Goal: Task Accomplishment & Management: Use online tool/utility

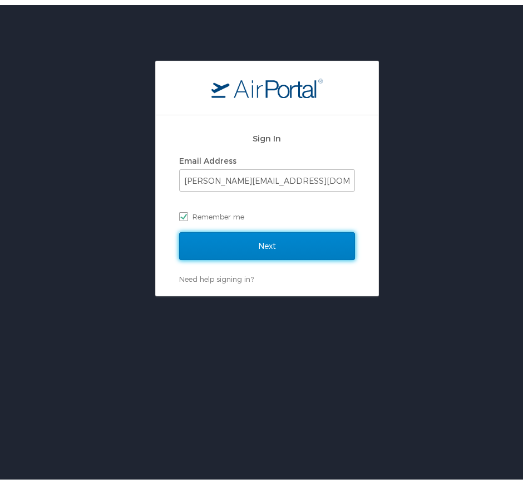
click at [270, 242] on input "Next" at bounding box center [267, 241] width 176 height 28
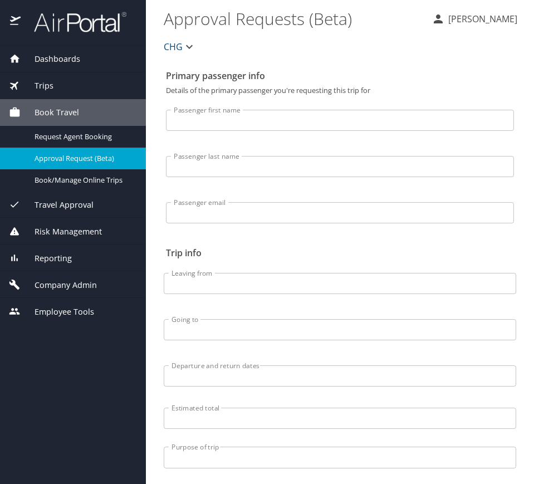
click at [60, 97] on div "Dashboards AirPortal 360™ Manager My Travel Dashboard Trips Airtinerary® Lookup…" at bounding box center [73, 186] width 146 height 280
drag, startPoint x: 60, startPoint y: 97, endPoint x: 57, endPoint y: 85, distance: 12.6
click at [57, 85] on div "Trips" at bounding box center [73, 86] width 128 height 12
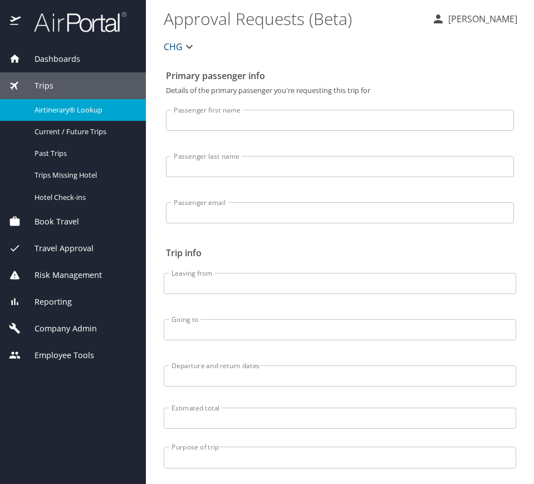
click at [74, 110] on span "Airtinerary® Lookup" at bounding box center [84, 110] width 98 height 11
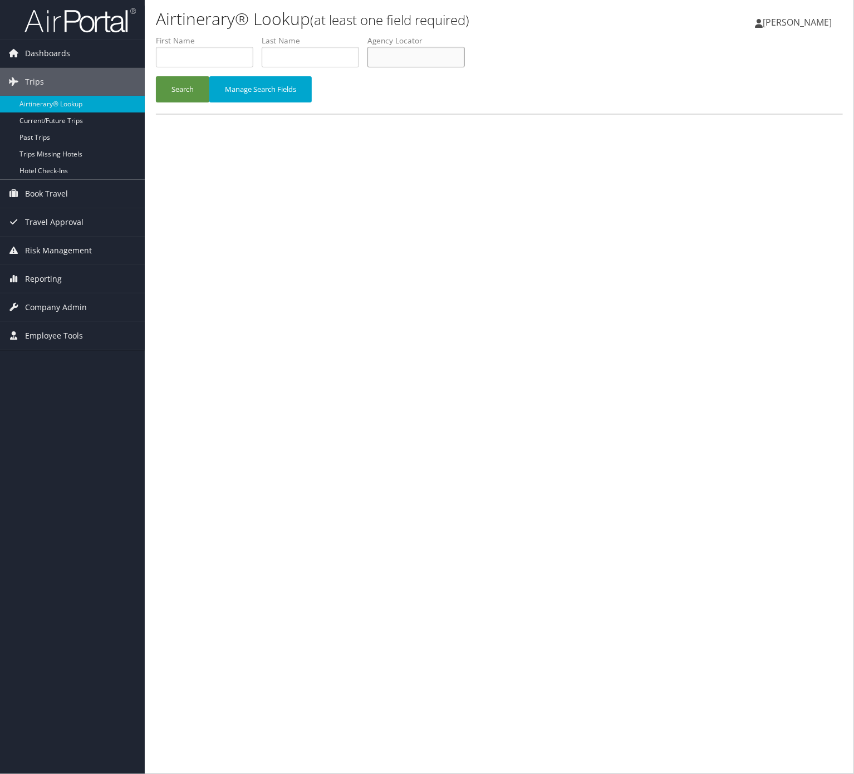
click at [428, 60] on input "text" at bounding box center [416, 57] width 97 height 21
paste input "SKZIBK"
type input "SKZIBK"
click at [174, 79] on button "Search" at bounding box center [182, 89] width 53 height 26
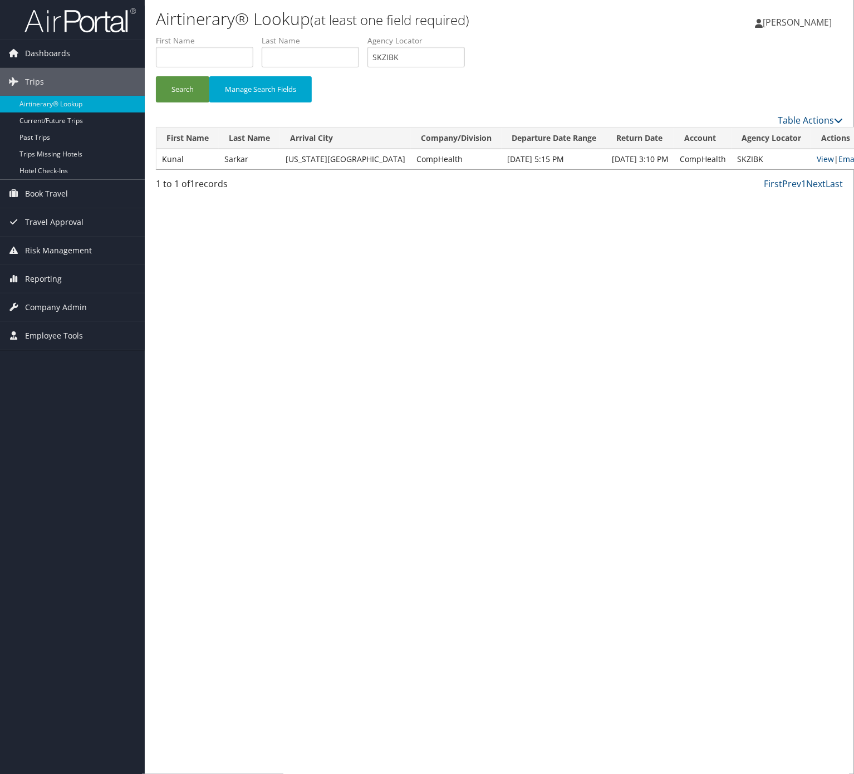
click at [822, 152] on td "View | Email" at bounding box center [837, 159] width 53 height 20
click at [839, 154] on link "Email" at bounding box center [849, 159] width 21 height 11
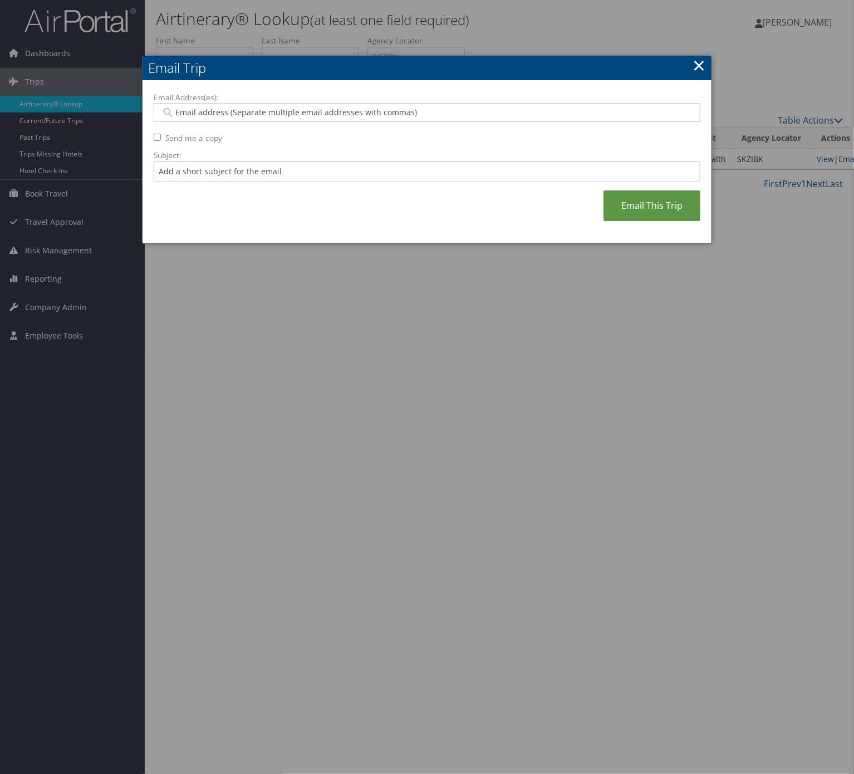
click at [396, 160] on label "Subject:" at bounding box center [427, 155] width 547 height 11
click at [396, 161] on input "Subject:" at bounding box center [427, 171] width 547 height 21
click at [389, 168] on input "Subject:" at bounding box center [427, 171] width 547 height 21
click at [314, 170] on input "Itinerary Change. Please see notes in TR-733167" at bounding box center [427, 171] width 547 height 21
drag, startPoint x: 314, startPoint y: 170, endPoint x: 314, endPoint y: 164, distance: 6.7
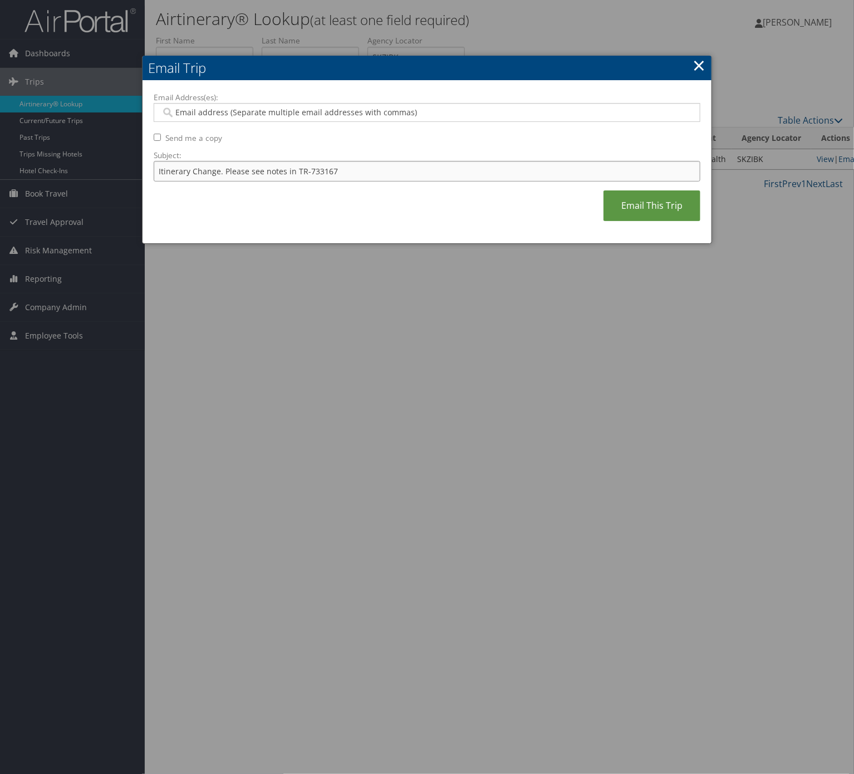
click at [315, 170] on input "Itinerary Change. Please see notes in TR-733167" at bounding box center [427, 171] width 547 height 21
paste input "43698"
type input "Itinerary Change. Please see notes in TR-743698"
click at [303, 115] on input "Email Address(es):" at bounding box center [426, 112] width 530 height 11
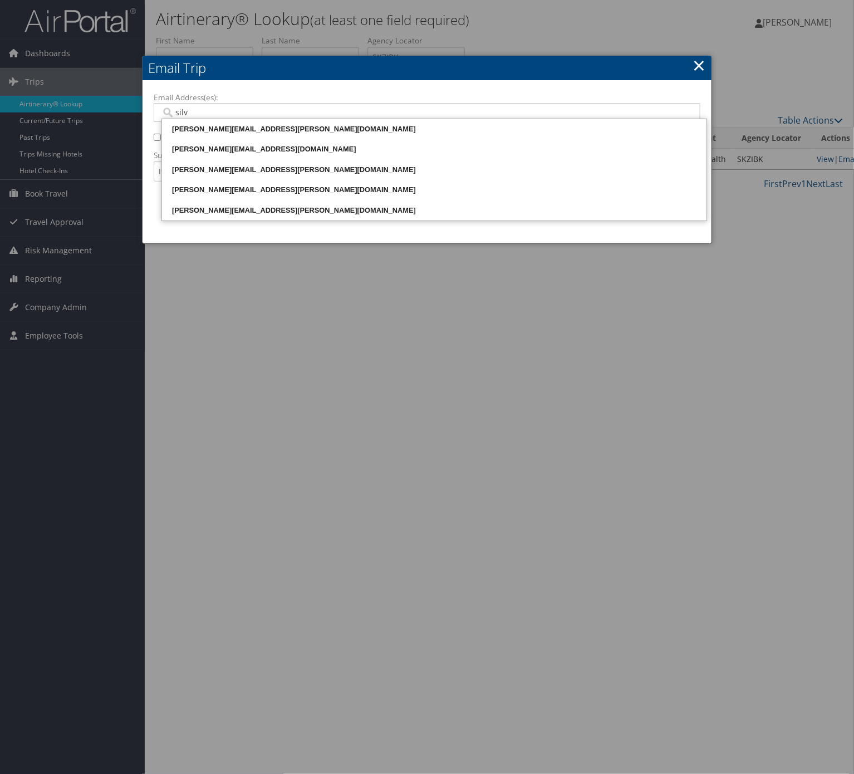
type input "silva"
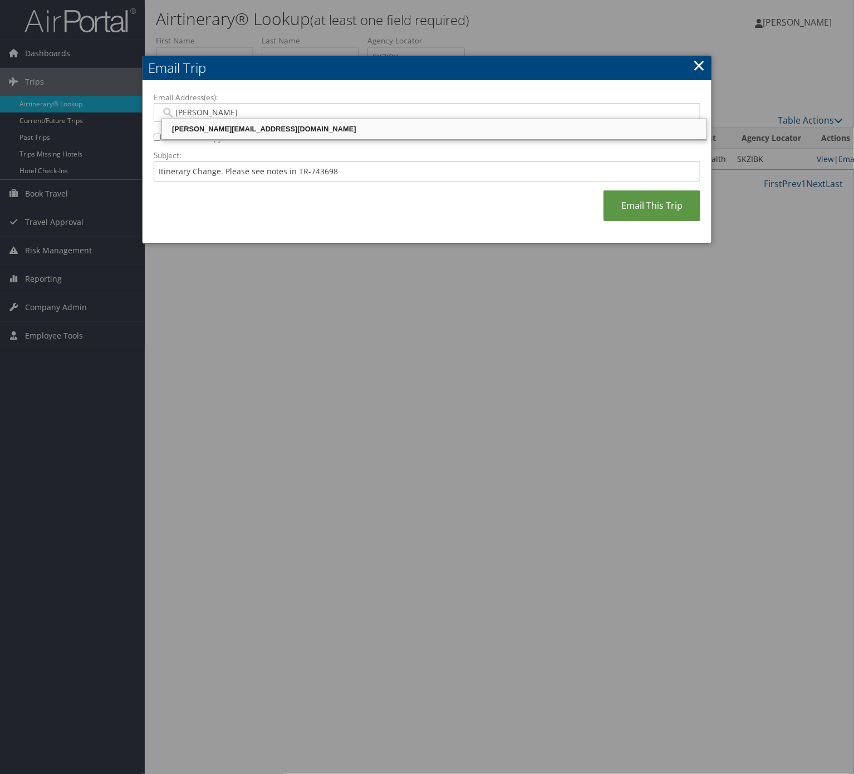
click at [288, 130] on div "silvana.cuaira@comphealth.com" at bounding box center [434, 129] width 541 height 11
type input "silvana.cuaira@comphealth.com"
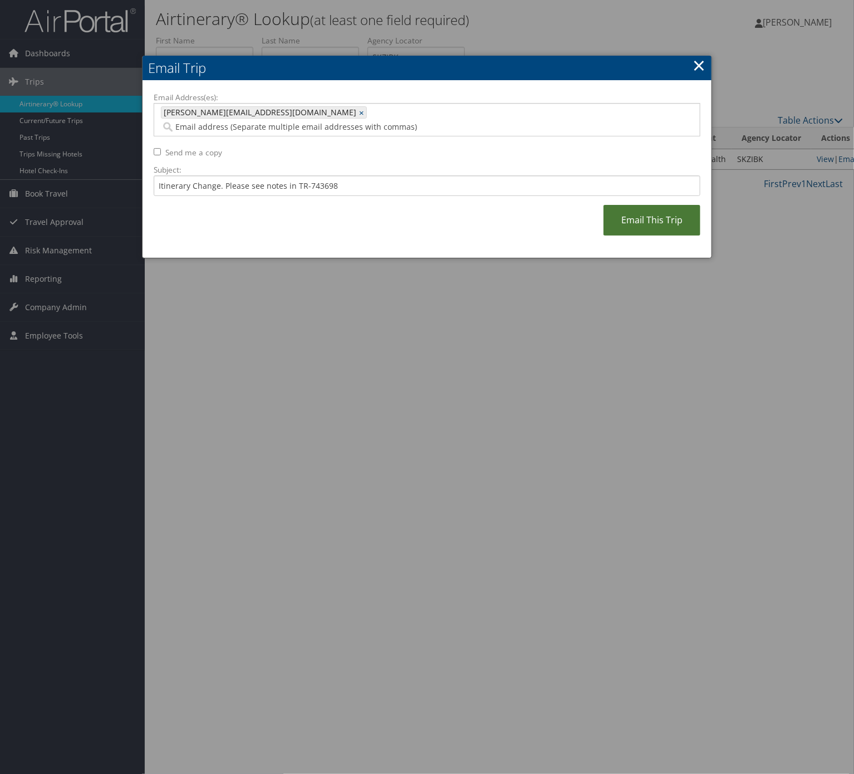
click at [691, 205] on link "Email This Trip" at bounding box center [652, 220] width 97 height 31
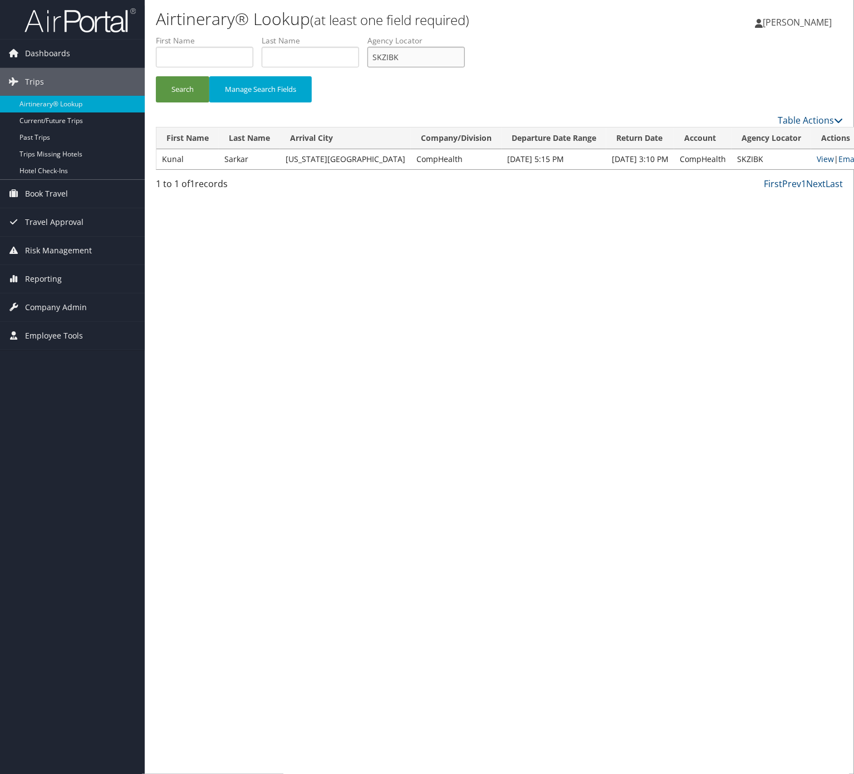
click at [431, 45] on li "Agency Locator SKZIBK" at bounding box center [421, 55] width 106 height 41
drag, startPoint x: 431, startPoint y: 45, endPoint x: 419, endPoint y: 52, distance: 14.2
click at [429, 46] on li "Agency Locator SKZIBK" at bounding box center [421, 55] width 106 height 41
click at [443, 59] on input "SKZIBK" at bounding box center [416, 57] width 97 height 21
drag, startPoint x: 443, startPoint y: 59, endPoint x: 424, endPoint y: 66, distance: 20.8
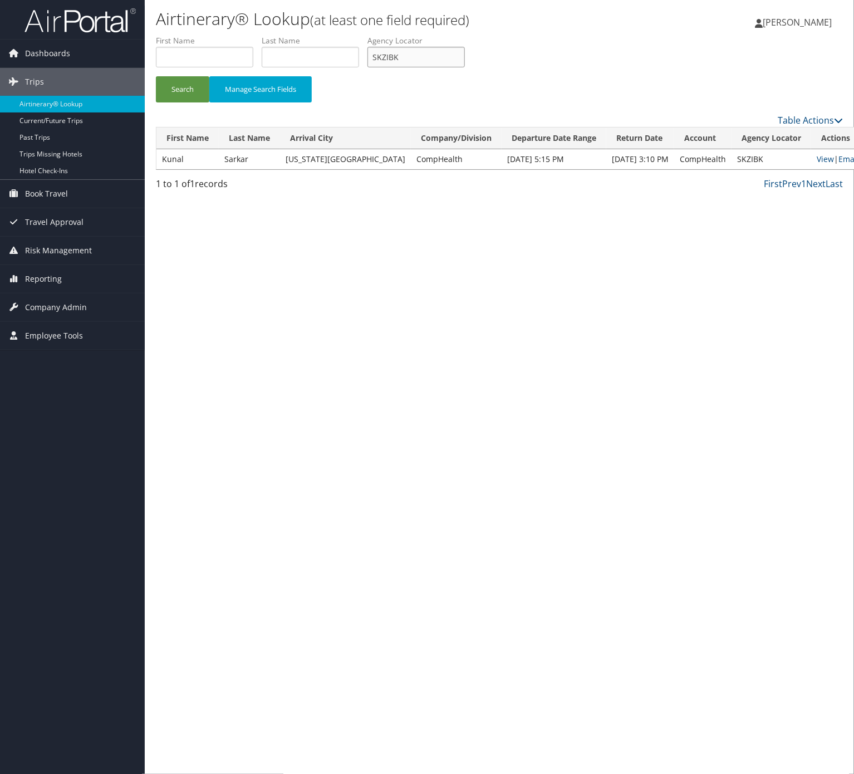
click at [431, 63] on input "SKZIBK" at bounding box center [416, 57] width 97 height 21
paste input "EKSRVC"
type input "EKSRVC"
click at [197, 90] on button "Search" at bounding box center [182, 89] width 53 height 26
click at [826, 151] on td "View | Email" at bounding box center [819, 159] width 53 height 20
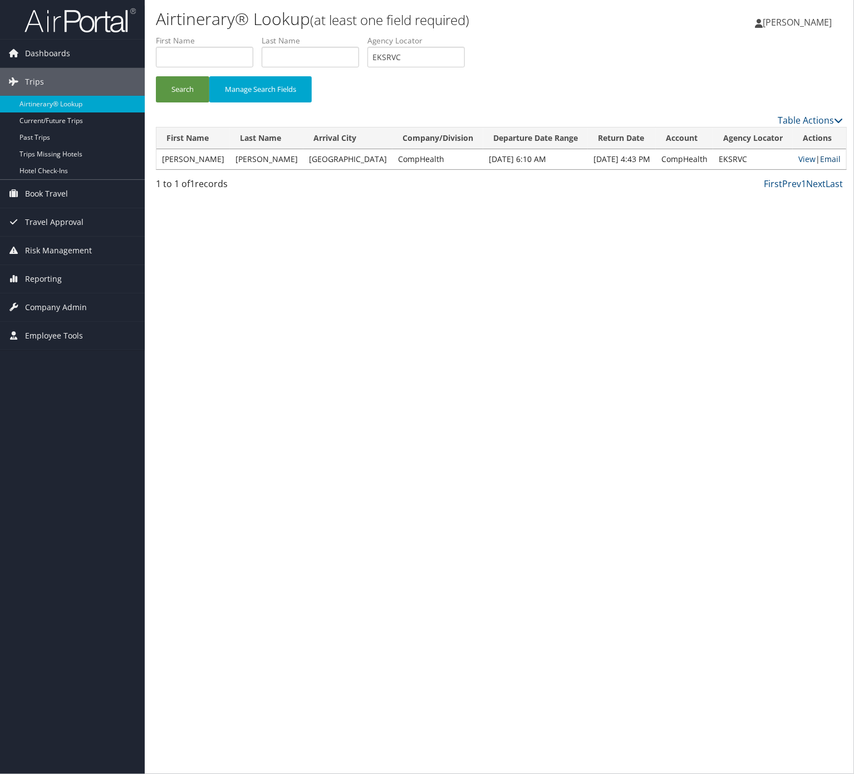
click at [826, 154] on link "Email" at bounding box center [830, 159] width 21 height 11
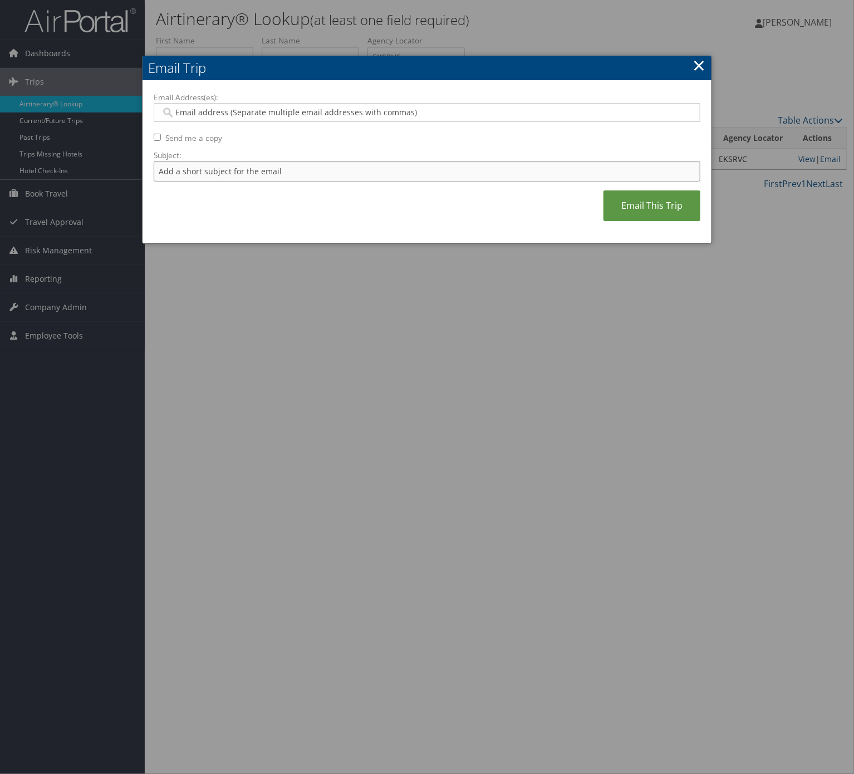
click at [195, 174] on input "Subject:" at bounding box center [427, 171] width 547 height 21
click at [325, 167] on input "Itinerary Change. Please see notes in TR-733167" at bounding box center [427, 171] width 547 height 21
click at [324, 168] on input "Itinerary Change. Please see notes in TR-733167" at bounding box center [427, 171] width 547 height 21
paste input "5581"
type input "Itinerary Change. Please see notes in TR-755817"
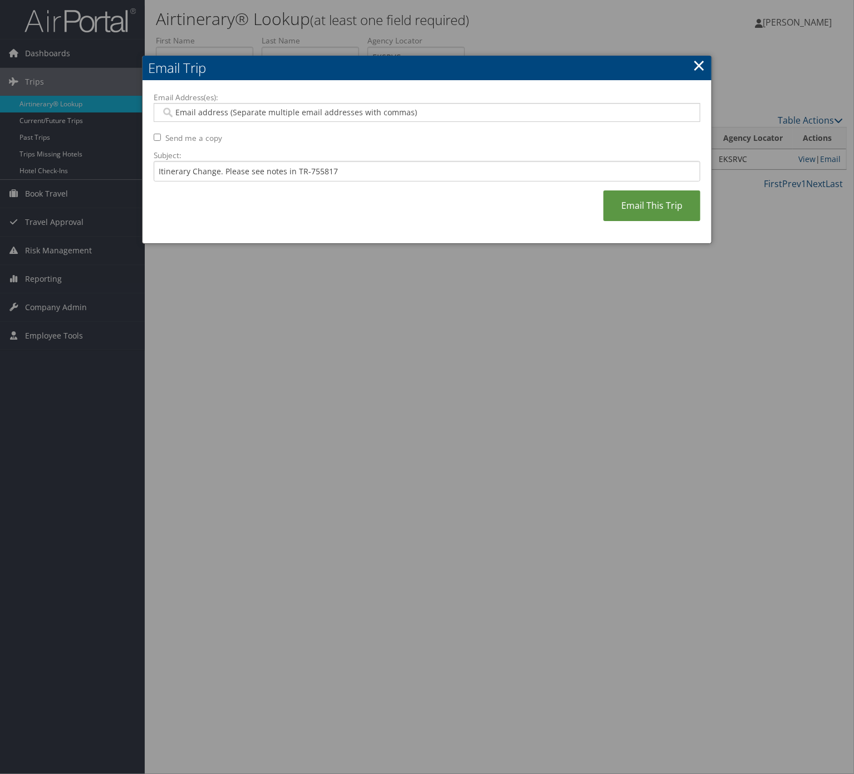
click at [307, 114] on input "Email Address(es):" at bounding box center [426, 112] width 530 height 11
type input "katie"
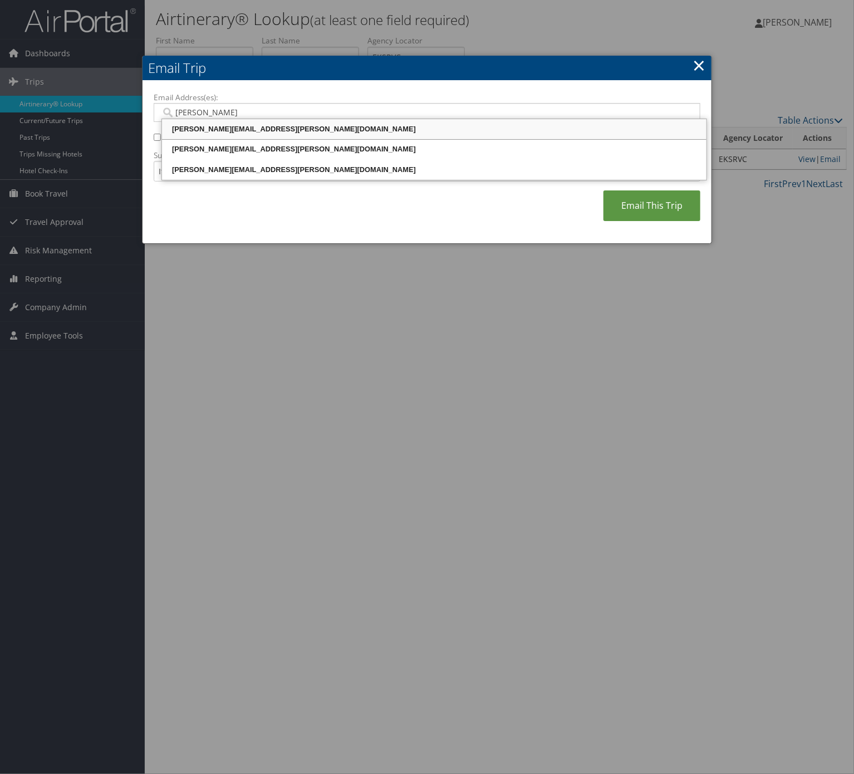
click at [294, 121] on div "katie.nilson@comphealth.com" at bounding box center [434, 129] width 541 height 17
type input "katie.nilson@comphealth.com"
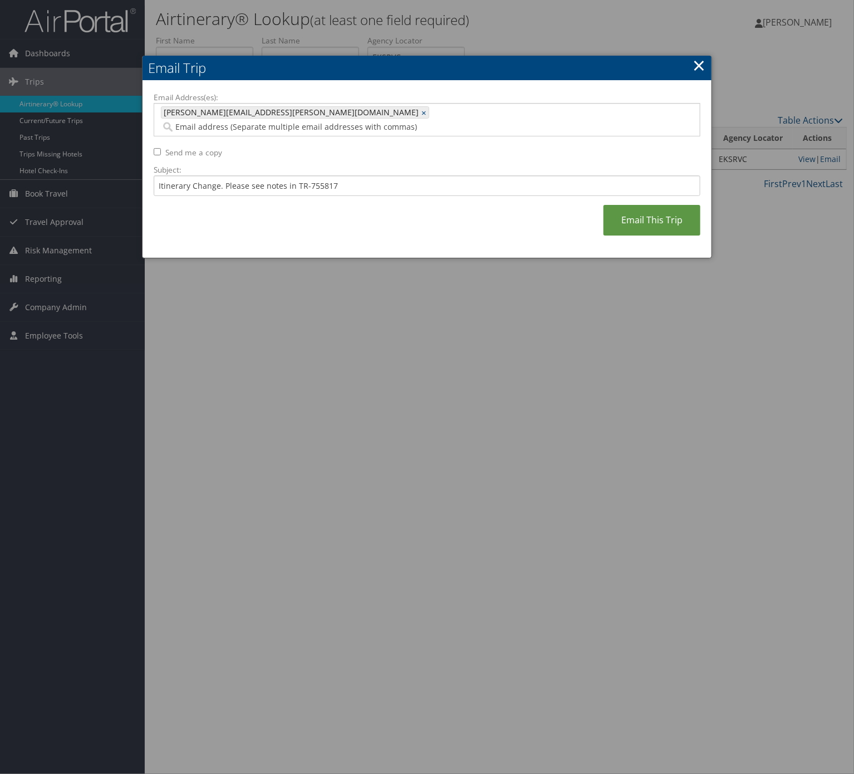
drag, startPoint x: 635, startPoint y: 204, endPoint x: 11, endPoint y: 322, distance: 635.2
click at [635, 205] on link "Email This Trip" at bounding box center [652, 220] width 97 height 31
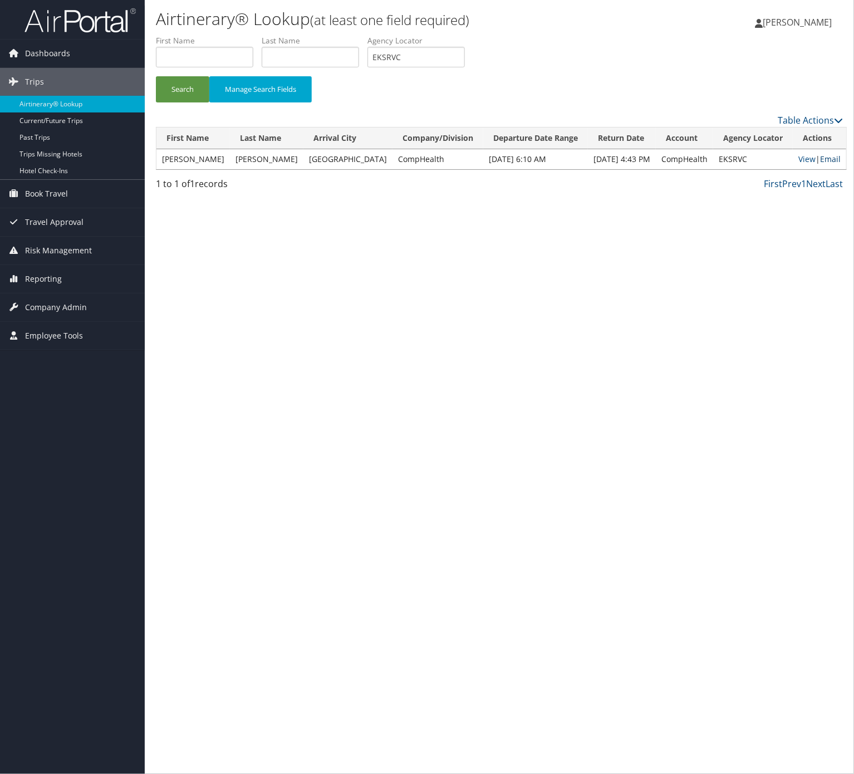
click at [823, 156] on link "Email" at bounding box center [830, 159] width 21 height 11
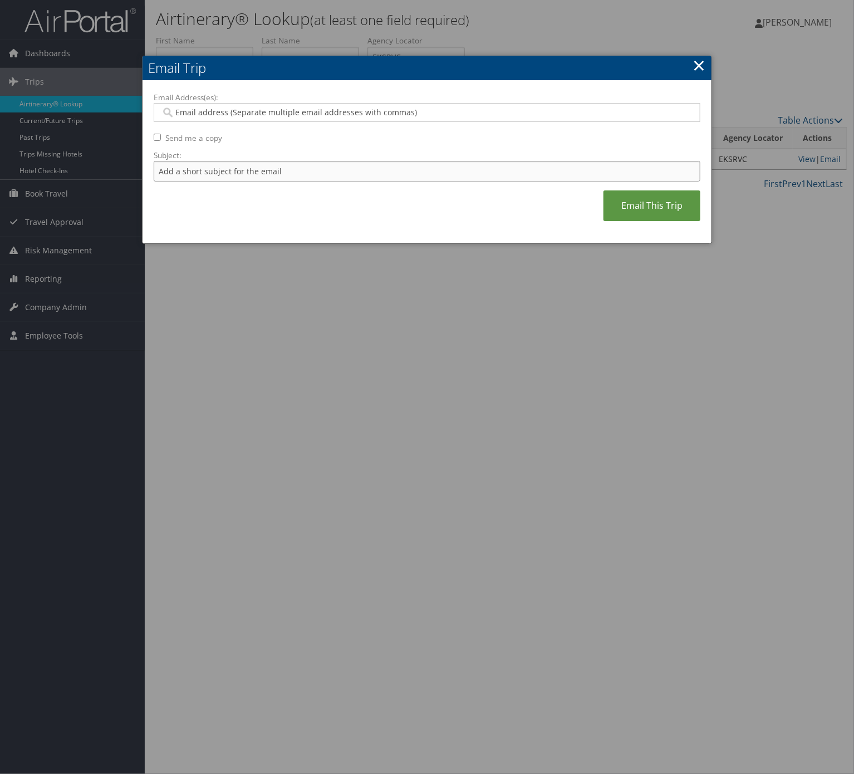
click at [319, 173] on input "Subject:" at bounding box center [427, 171] width 547 height 21
click at [324, 174] on input "Itinerary Change. Please see notes in TR-748126" at bounding box center [427, 171] width 547 height 21
click at [323, 173] on input "Itinerary Change. Please see notes in TR-748126" at bounding box center [427, 171] width 547 height 21
paste input "55817"
type input "Itinerary Change. Please see notes in TR-755817"
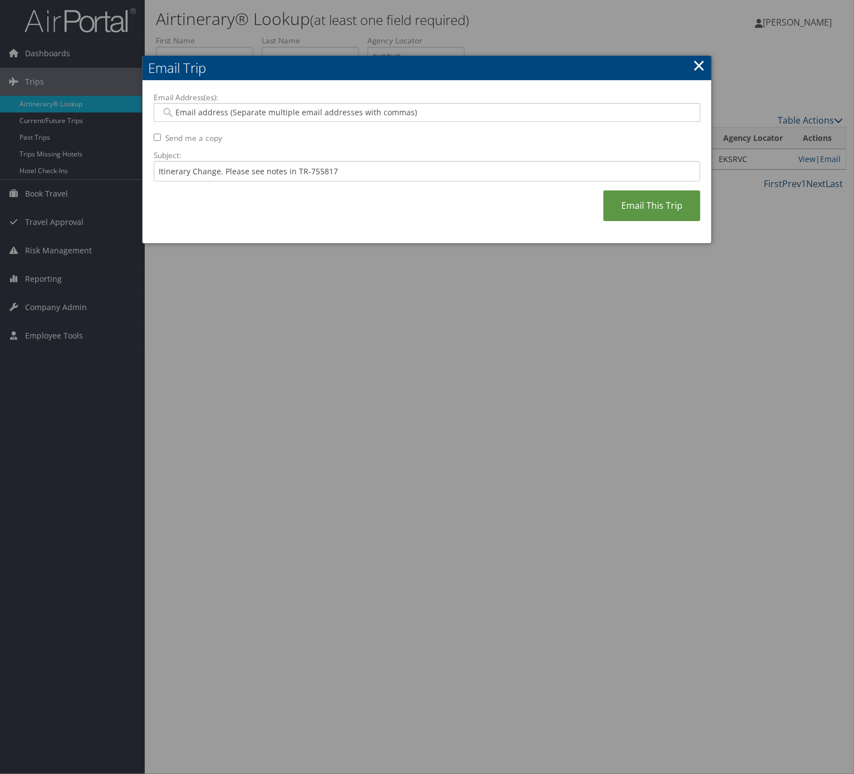
click at [321, 116] on input "Email Address(es):" at bounding box center [426, 112] width 530 height 11
type input "katie"
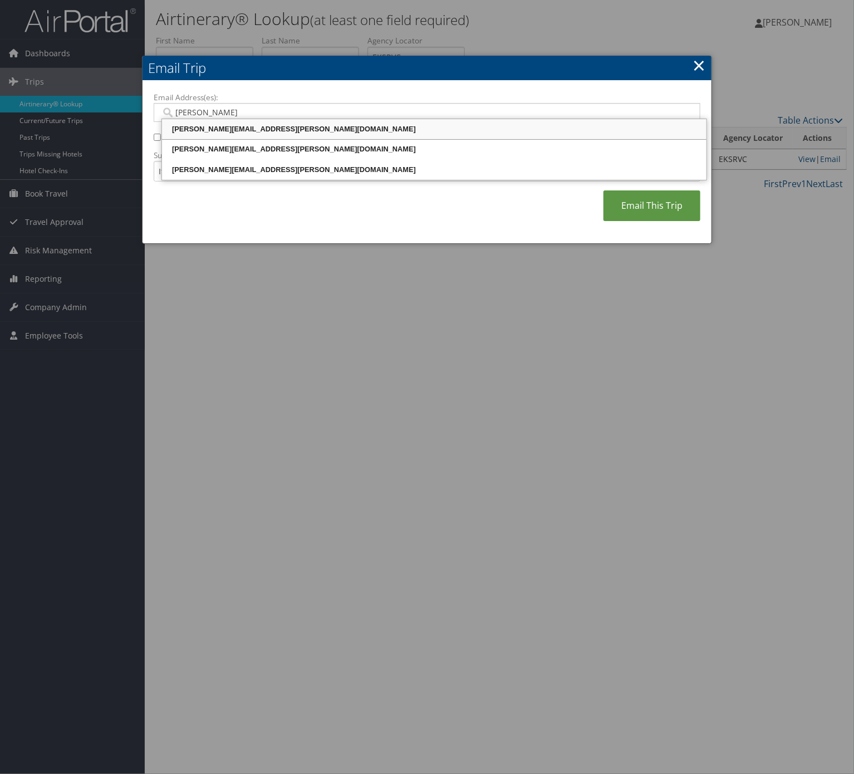
click at [286, 124] on div "katie.nilson@comphealth.com" at bounding box center [434, 129] width 541 height 11
type input "katie.nilson@comphealth.com"
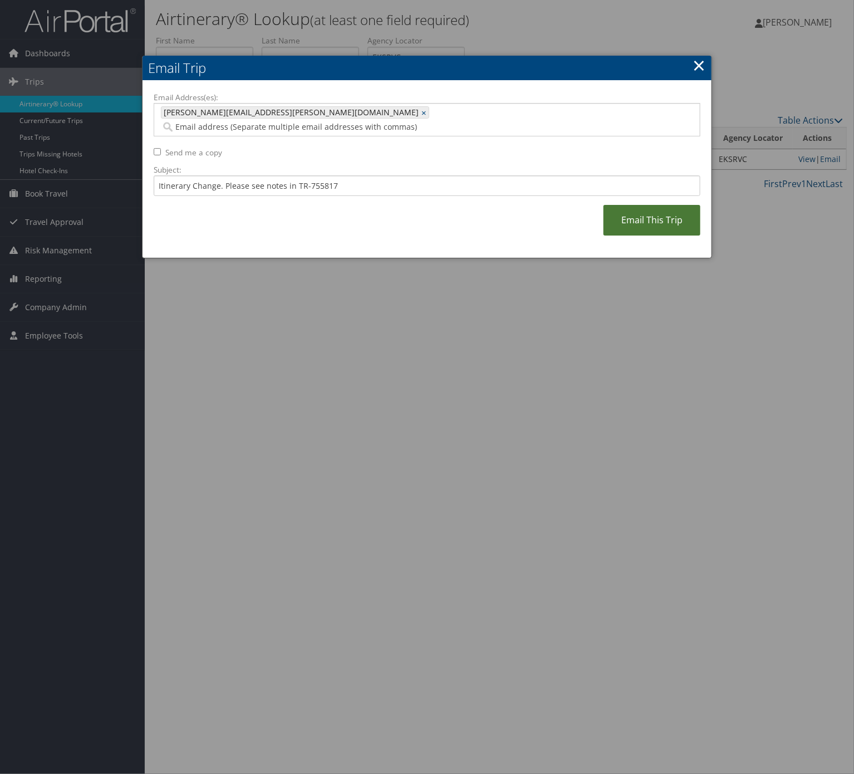
click at [636, 205] on link "Email This Trip" at bounding box center [652, 220] width 97 height 31
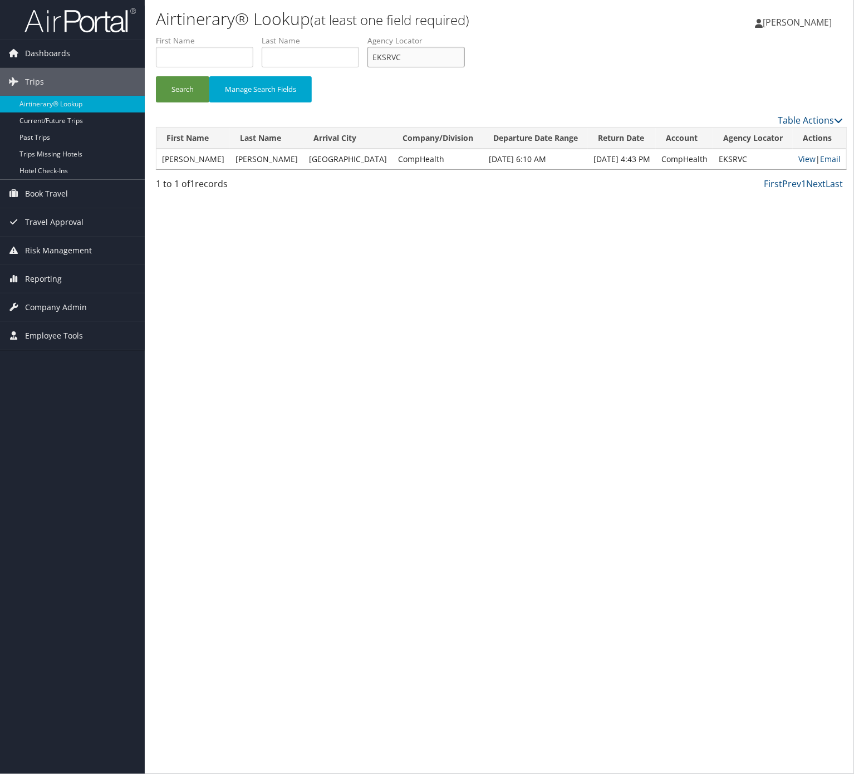
click at [440, 47] on input "EKSRVC" at bounding box center [416, 57] width 97 height 21
paste input "OPFDWK"
type input "OPFDWK"
click at [180, 97] on button "Search" at bounding box center [182, 89] width 53 height 26
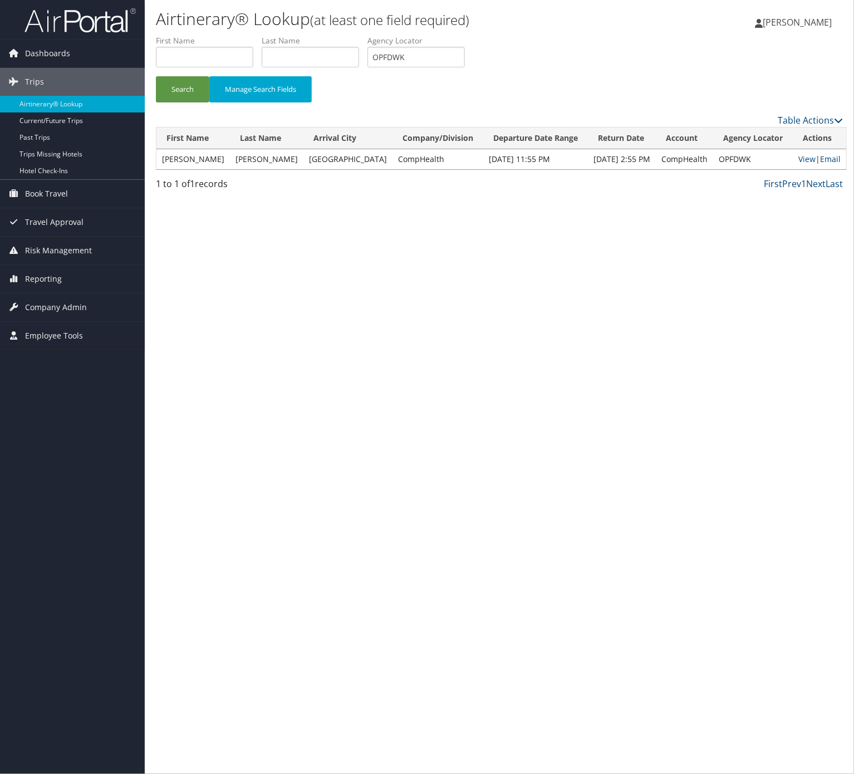
click at [820, 155] on link "Email" at bounding box center [830, 159] width 21 height 11
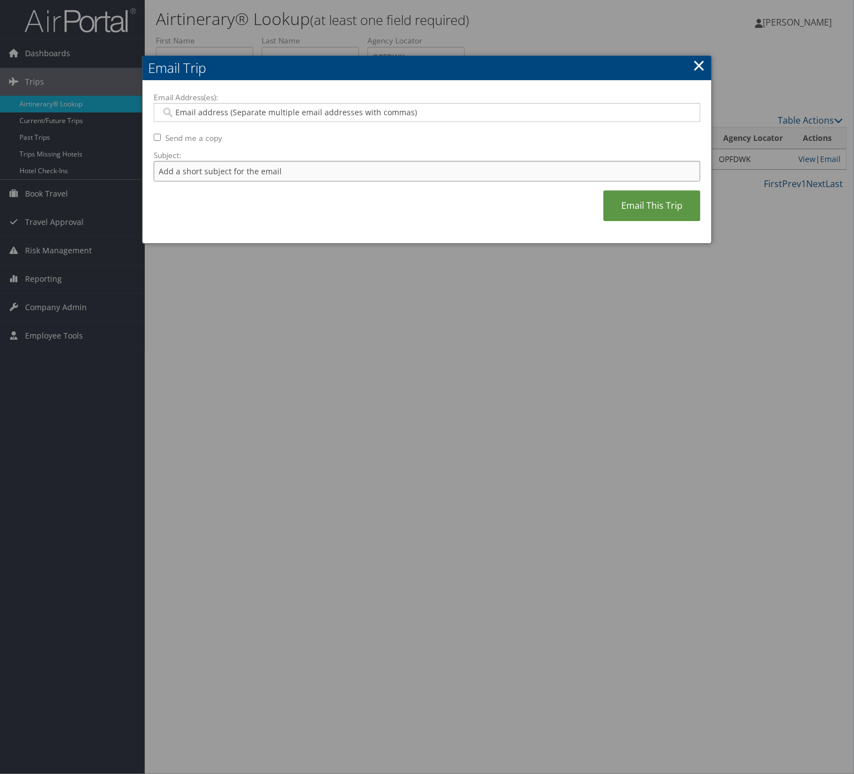
click at [253, 172] on input "Subject:" at bounding box center [427, 171] width 547 height 21
click at [319, 168] on input "Itinerary Change. Please see notes in TR-748126" at bounding box center [427, 171] width 547 height 21
paste input "55817"
type input "Itinerary Change. Please see notes in TR-755817"
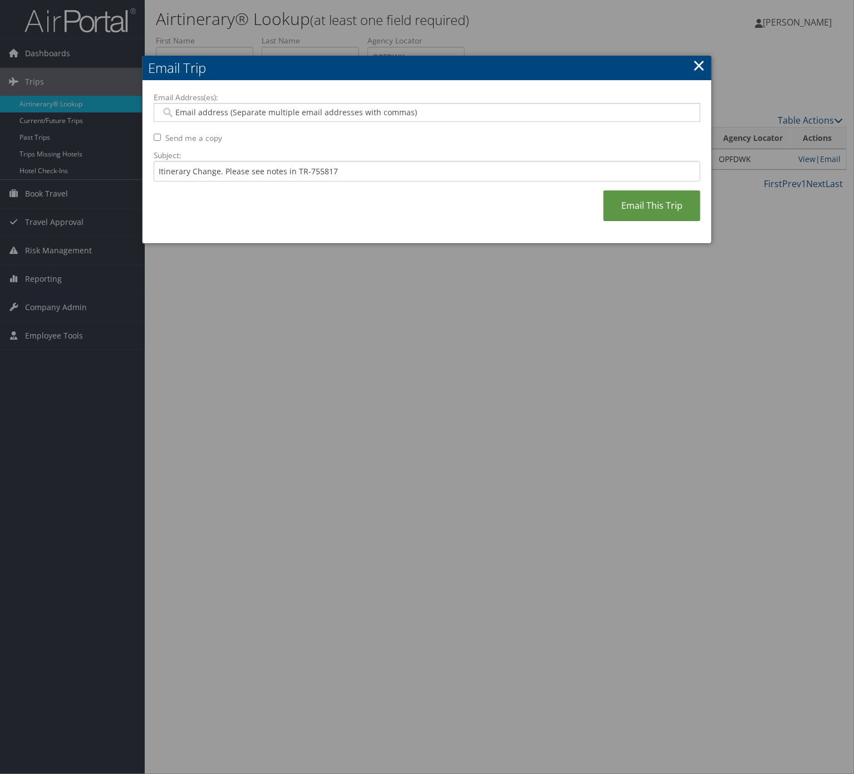
click at [305, 129] on div "Email Address(es): Send me a copy Subject: Itinerary Change. Please see notes i…" at bounding box center [427, 162] width 547 height 141
click at [290, 111] on input "Email Address(es):" at bounding box center [426, 112] width 530 height 11
type input "katie"
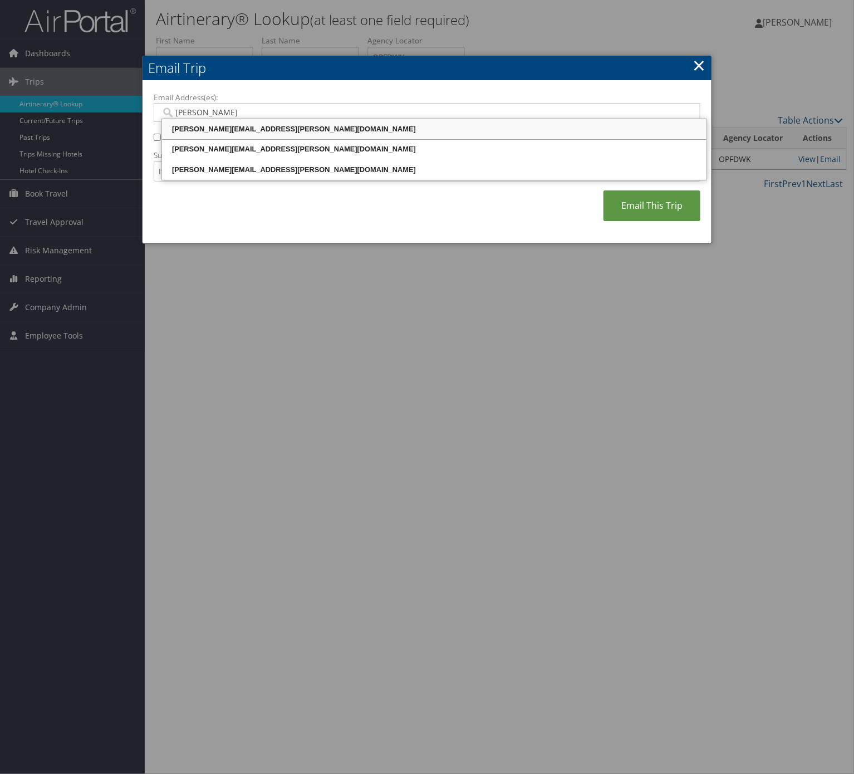
click at [241, 128] on div "katie.nilson@comphealth.com" at bounding box center [434, 129] width 541 height 11
type input "katie.nilson@comphealth.com"
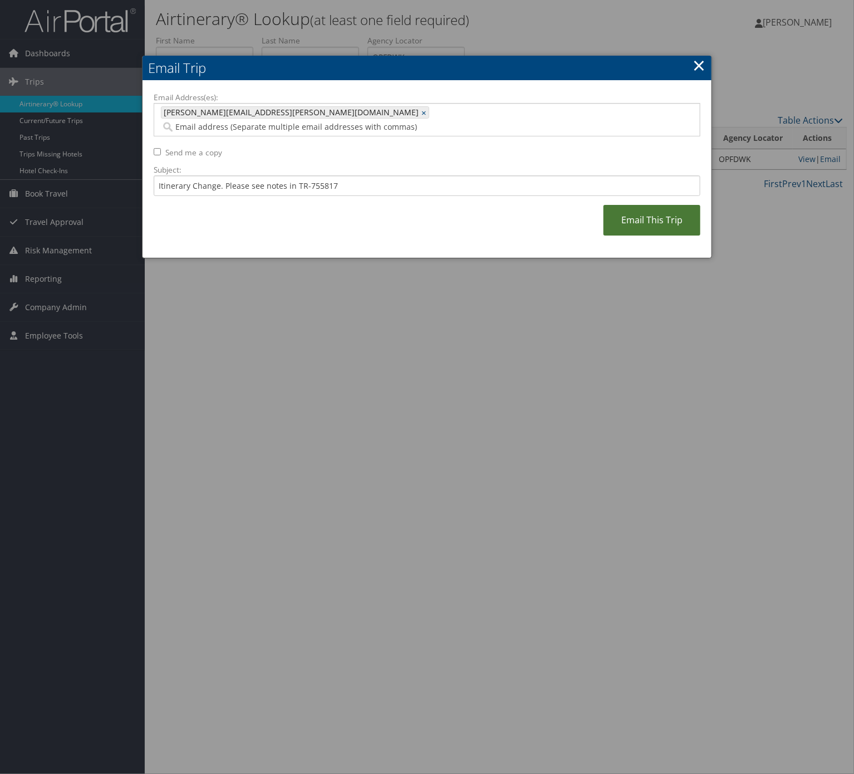
click at [627, 213] on link "Email This Trip" at bounding box center [652, 220] width 97 height 31
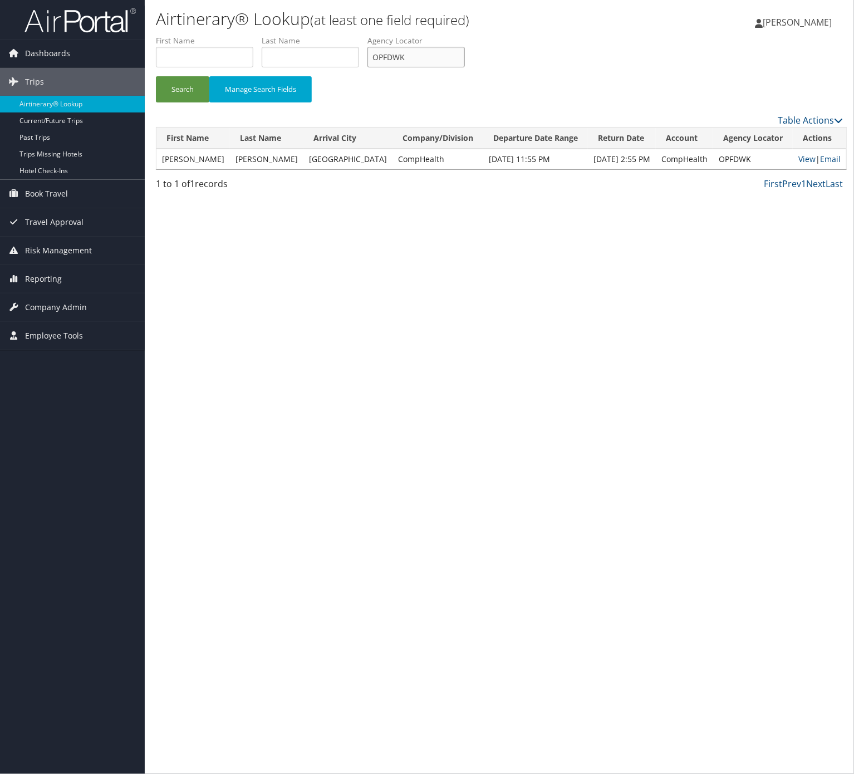
click at [457, 60] on input "OPFDWK" at bounding box center [416, 57] width 97 height 21
paste input "FSMHJL"
click at [170, 86] on button "Search" at bounding box center [182, 89] width 53 height 26
click at [452, 66] on input "FSMHJL" at bounding box center [416, 57] width 97 height 21
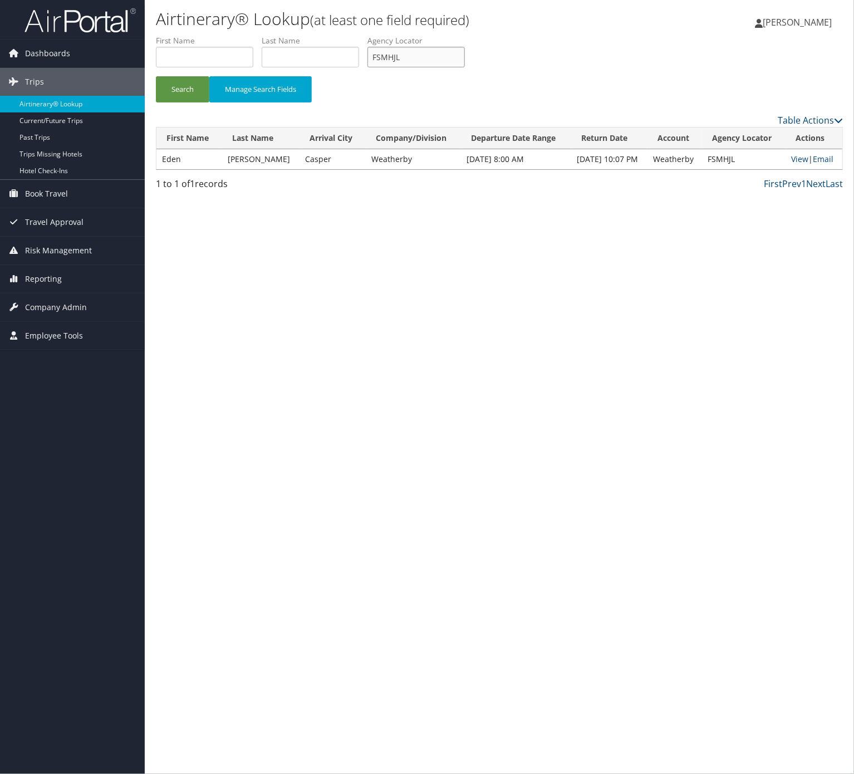
click at [452, 66] on input "FSMHJL" at bounding box center [416, 57] width 97 height 21
paste input "HVLJDP"
type input "HVLJDP"
click at [174, 92] on button "Search" at bounding box center [182, 89] width 53 height 26
click at [819, 160] on link "Email" at bounding box center [824, 159] width 21 height 11
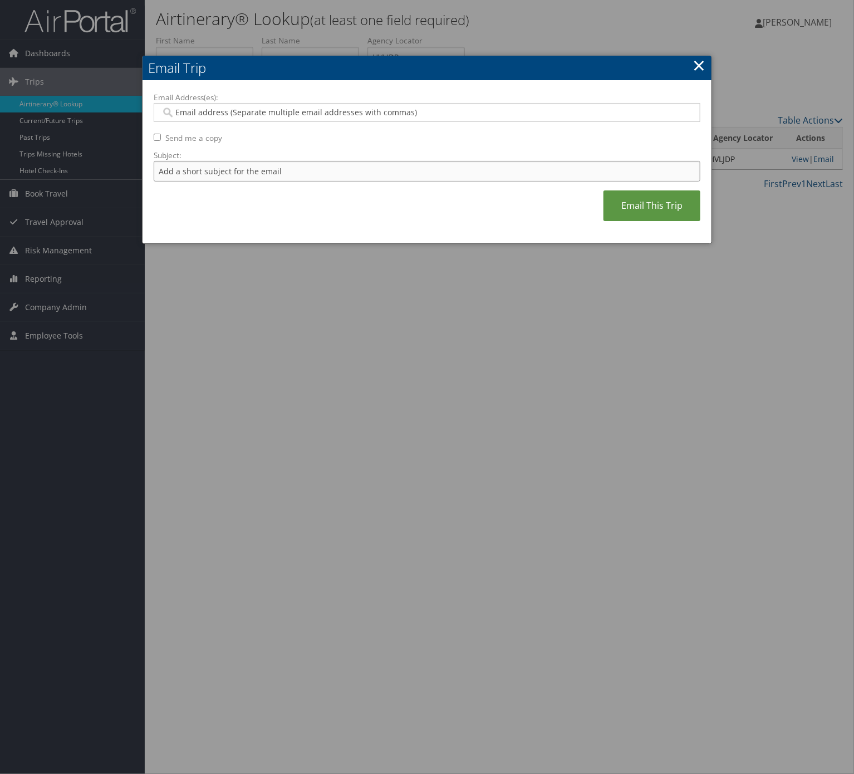
click at [233, 168] on input "Subject:" at bounding box center [427, 171] width 547 height 21
click at [329, 176] on input "Itinerary Change. Please see notes in TR-733167" at bounding box center [427, 171] width 547 height 21
paste input "47462"
type input "Itinerary Change. Please see notes in TR-747462"
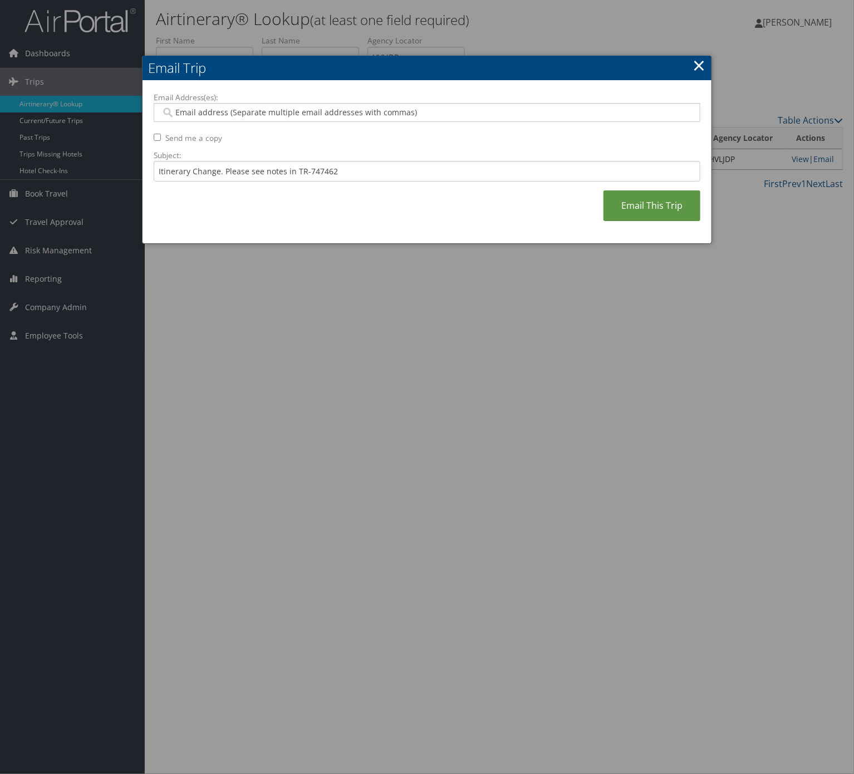
click at [257, 118] on input "Email Address(es):" at bounding box center [426, 112] width 530 height 11
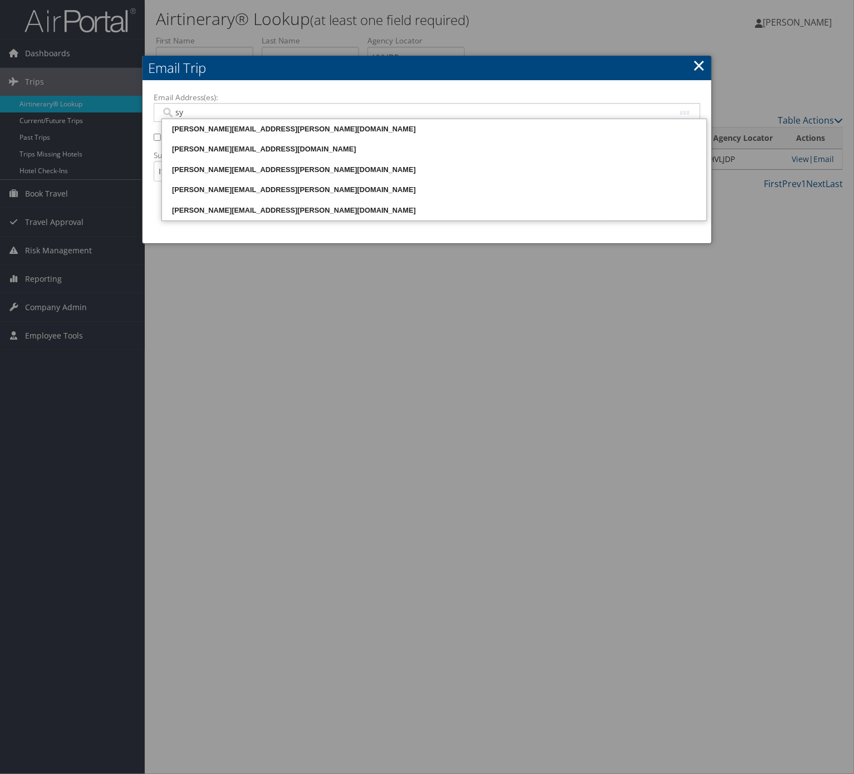
type input "syd"
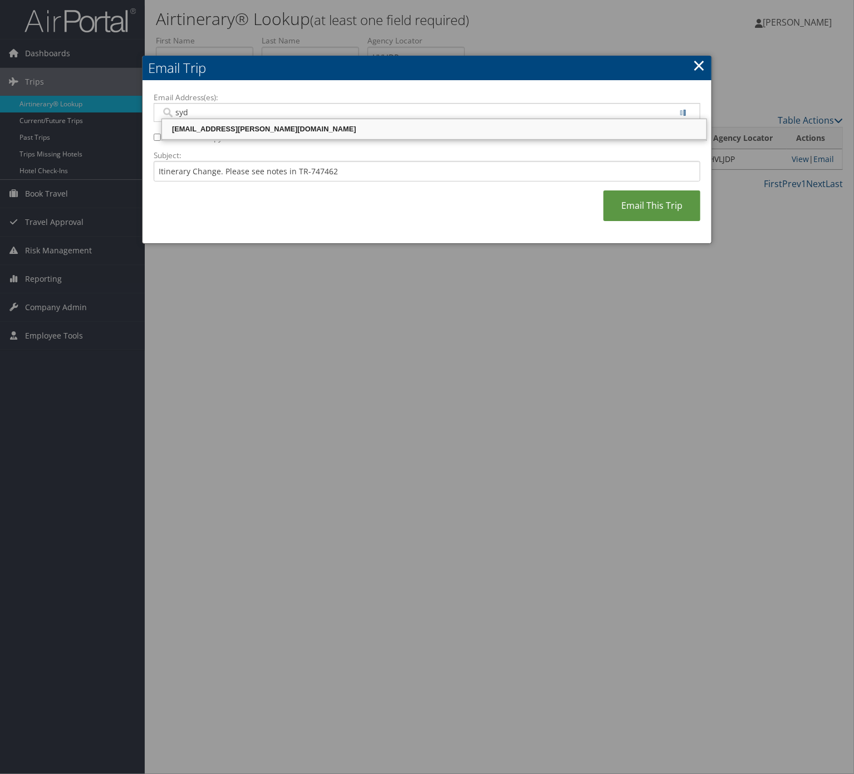
type input "sydnee.armijo@comphealth.com"
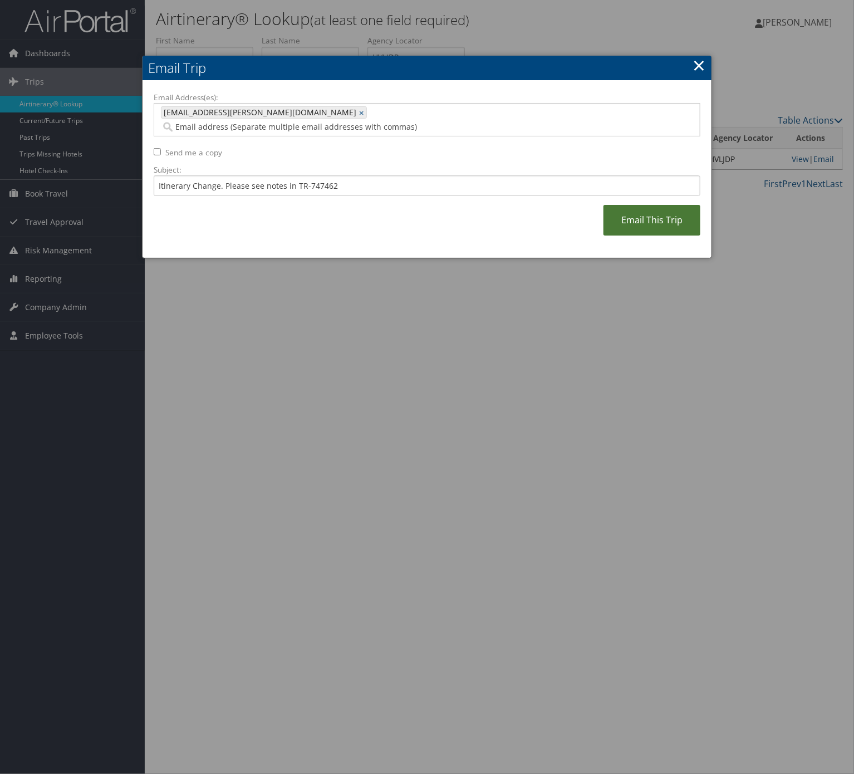
click at [657, 213] on link "Email This Trip" at bounding box center [652, 220] width 97 height 31
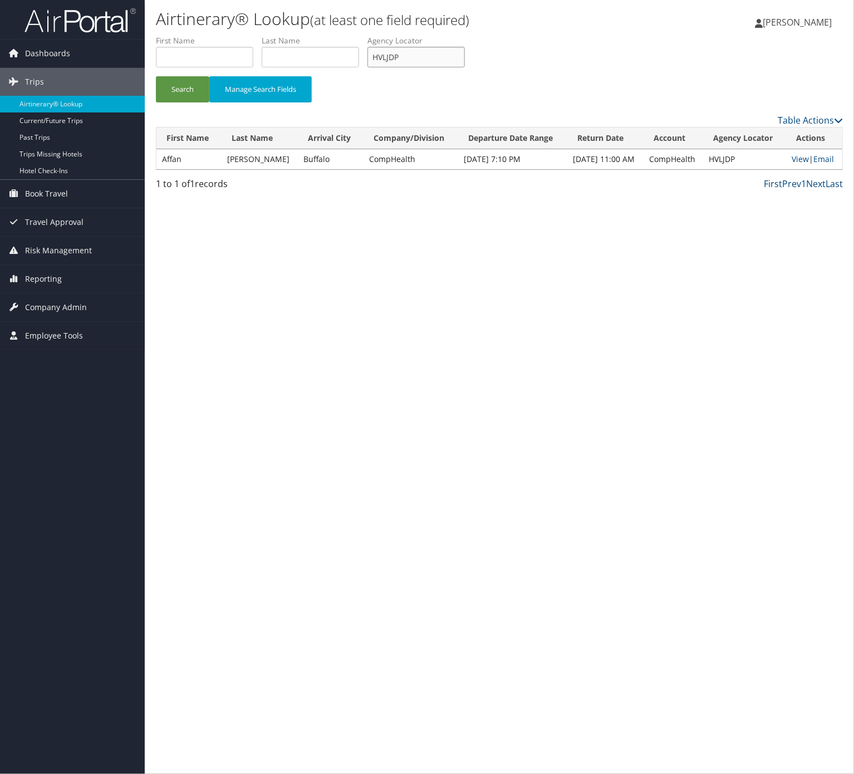
click at [453, 63] on input "HVLJDP" at bounding box center [416, 57] width 97 height 21
paste input "SRQXEA"
type input "SRQXEA"
click at [187, 90] on button "Search" at bounding box center [182, 89] width 53 height 26
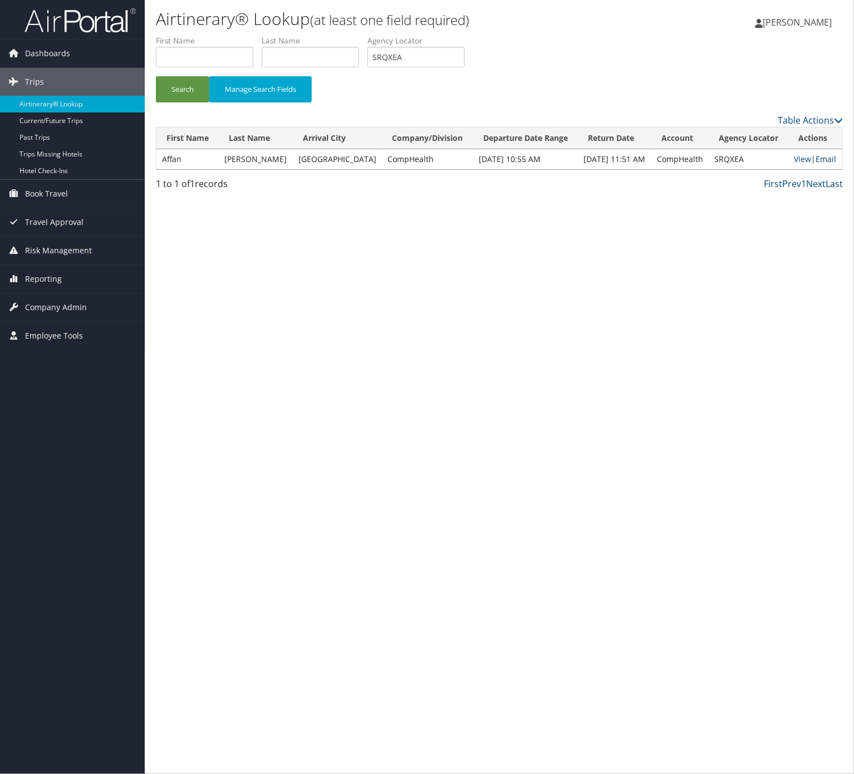
click at [824, 161] on link "Email" at bounding box center [826, 159] width 21 height 11
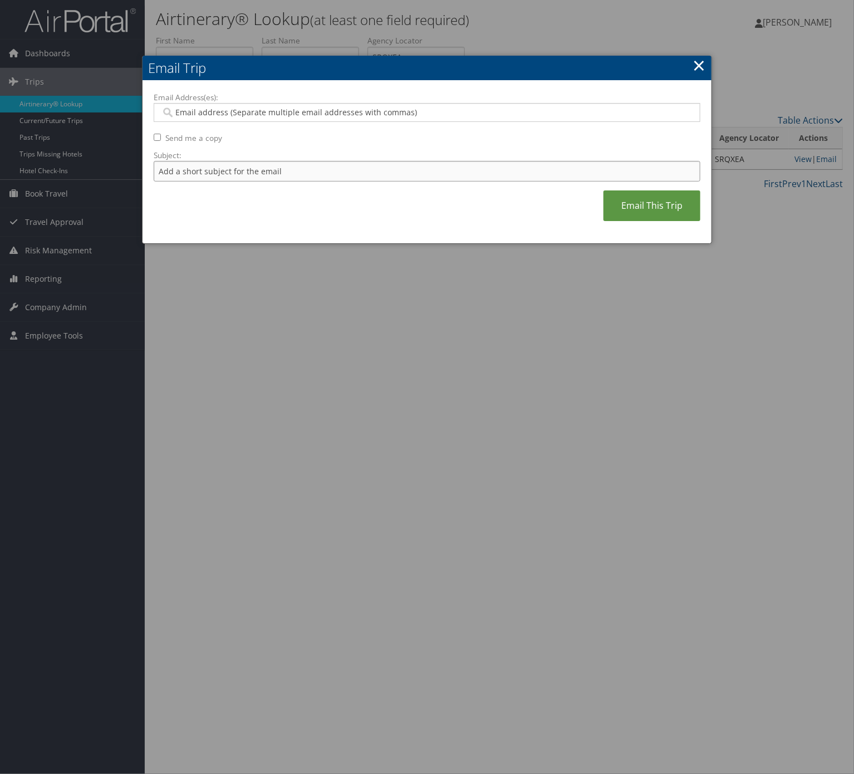
drag, startPoint x: 340, startPoint y: 169, endPoint x: 341, endPoint y: 179, distance: 10.6
click at [340, 169] on input "Subject:" at bounding box center [427, 171] width 547 height 21
click at [317, 169] on input "Itinerary Change. Please see notes in TR-733167" at bounding box center [427, 171] width 547 height 21
paste input "47462"
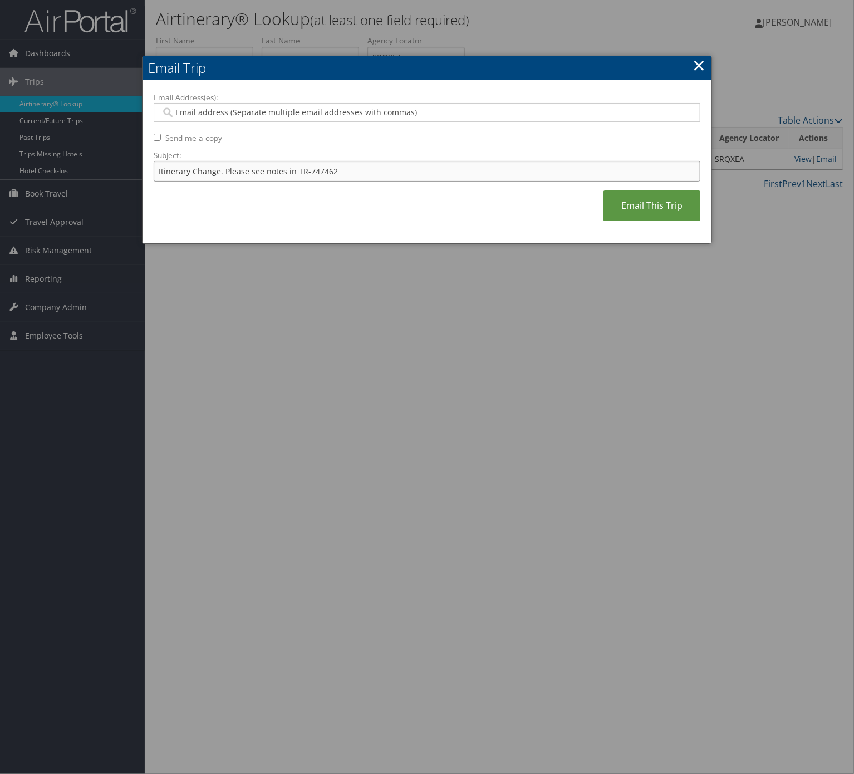
type input "Itinerary Change. Please see notes in TR-747462"
click at [322, 107] on input "Email Address(es):" at bounding box center [426, 112] width 530 height 11
type input "sydn"
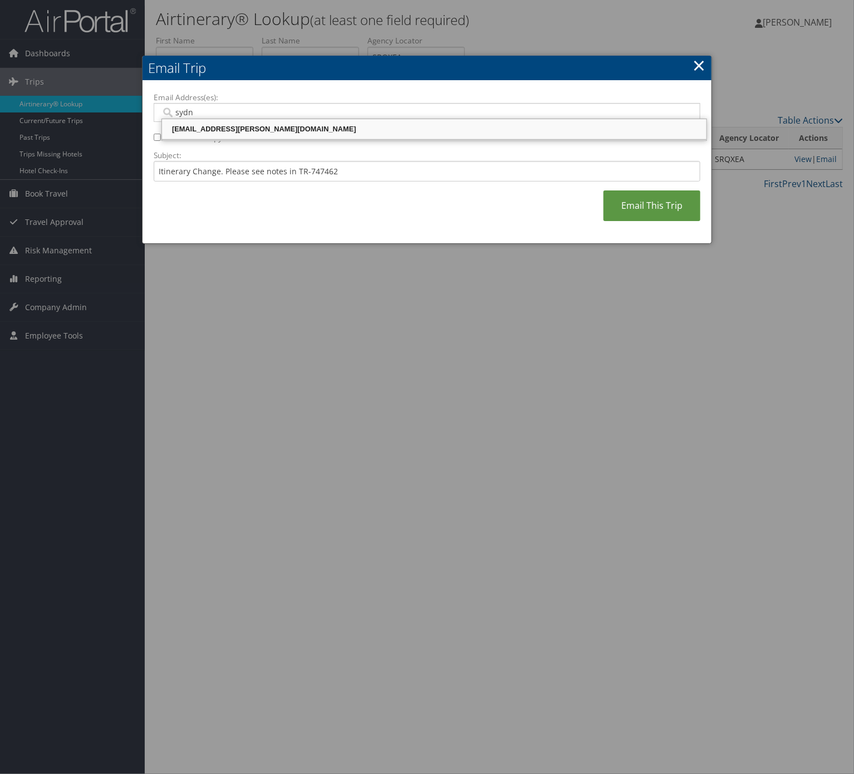
drag, startPoint x: 320, startPoint y: 130, endPoint x: 330, endPoint y: 139, distance: 13.4
click at [320, 130] on div "sydnee.armijo@comphealth.com" at bounding box center [434, 129] width 541 height 11
type input "sydnee.armijo@comphealth.com"
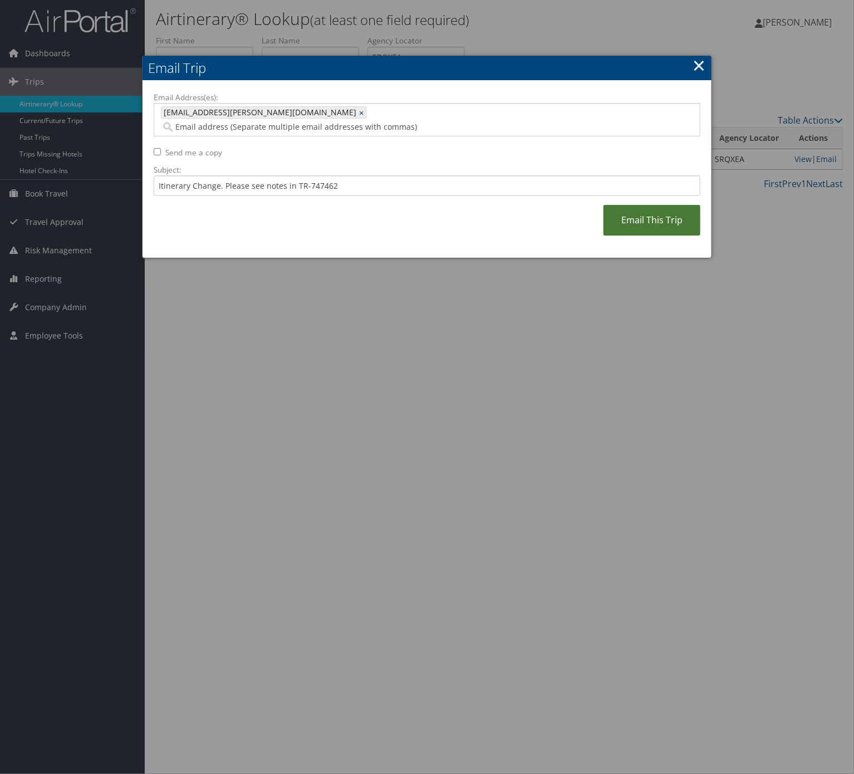
click at [664, 207] on link "Email This Trip" at bounding box center [652, 220] width 97 height 31
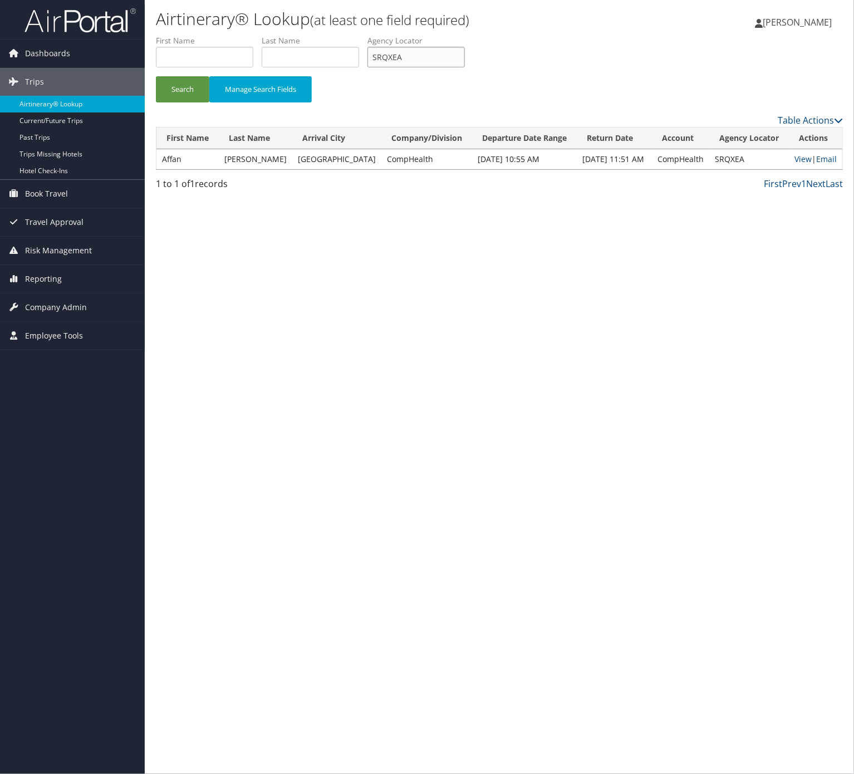
click at [439, 50] on input "SRQXEA" at bounding box center [416, 57] width 97 height 21
click at [435, 52] on input "SRQXEA" at bounding box center [416, 57] width 97 height 21
paste input "QFESIR"
click at [434, 53] on input "SRQXEAQFESIR" at bounding box center [416, 57] width 97 height 21
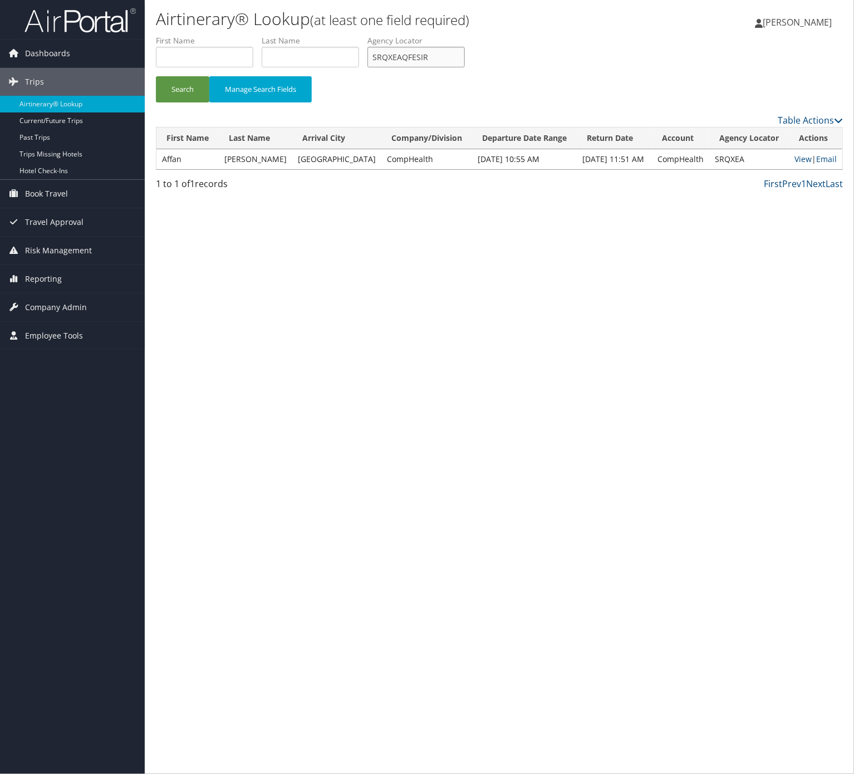
paste input "text"
type input "QFESIR"
click at [193, 94] on button "Search" at bounding box center [182, 89] width 53 height 26
click at [817, 161] on link "Email" at bounding box center [824, 159] width 21 height 11
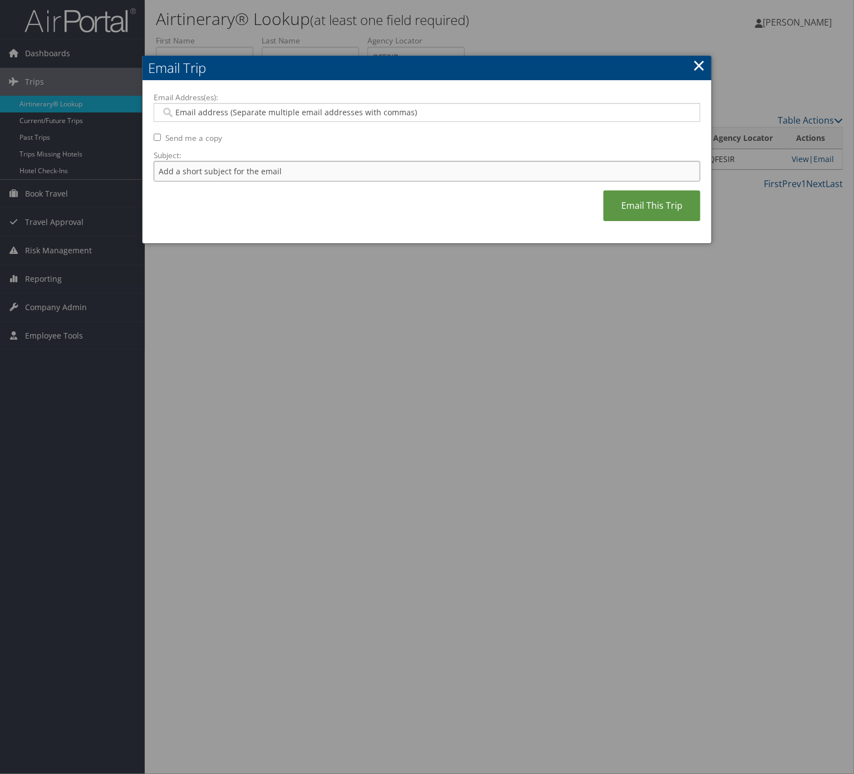
click at [321, 176] on input "Subject:" at bounding box center [427, 171] width 547 height 21
click at [325, 164] on input "Itinerary Change. Please see notes in TR-733167" at bounding box center [427, 171] width 547 height 21
paste input "52636"
type input "Itinerary Change. Please see notes in TR-752636"
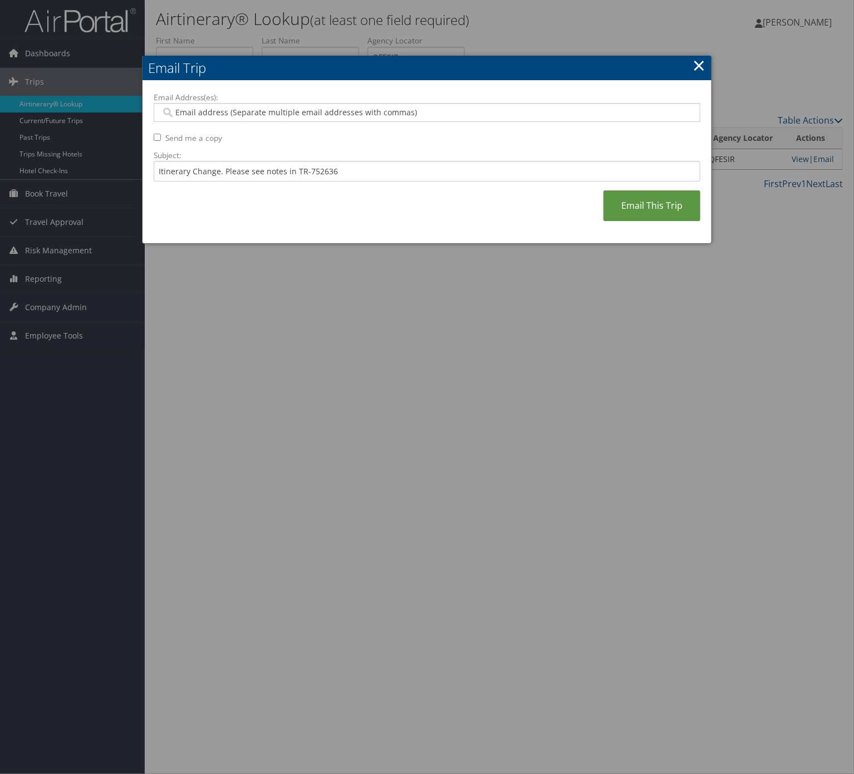
click at [319, 108] on input "Email Address(es):" at bounding box center [426, 112] width 530 height 11
type input "cam"
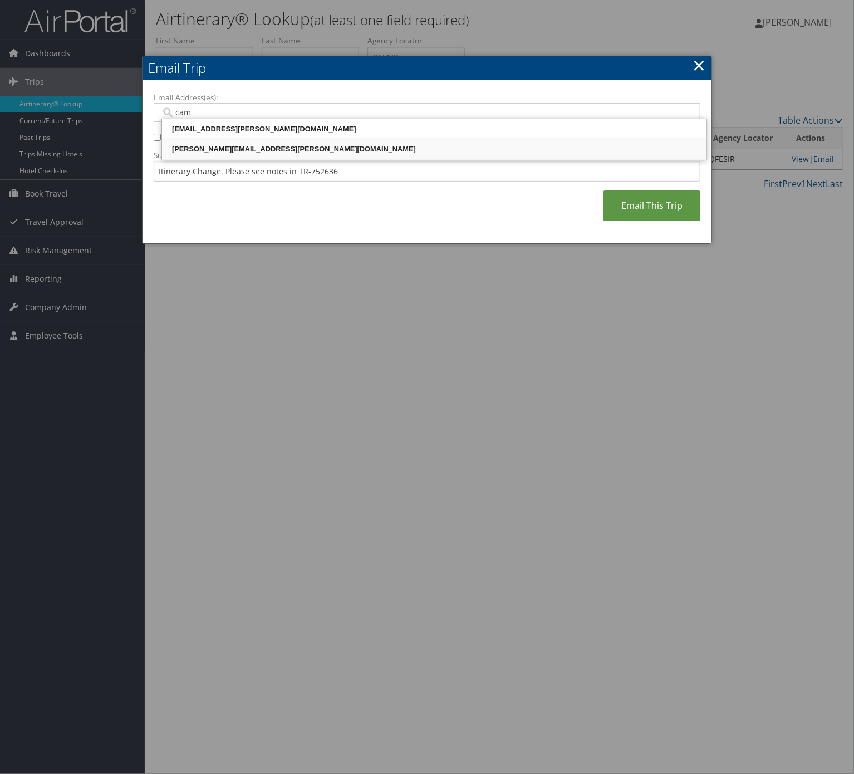
click at [315, 136] on div "camryn.davis@comphealth.com" at bounding box center [434, 129] width 541 height 17
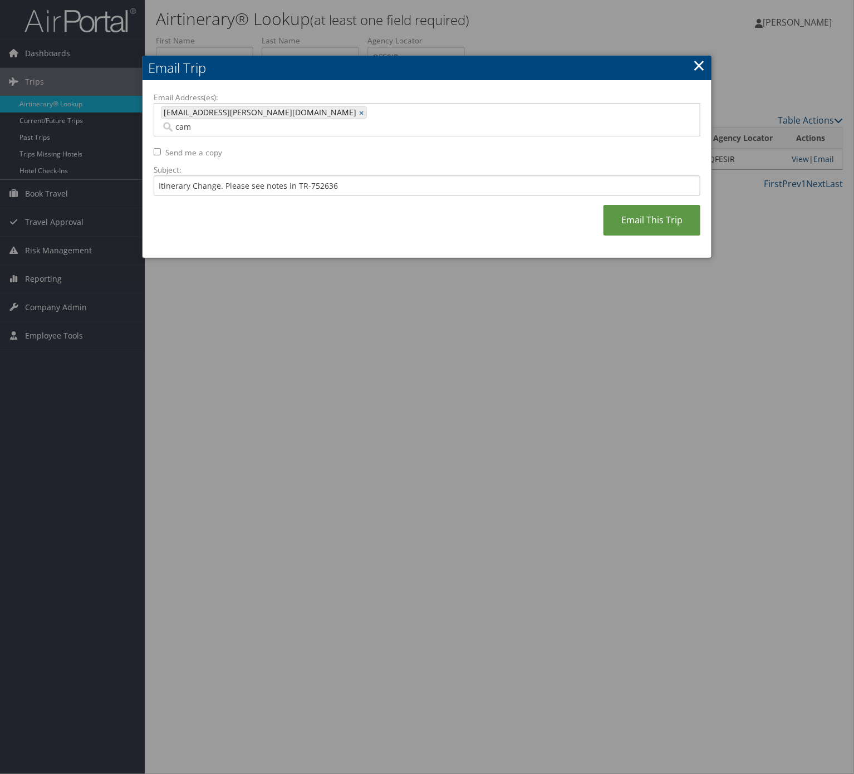
type input "camryn.davis@comphealth.com"
click at [631, 208] on link "Email This Trip" at bounding box center [652, 220] width 97 height 31
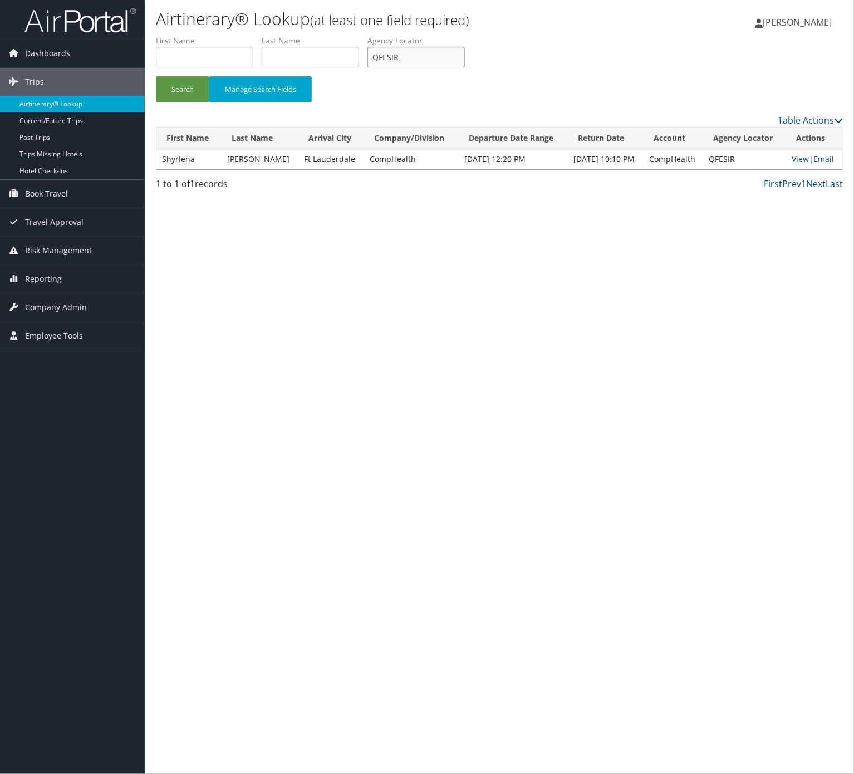
click at [461, 59] on input "QFESIR" at bounding box center [416, 57] width 97 height 21
paste input "GLLUQW"
type input "GLLUQW"
click at [192, 80] on button "Search" at bounding box center [182, 89] width 53 height 26
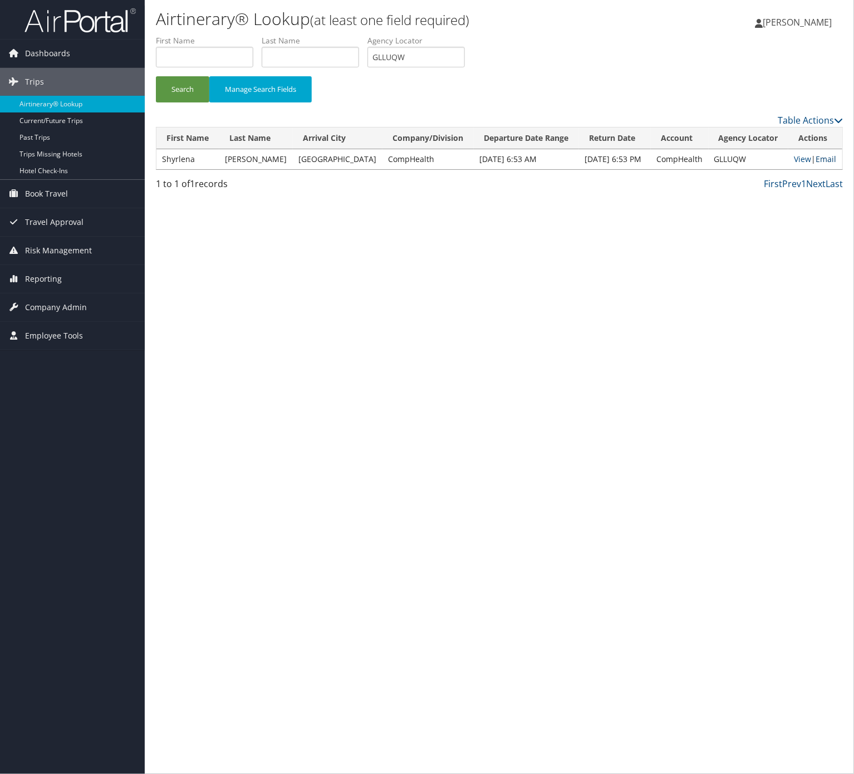
click at [831, 159] on link "Email" at bounding box center [826, 159] width 21 height 11
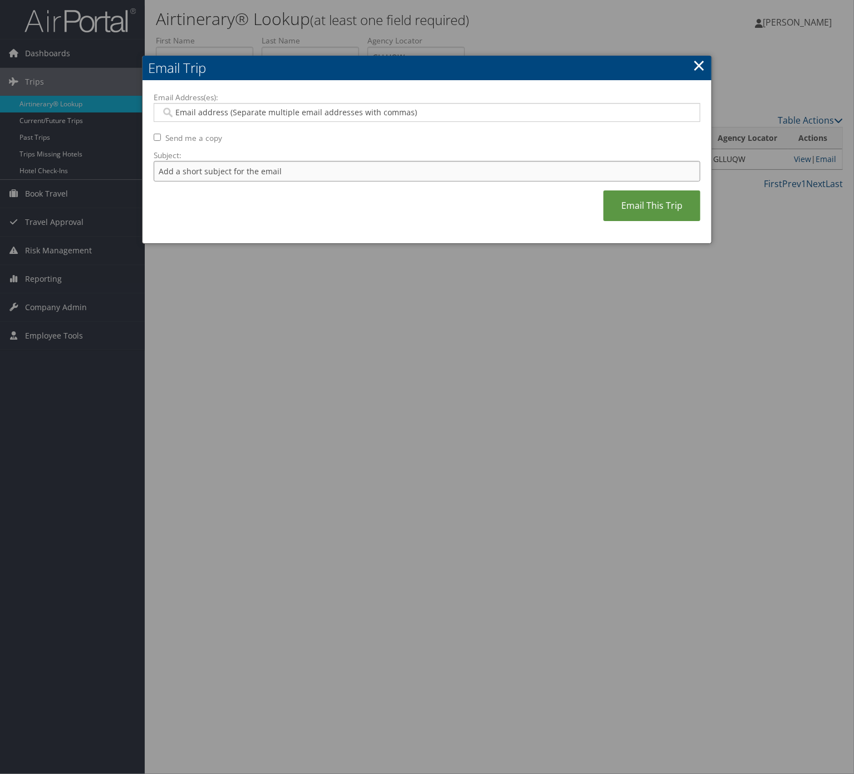
click at [335, 172] on input "Subject:" at bounding box center [427, 171] width 547 height 21
click at [322, 164] on input "Itinerary Change. Please see notes in TR-733167" at bounding box center [427, 171] width 547 height 21
paste input "52636"
type input "Itinerary Change. Please see notes in TR-752636"
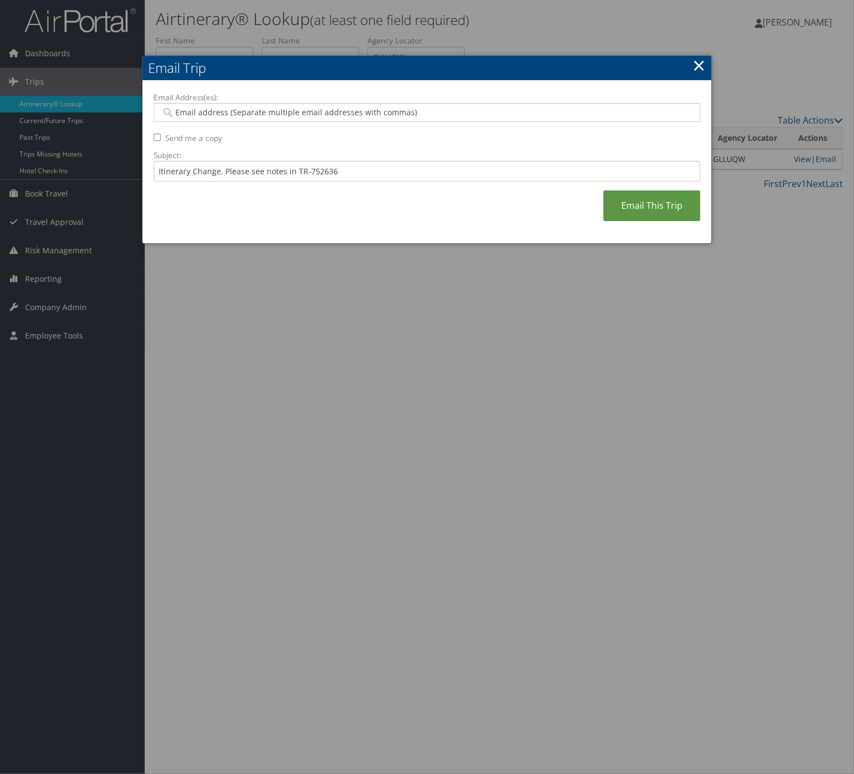
click at [323, 117] on input "Email Address(es):" at bounding box center [426, 112] width 530 height 11
type input "camr"
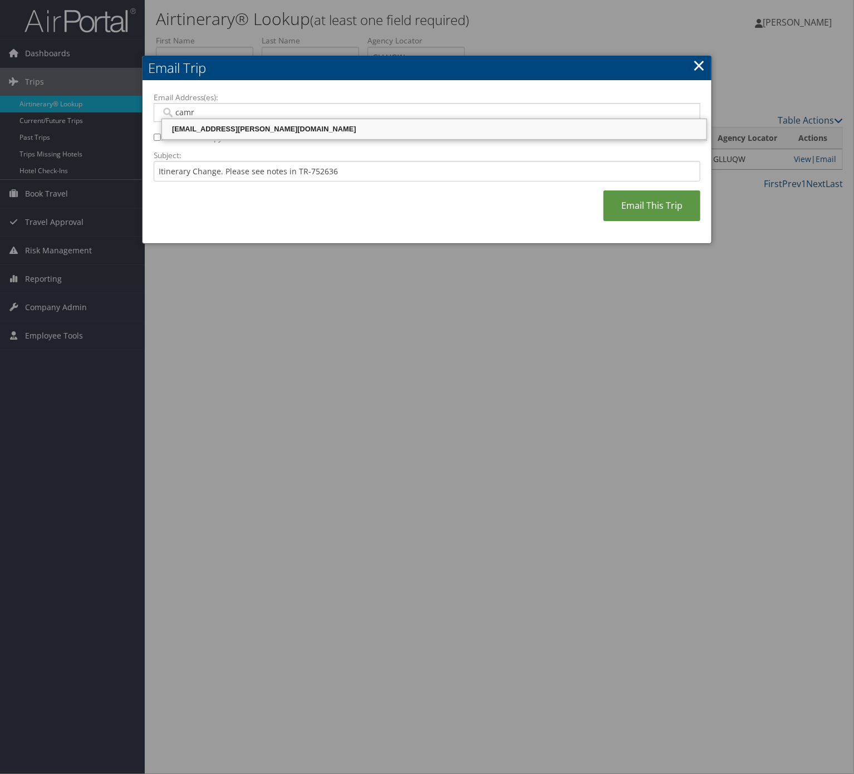
click at [384, 135] on div "camryn.davis@comphealth.com" at bounding box center [434, 129] width 541 height 11
type input "camryn.davis@comphealth.com"
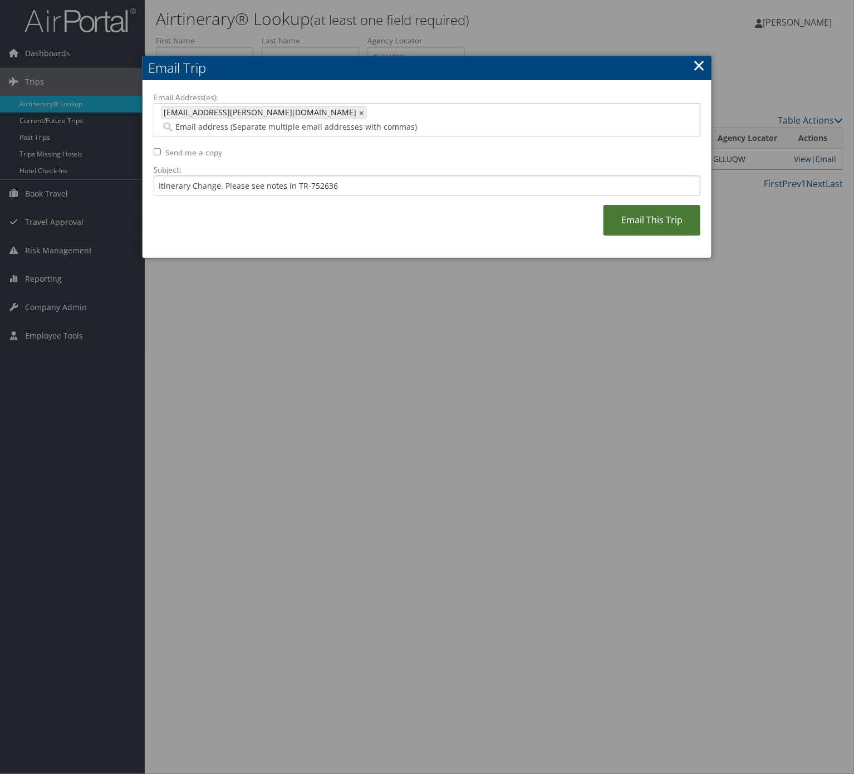
click at [642, 205] on link "Email This Trip" at bounding box center [652, 220] width 97 height 31
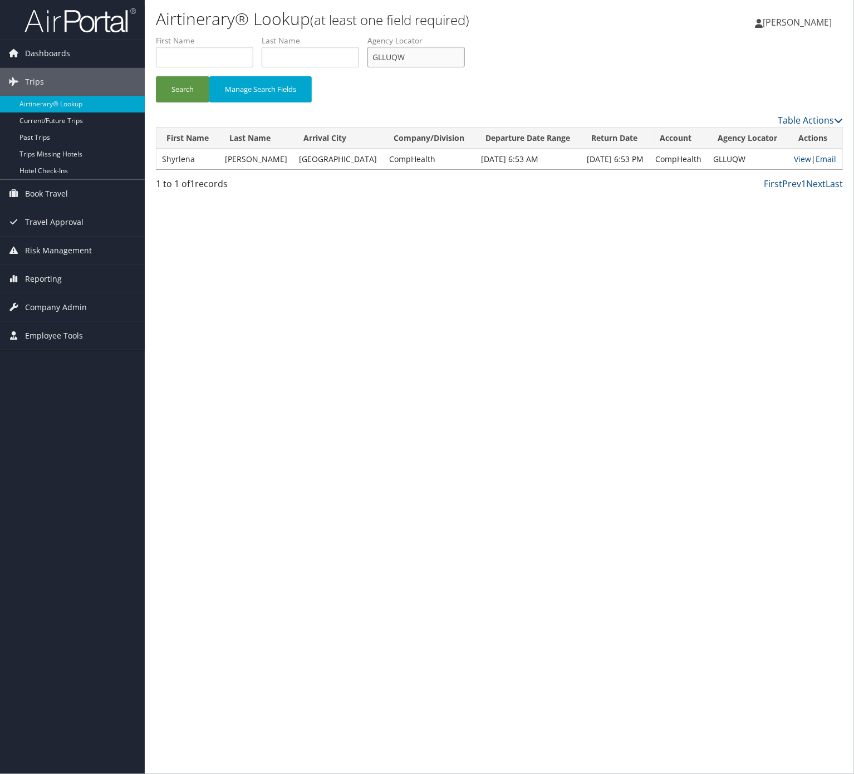
click at [420, 52] on input "GLLUQW" at bounding box center [416, 57] width 97 height 21
click at [419, 51] on input "GLLUQW" at bounding box center [416, 57] width 97 height 21
paste input "IGLME"
type input "GIGLME"
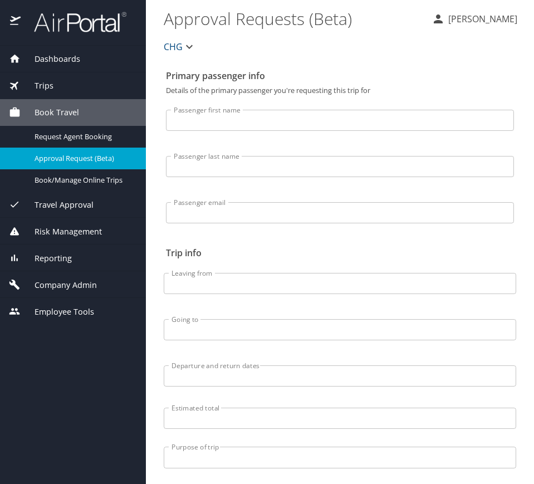
click at [81, 50] on div "Dashboards" at bounding box center [73, 59] width 146 height 27
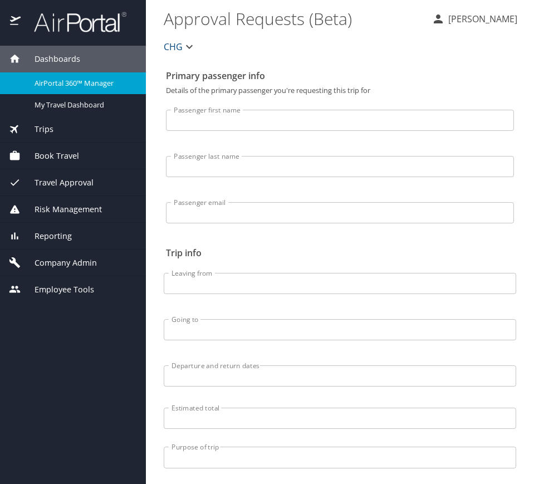
click at [85, 128] on div "Trips" at bounding box center [73, 129] width 128 height 12
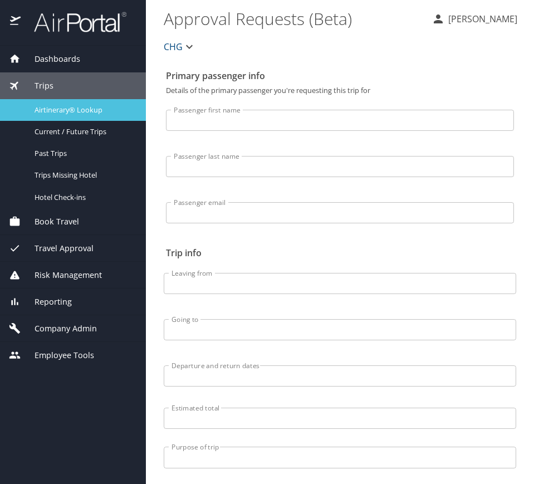
click at [94, 111] on span "Airtinerary® Lookup" at bounding box center [84, 110] width 98 height 11
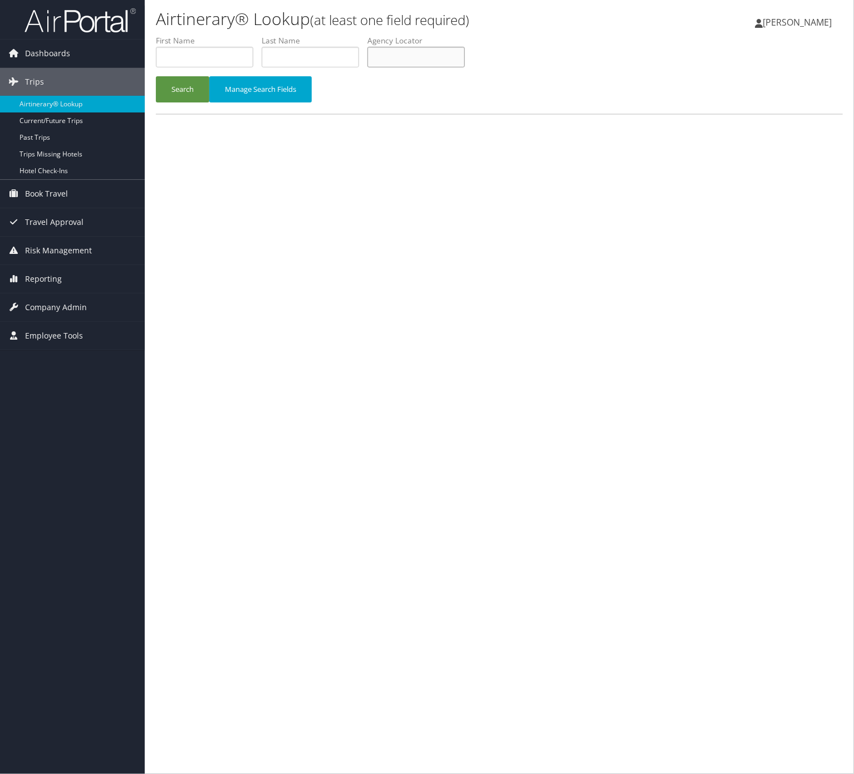
click at [428, 60] on input "text" at bounding box center [416, 57] width 97 height 21
click at [462, 58] on input "text" at bounding box center [416, 57] width 97 height 21
paste input "GIGLME"
click at [196, 92] on button "Search" at bounding box center [182, 89] width 53 height 26
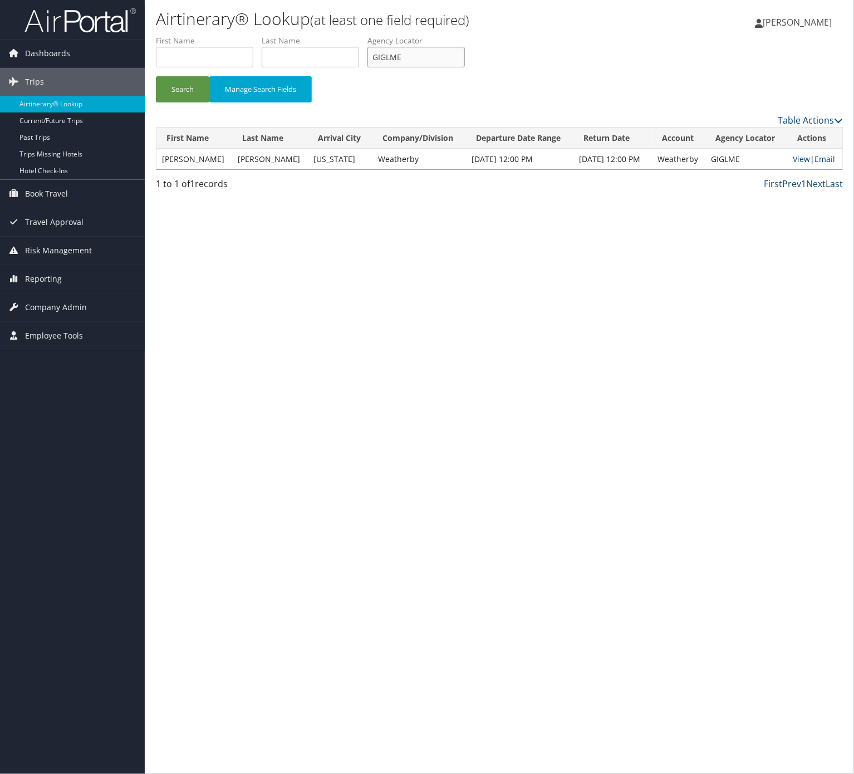
click at [437, 47] on input "GIGLME" at bounding box center [416, 57] width 97 height 21
paste input "WNIBID"
click at [156, 76] on button "Search" at bounding box center [182, 89] width 53 height 26
click at [413, 56] on input "WNIBID" at bounding box center [416, 57] width 97 height 21
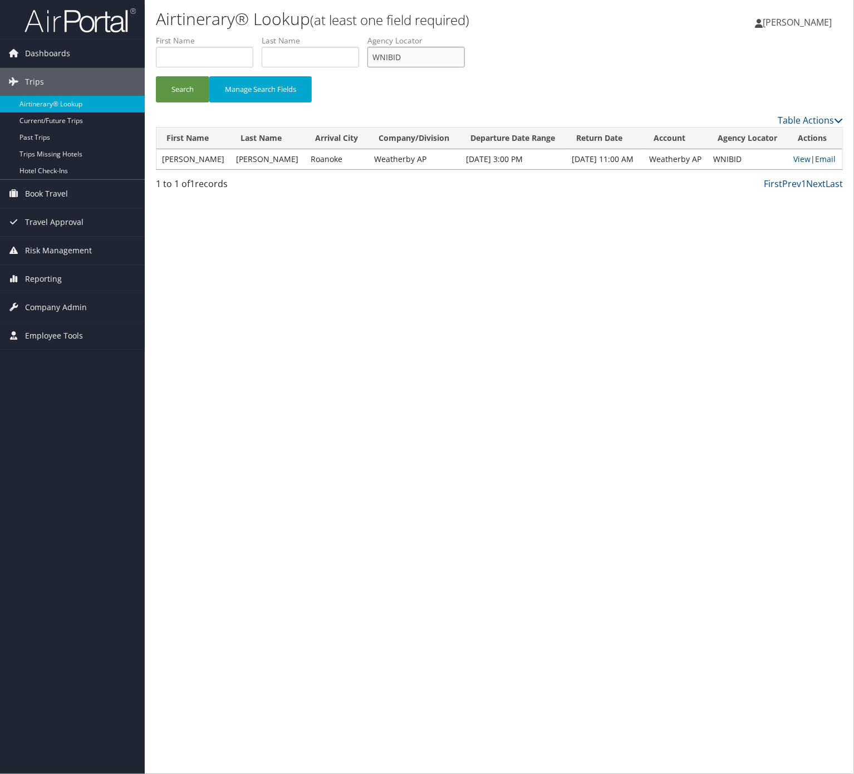
drag, startPoint x: 413, startPoint y: 56, endPoint x: 238, endPoint y: 124, distance: 188.1
click at [411, 56] on input "WNIBID" at bounding box center [416, 57] width 97 height 21
paste input "SPQQYB"
type input "SPQQYB"
click at [173, 81] on button "Search" at bounding box center [182, 89] width 53 height 26
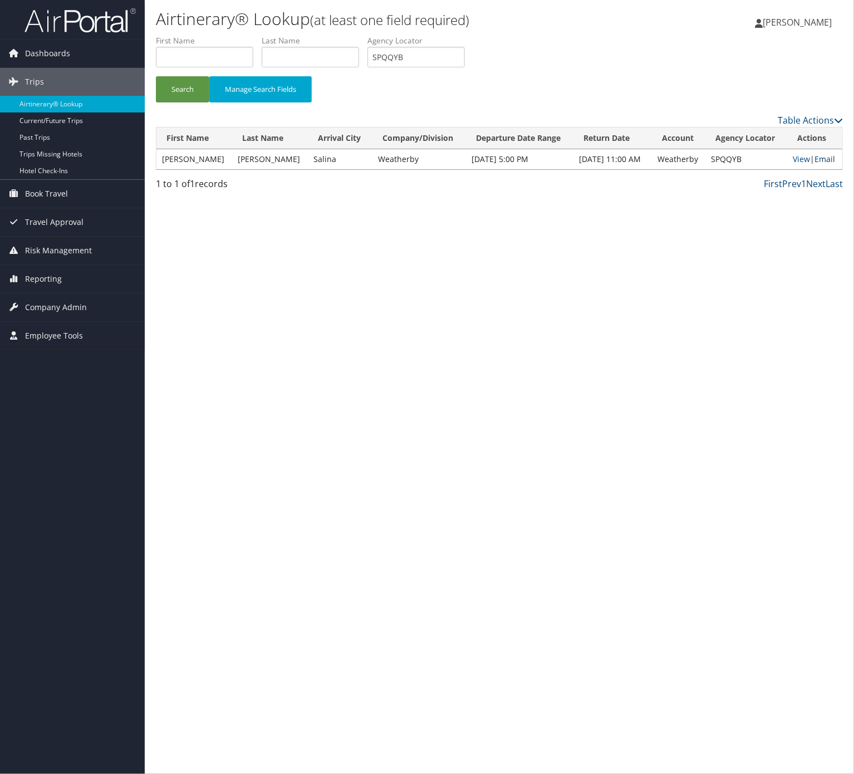
click at [822, 155] on td "View | Email" at bounding box center [814, 159] width 55 height 20
click at [822, 155] on link "Email" at bounding box center [825, 159] width 21 height 11
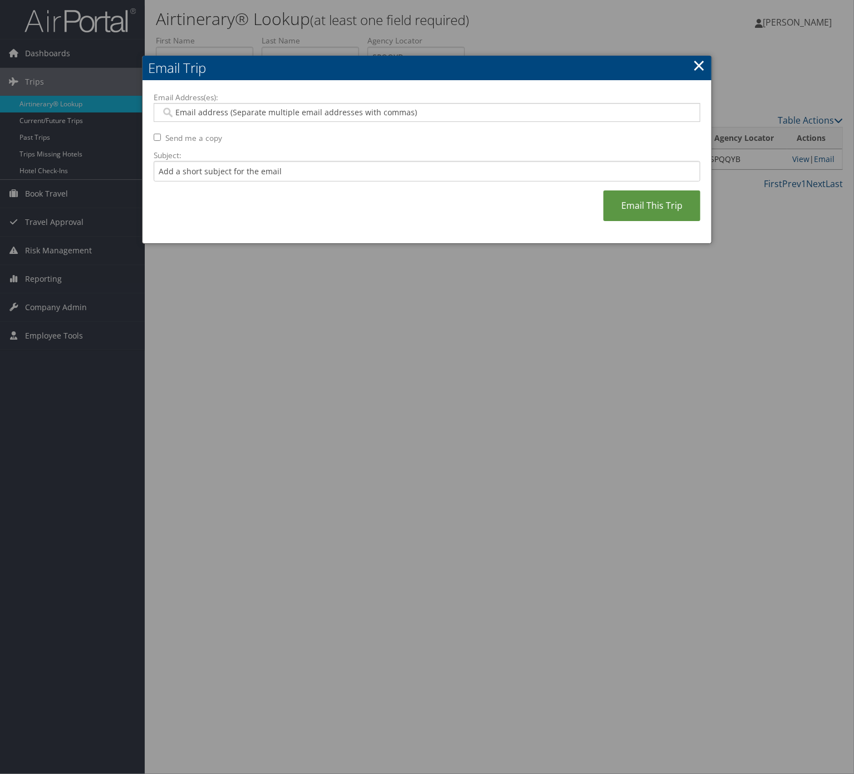
click at [374, 107] on input "Email Address(es):" at bounding box center [426, 112] width 530 height 11
type input "au"
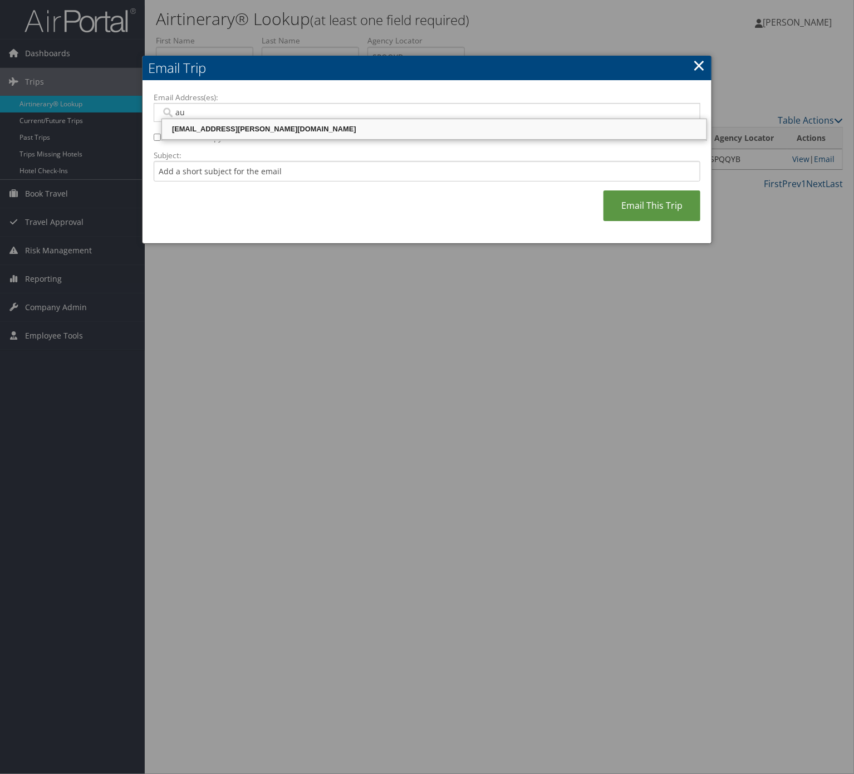
click at [339, 124] on div "autumn.platt@weatherbyhealthcare.com" at bounding box center [434, 129] width 541 height 11
type input "autumn.platt@weatherbyhealthcare.com"
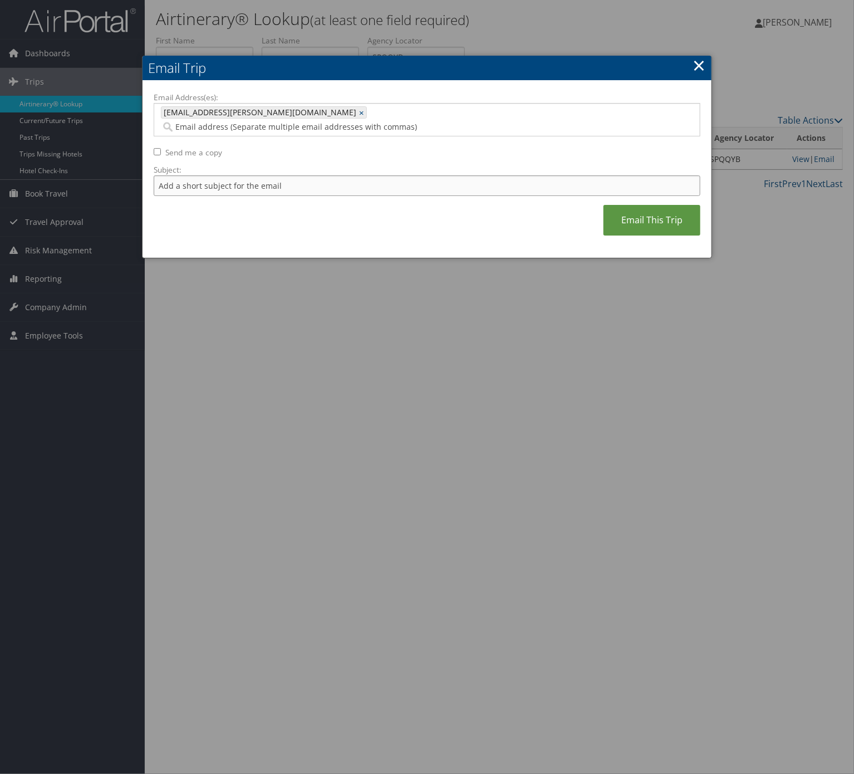
click at [305, 182] on input "Subject:" at bounding box center [427, 185] width 547 height 21
click at [317, 164] on label "Subject:" at bounding box center [427, 169] width 547 height 11
click at [317, 175] on input "Itinerary Change. Please see notes in TR-733167" at bounding box center [427, 185] width 547 height 21
click at [317, 164] on label "Subject:" at bounding box center [427, 169] width 547 height 11
click at [317, 175] on input "Itinerary Change. Please see notes in TR-733167" at bounding box center [427, 185] width 547 height 21
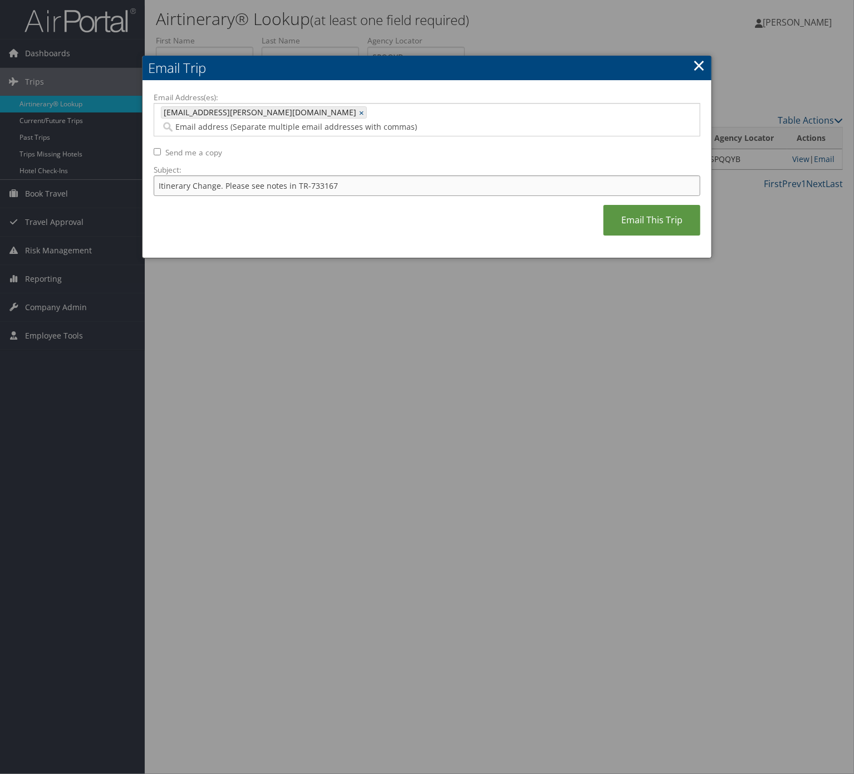
click at [317, 175] on input "Itinerary Change. Please see notes in TR-733167" at bounding box center [427, 185] width 547 height 21
paste input "25290"
click at [317, 175] on input "Itinerary Change. Please see notes in TR-733167" at bounding box center [427, 185] width 547 height 21
type input "Itinerary Change. Please see notes in TR-725290"
click at [621, 205] on link "Email This Trip" at bounding box center [652, 220] width 97 height 31
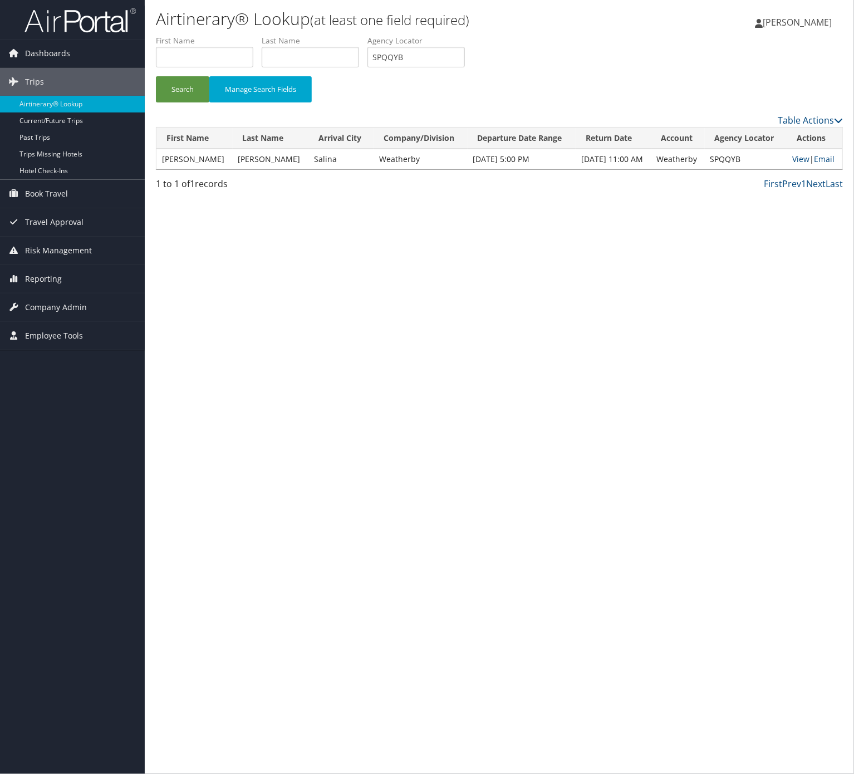
drag, startPoint x: 614, startPoint y: 197, endPoint x: 437, endPoint y: 325, distance: 218.5
click at [444, 331] on div "Airtinerary® Lookup (at least one field required) Nathalie Hernandez Nathalie H…" at bounding box center [499, 387] width 709 height 774
click at [425, 60] on input "SPQQYB" at bounding box center [416, 57] width 97 height 21
paste input "YTCFGI"
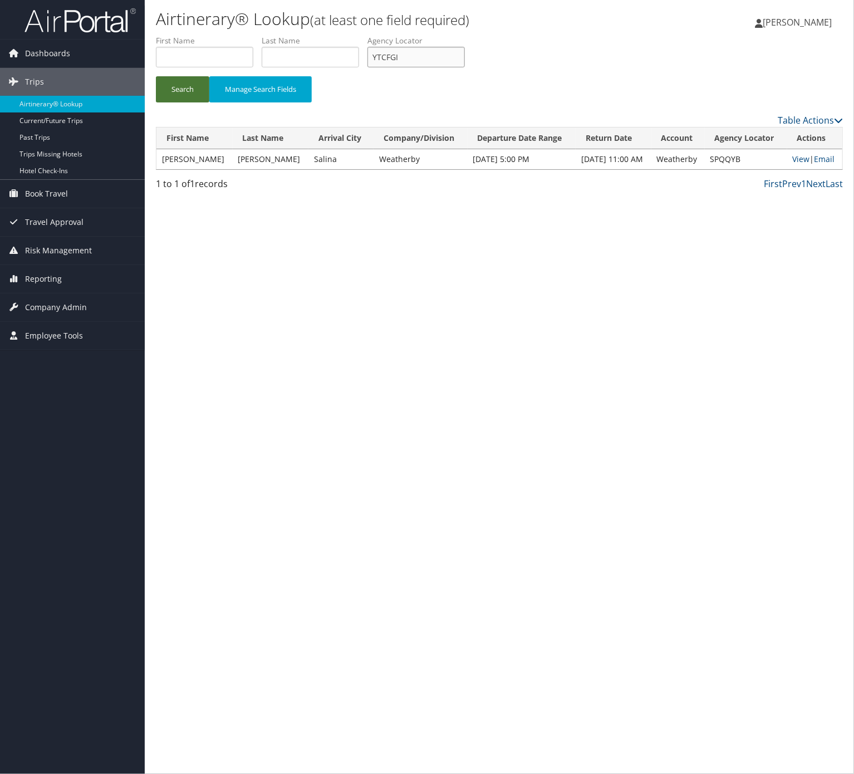
type input "YTCFGI"
click at [186, 92] on button "Search" at bounding box center [182, 89] width 53 height 26
click at [832, 155] on link "Email" at bounding box center [825, 159] width 21 height 11
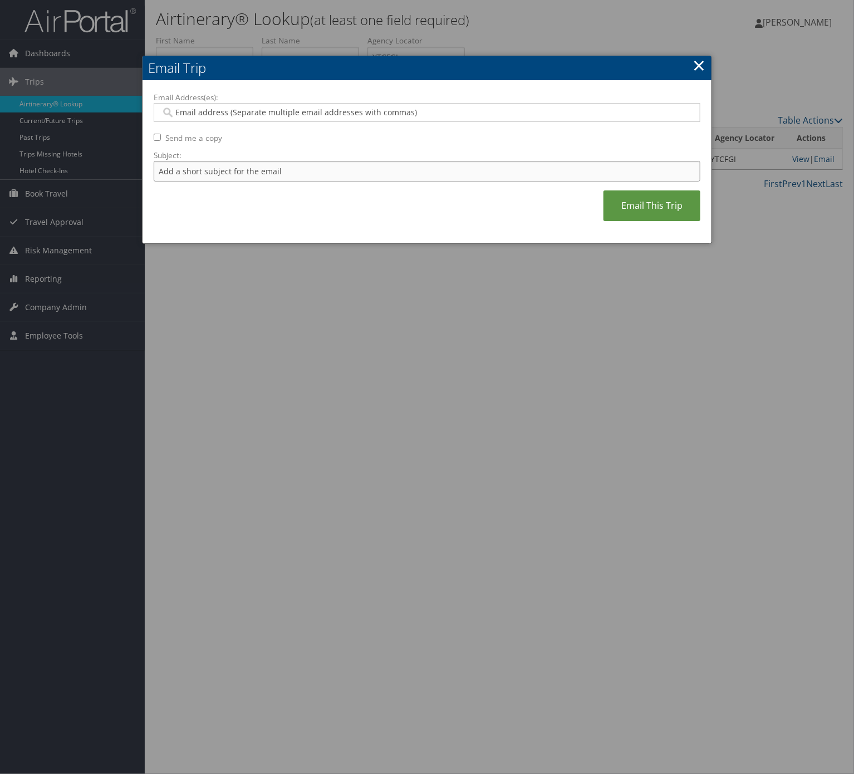
click at [371, 177] on input "Subject:" at bounding box center [427, 171] width 547 height 21
click at [322, 172] on input "Itinerary Change. Please see notes in TR-733167" at bounding box center [427, 171] width 547 height 21
paste input "46731"
type input "Itinerary Change. Please see notes in TR-746731"
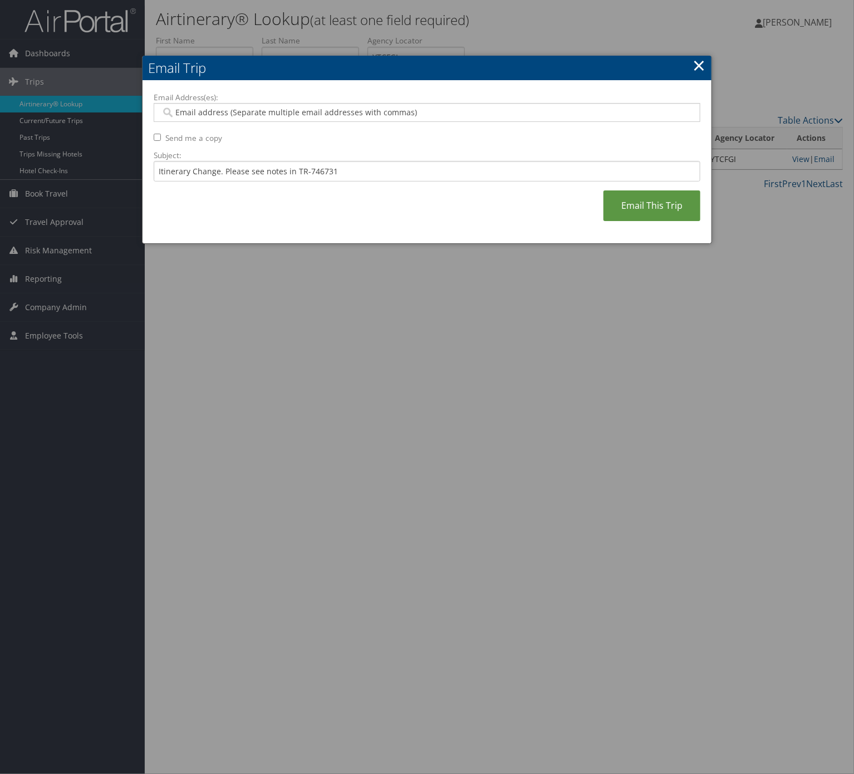
click at [334, 104] on div at bounding box center [427, 112] width 547 height 19
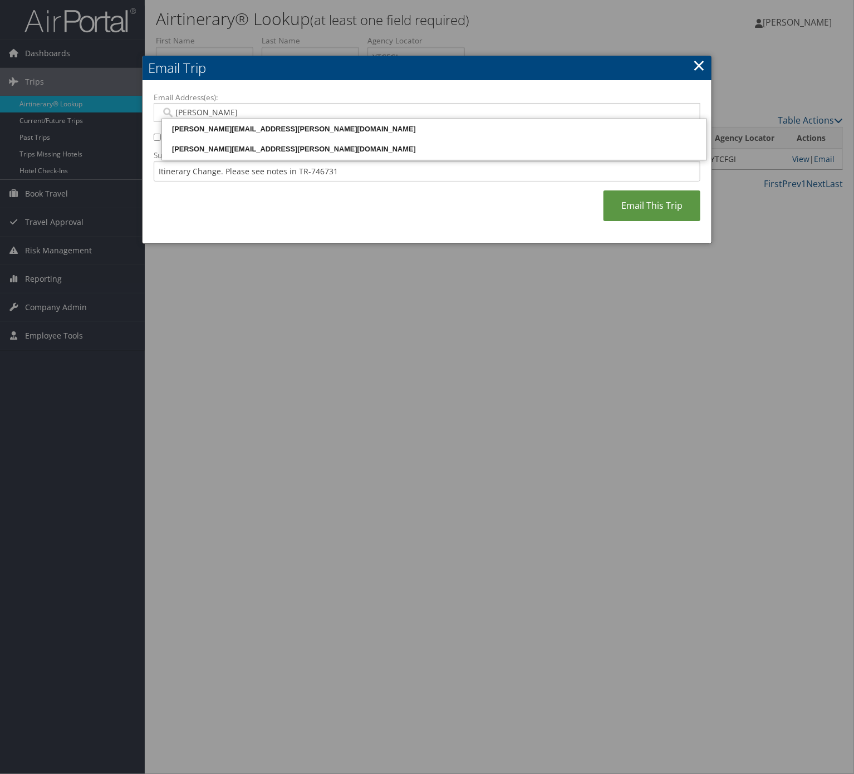
type input "marshe"
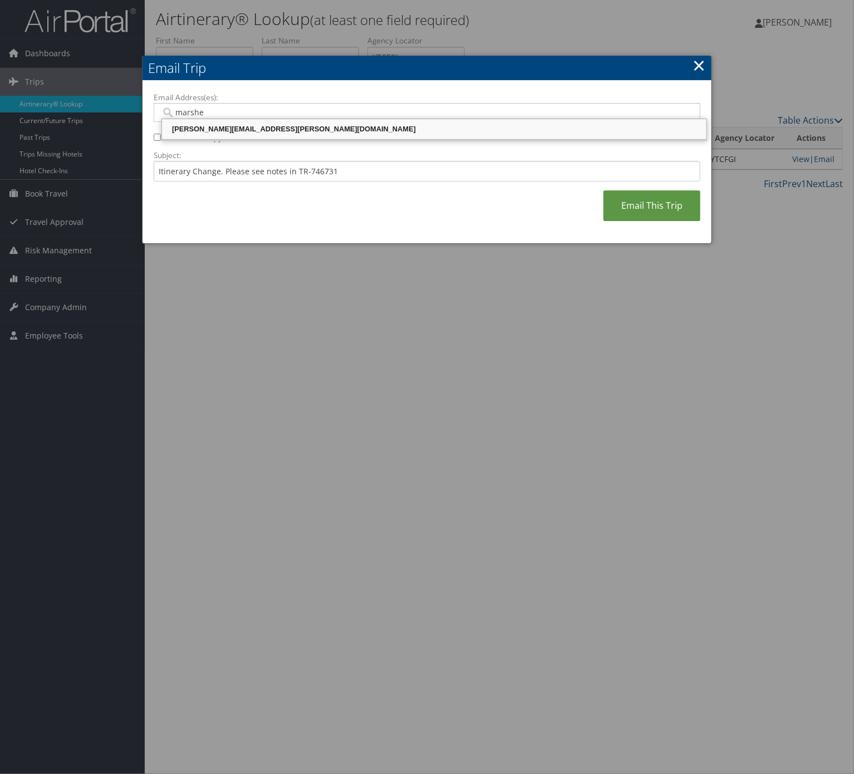
click at [349, 119] on li "marshelle.clawson@comphealth.com" at bounding box center [434, 129] width 546 height 21
type input "marshelle.clawson@comphealth.com"
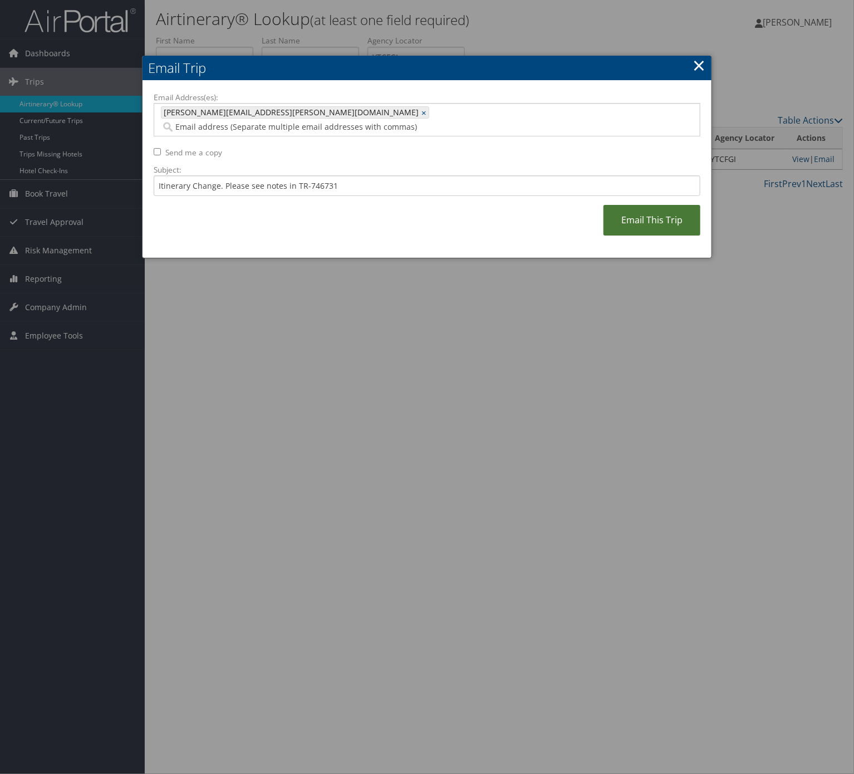
click at [625, 205] on link "Email This Trip" at bounding box center [652, 220] width 97 height 31
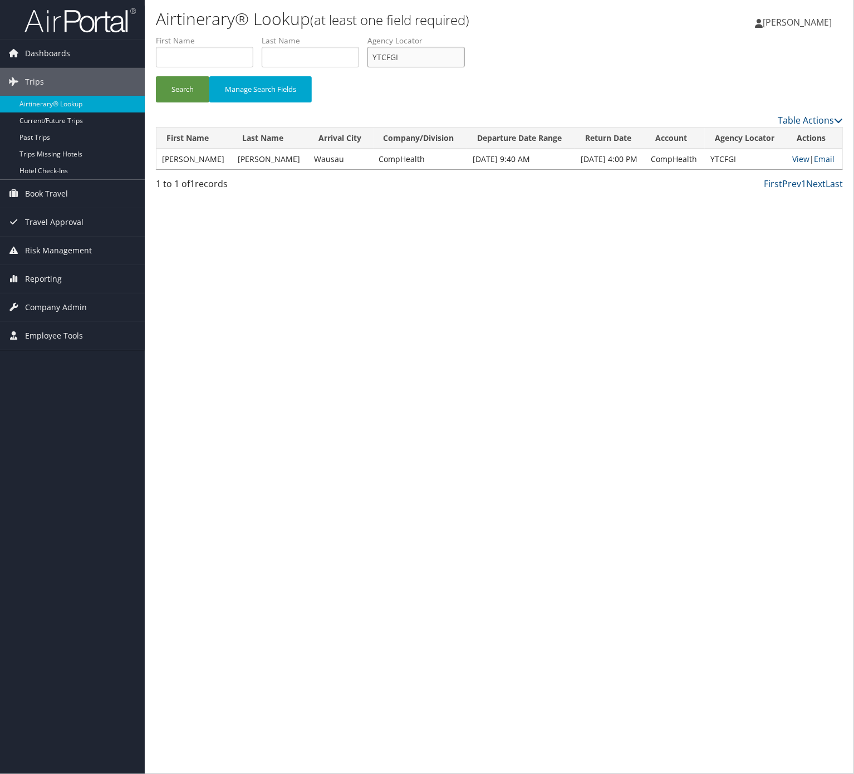
click at [443, 59] on input "YTCFGI" at bounding box center [416, 57] width 97 height 21
paste input "SGXAHE"
type input "SGXAHE"
click at [187, 99] on button "Search" at bounding box center [182, 89] width 53 height 26
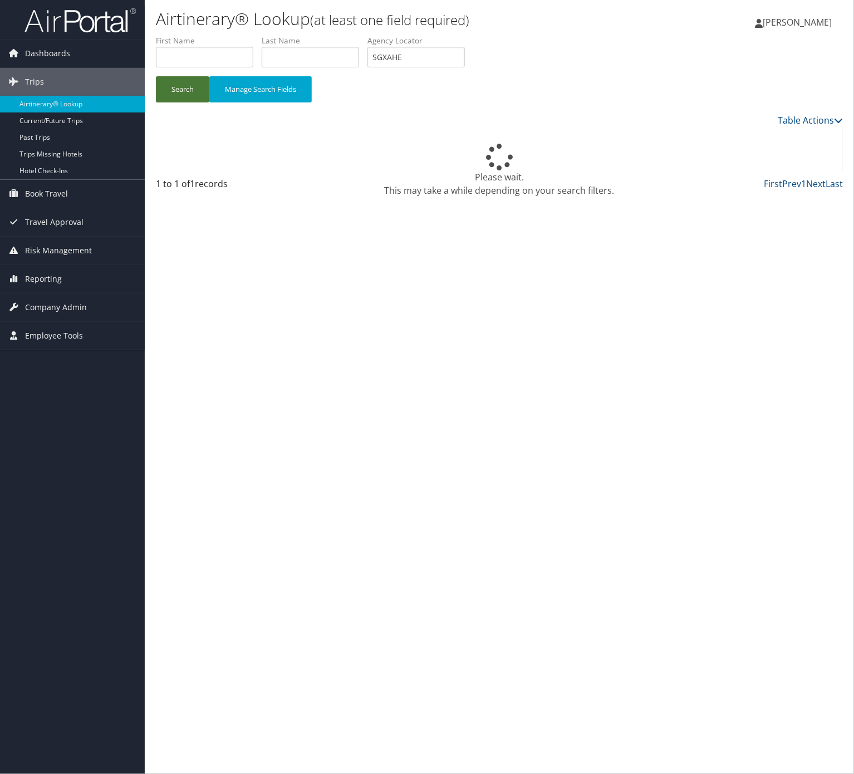
click at [186, 82] on button "Search" at bounding box center [182, 89] width 53 height 26
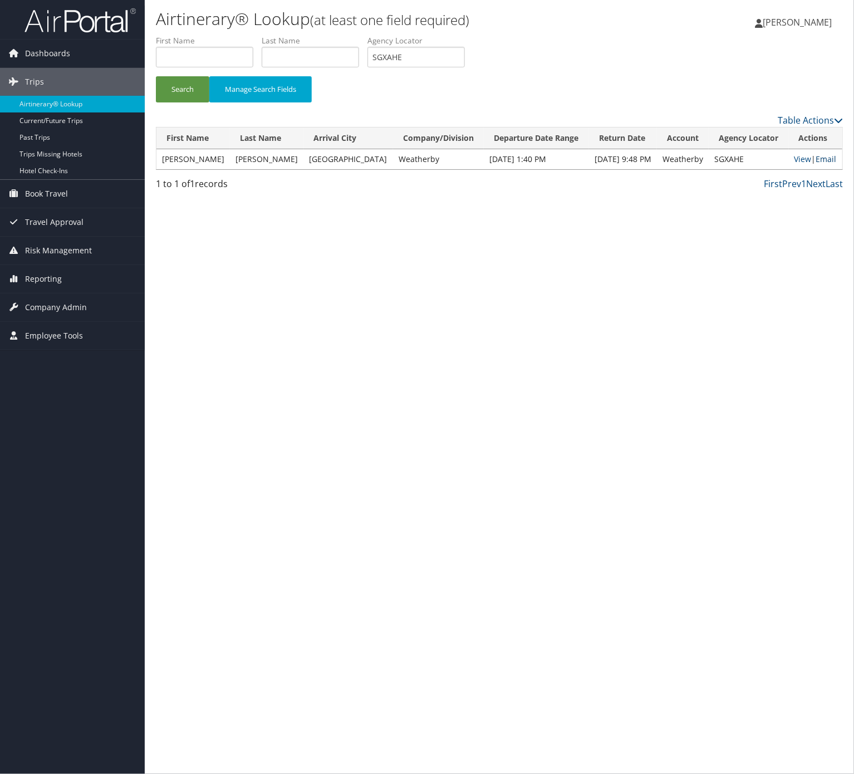
click at [832, 155] on link "Email" at bounding box center [826, 159] width 21 height 11
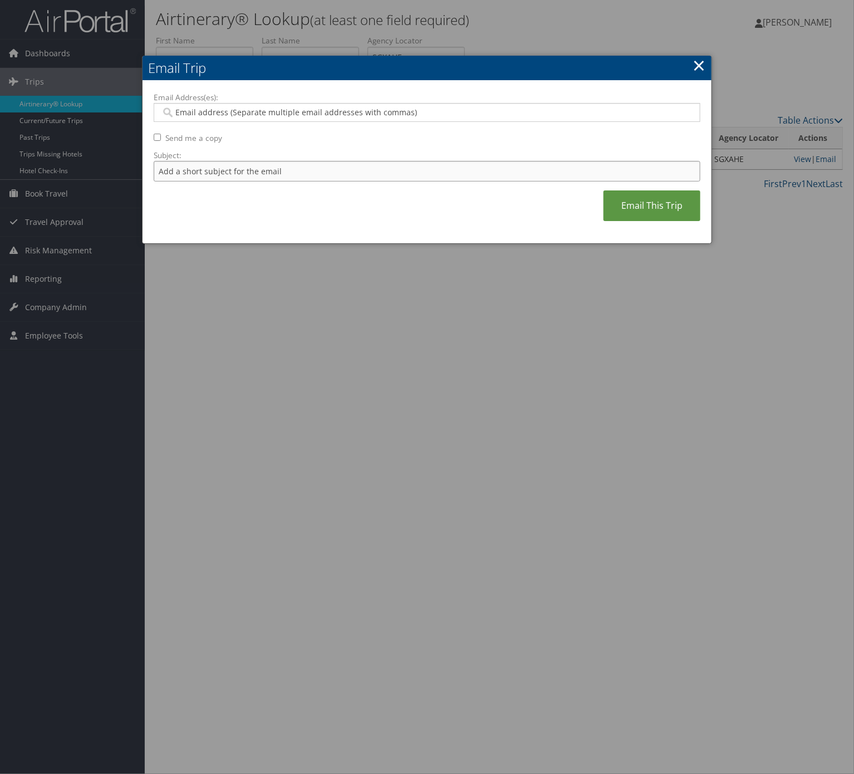
click at [276, 175] on input "Subject:" at bounding box center [427, 171] width 547 height 21
click at [323, 165] on input "Itinerary Change. Please see notes in TR-733167" at bounding box center [427, 171] width 547 height 21
click at [326, 177] on input "Itinerary Change. Please see notes in TR-733167" at bounding box center [427, 171] width 547 height 21
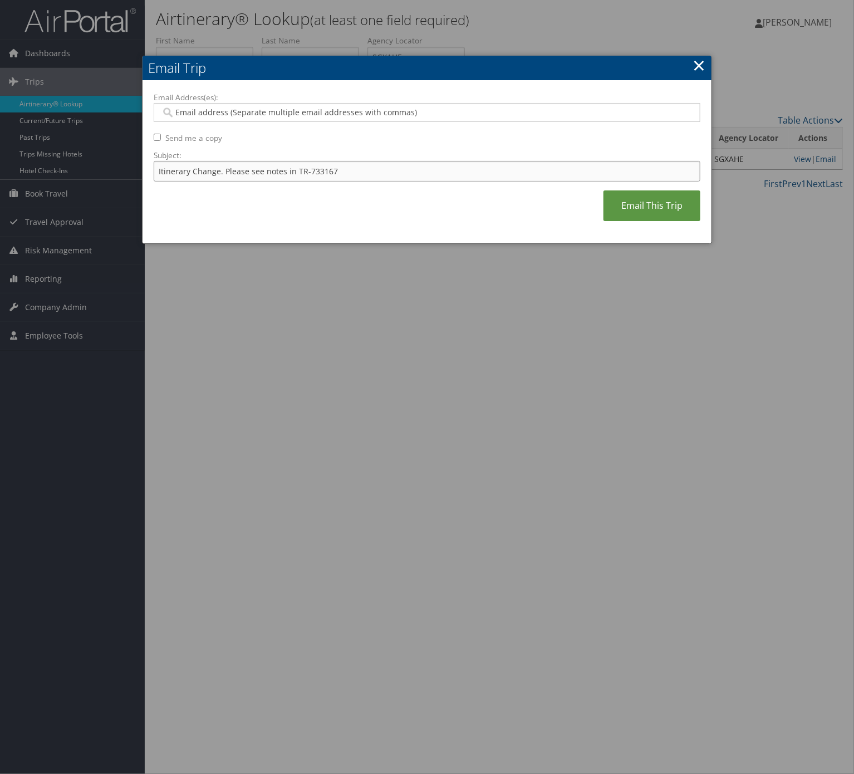
paste input "51979"
type input "Itinerary Change. Please see notes in TR-751979"
click at [310, 107] on input "Email Address(es):" at bounding box center [426, 112] width 530 height 11
type input "vane"
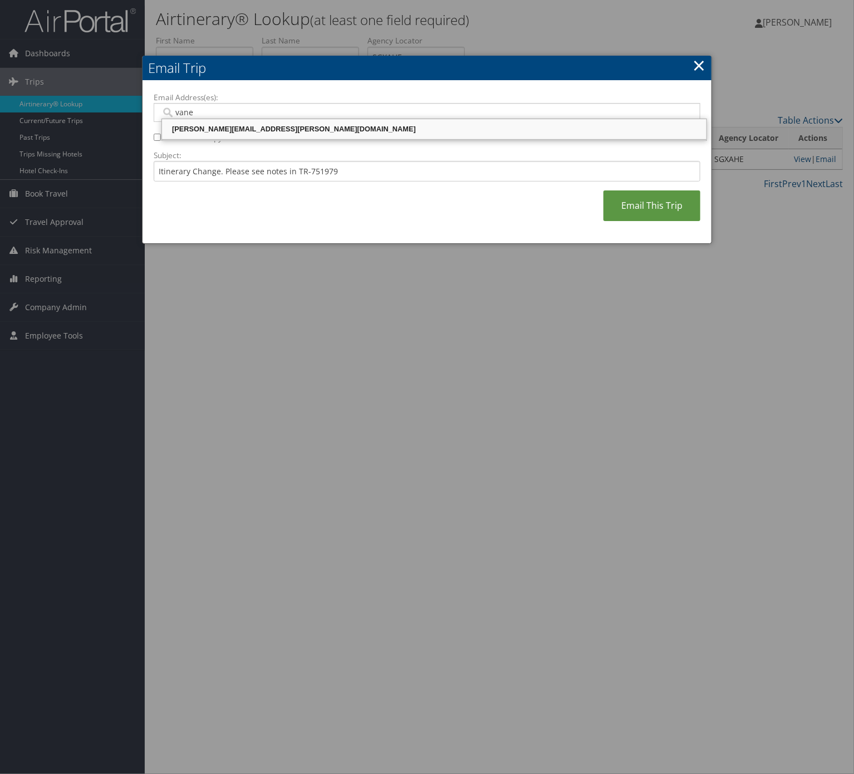
click at [317, 124] on div "vanessa.diaz@weatherbyhealthcare.com" at bounding box center [434, 129] width 541 height 11
type input "vanessa.diaz@weatherbyhealthcare.com"
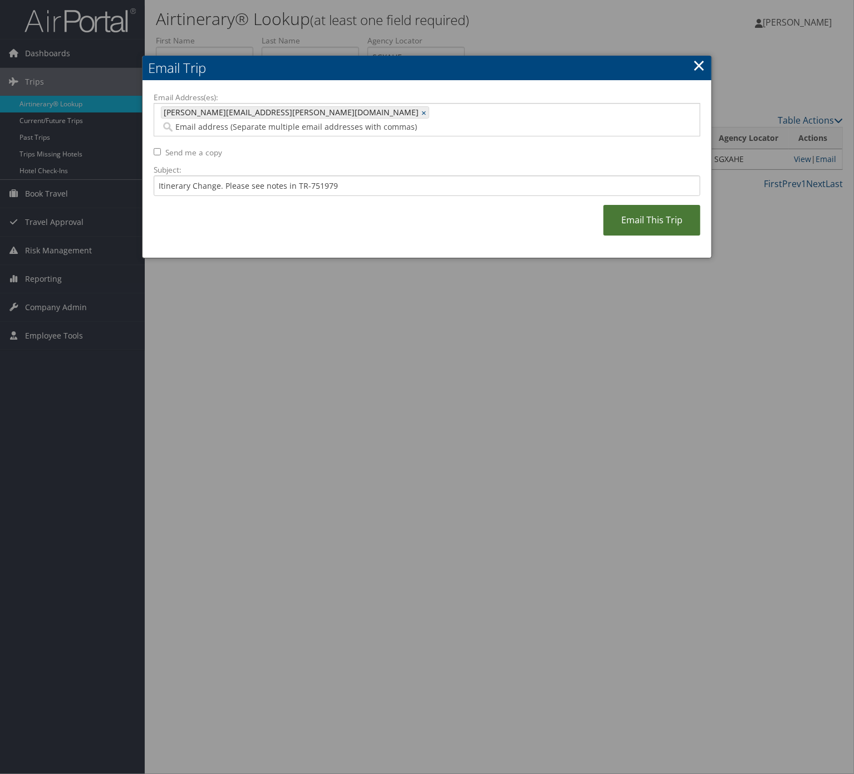
click at [667, 206] on link "Email This Trip" at bounding box center [652, 220] width 97 height 31
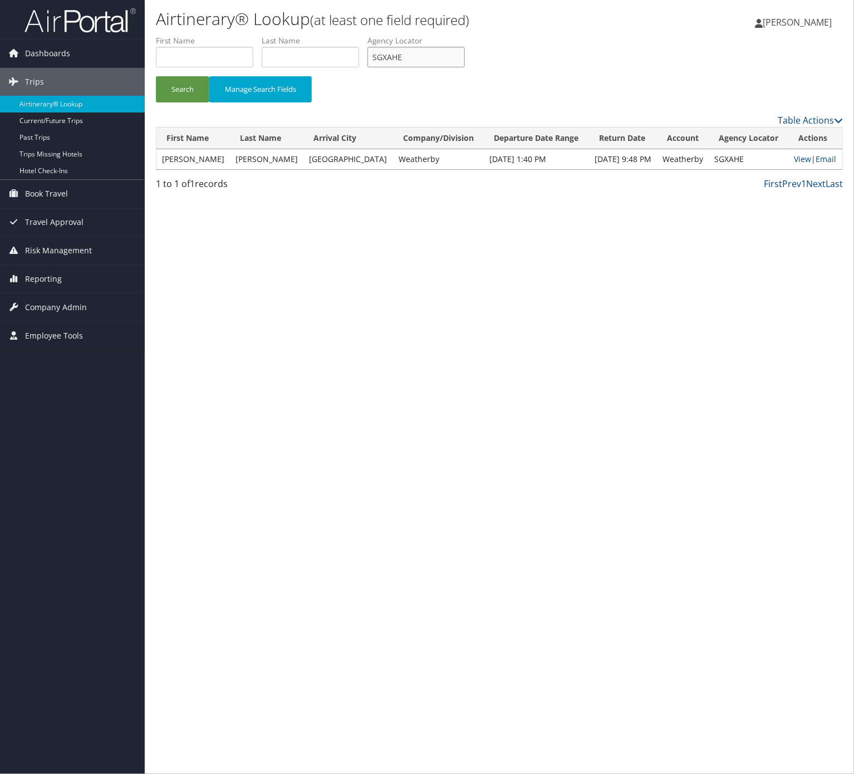
drag, startPoint x: 443, startPoint y: 48, endPoint x: 435, endPoint y: 54, distance: 9.6
click at [443, 48] on input "SGXAHE" at bounding box center [416, 57] width 97 height 21
drag, startPoint x: 434, startPoint y: 57, endPoint x: 403, endPoint y: 67, distance: 32.9
click at [434, 57] on input "SGXAHE" at bounding box center [416, 57] width 97 height 21
paste input "UFXODE"
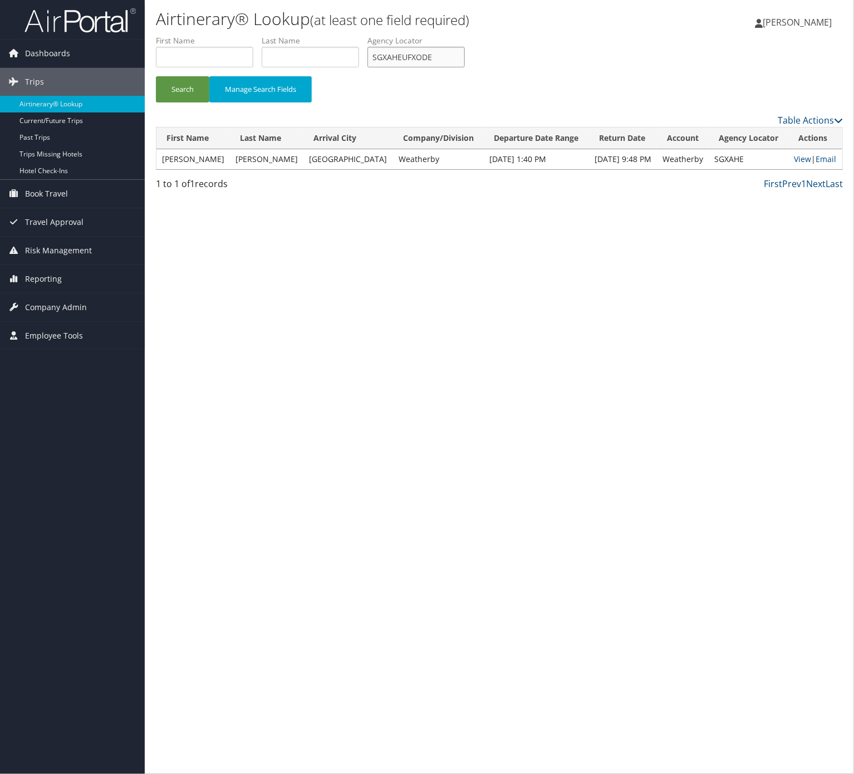
click at [414, 52] on input "SGXAHEUFXODE" at bounding box center [416, 57] width 97 height 21
click at [414, 51] on input "SGXAHEUFXODE" at bounding box center [416, 57] width 97 height 21
paste input "text"
type input "UFXODE"
click at [184, 91] on button "Search" at bounding box center [182, 89] width 53 height 26
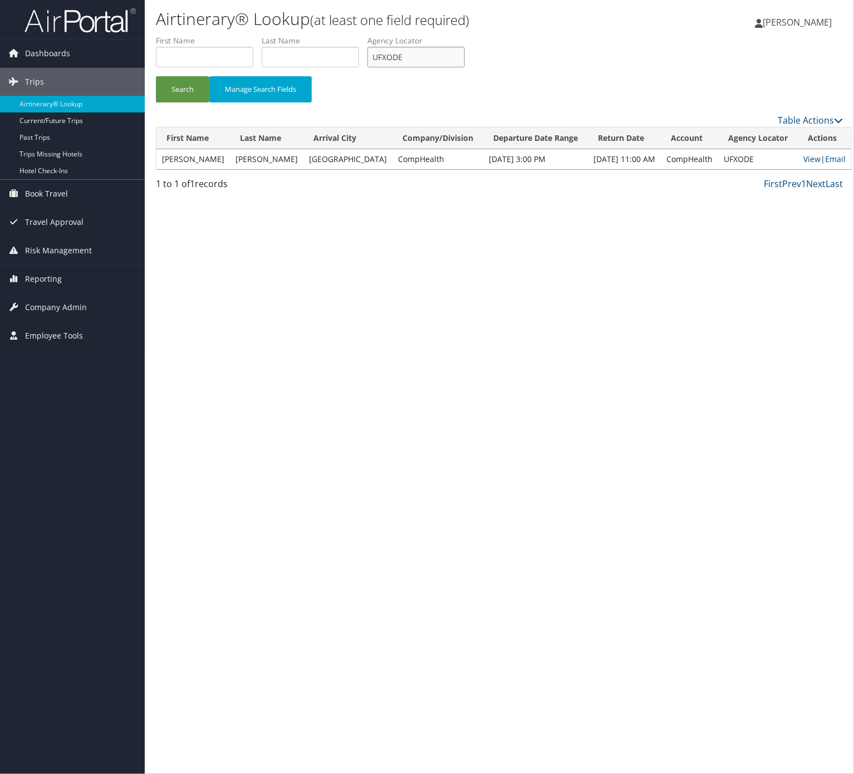
click at [433, 65] on input "UFXODE" at bounding box center [416, 57] width 97 height 21
drag, startPoint x: 829, startPoint y: 161, endPoint x: 731, endPoint y: 128, distance: 103.9
click at [829, 161] on link "Email" at bounding box center [835, 159] width 21 height 11
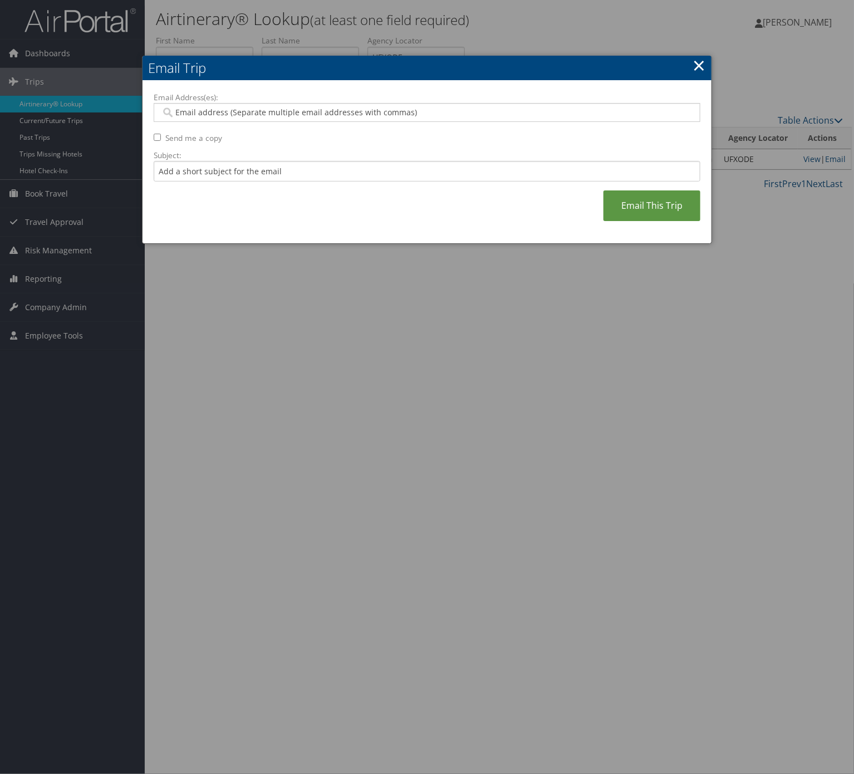
click at [267, 184] on div "Email Address(es): Send me a copy Subject: Email This Trip" at bounding box center [427, 162] width 547 height 141
drag, startPoint x: 267, startPoint y: 173, endPoint x: 273, endPoint y: 182, distance: 10.8
click at [267, 172] on input "Subject:" at bounding box center [427, 171] width 547 height 21
click at [326, 165] on input "Itinerary Change. Please see notes in TR-733167" at bounding box center [427, 171] width 547 height 21
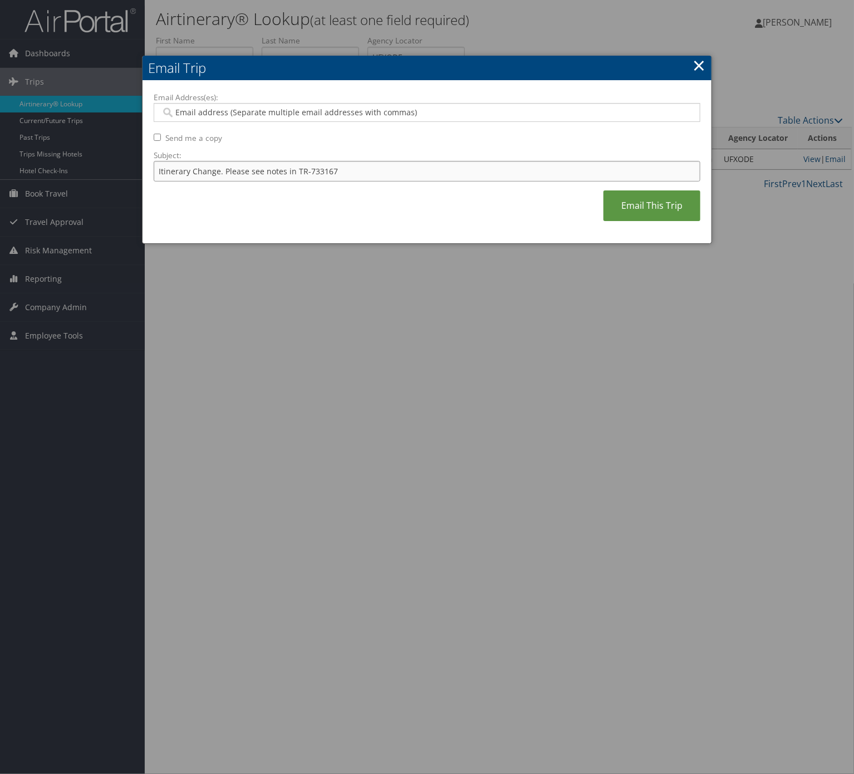
click at [326, 165] on input "Itinerary Change. Please see notes in TR-733167" at bounding box center [427, 171] width 547 height 21
paste input "50965"
type input "Itinerary Change. Please see notes in TR-750965"
click at [326, 116] on input "Email Address(es):" at bounding box center [426, 112] width 530 height 11
type input "dina"
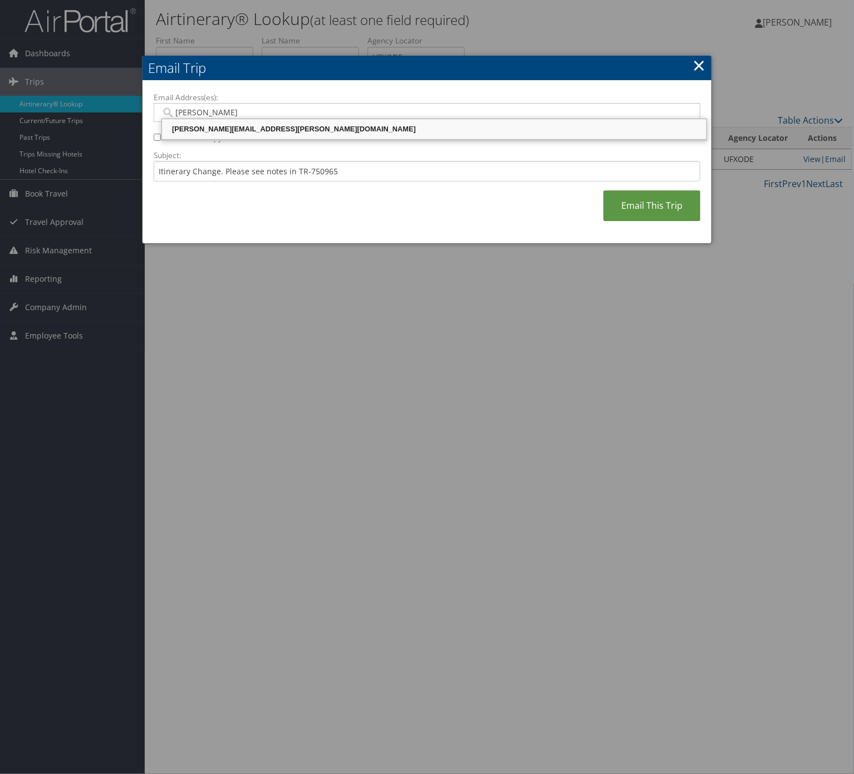
click at [318, 135] on div "dina.martinez@comphealth.com" at bounding box center [434, 129] width 541 height 11
type input "dina.martinez@comphealth.com"
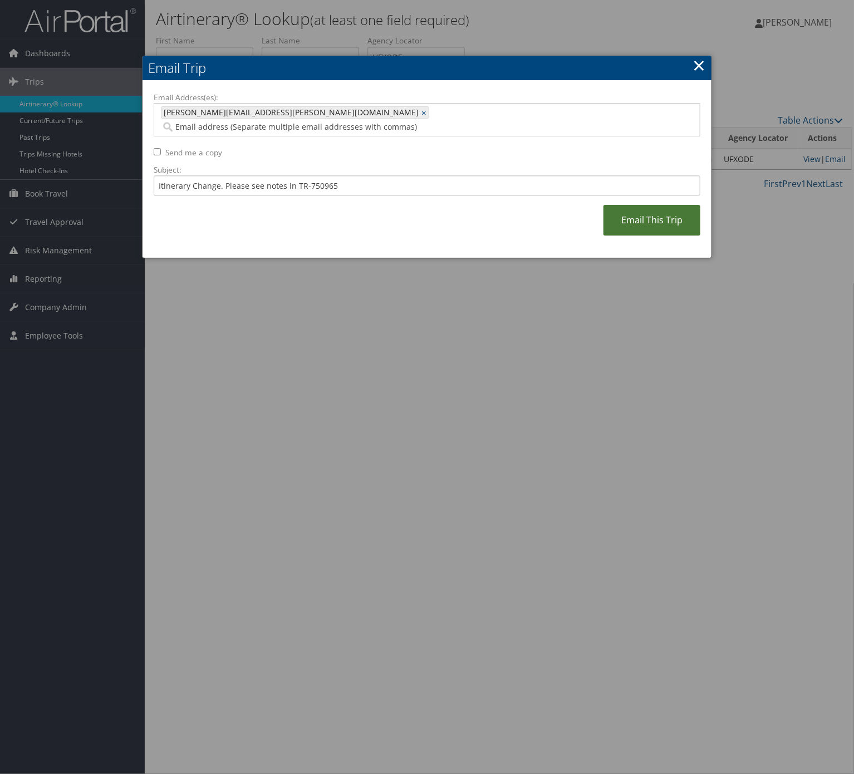
click at [670, 206] on link "Email This Trip" at bounding box center [652, 220] width 97 height 31
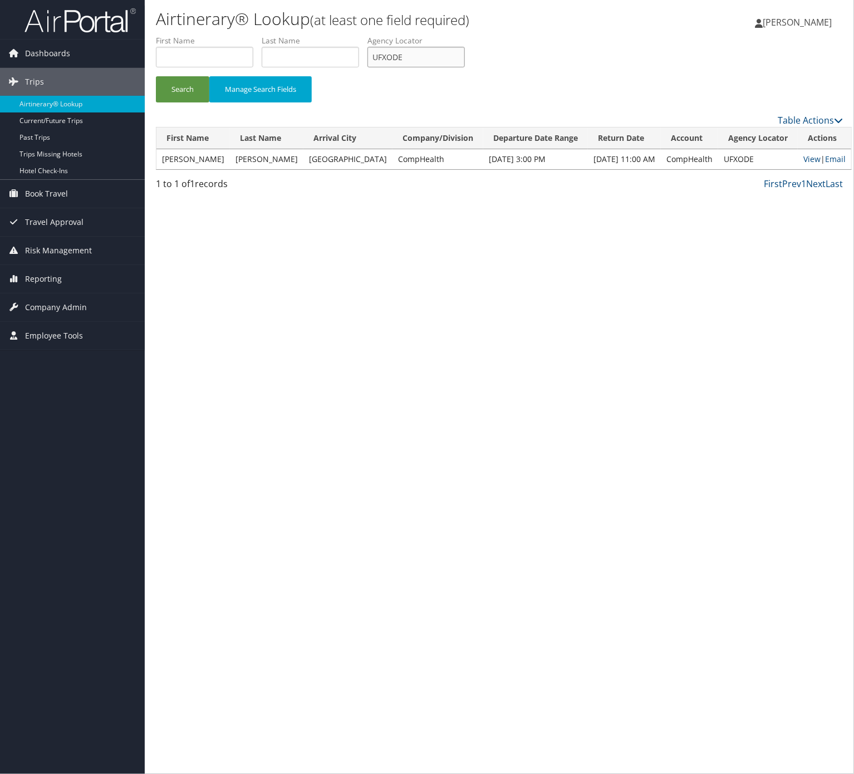
click at [403, 50] on input "UFXODE" at bounding box center [416, 57] width 97 height 21
paste input "DELRPZ"
type input "DELRPZ"
click at [182, 95] on button "Search" at bounding box center [182, 89] width 53 height 26
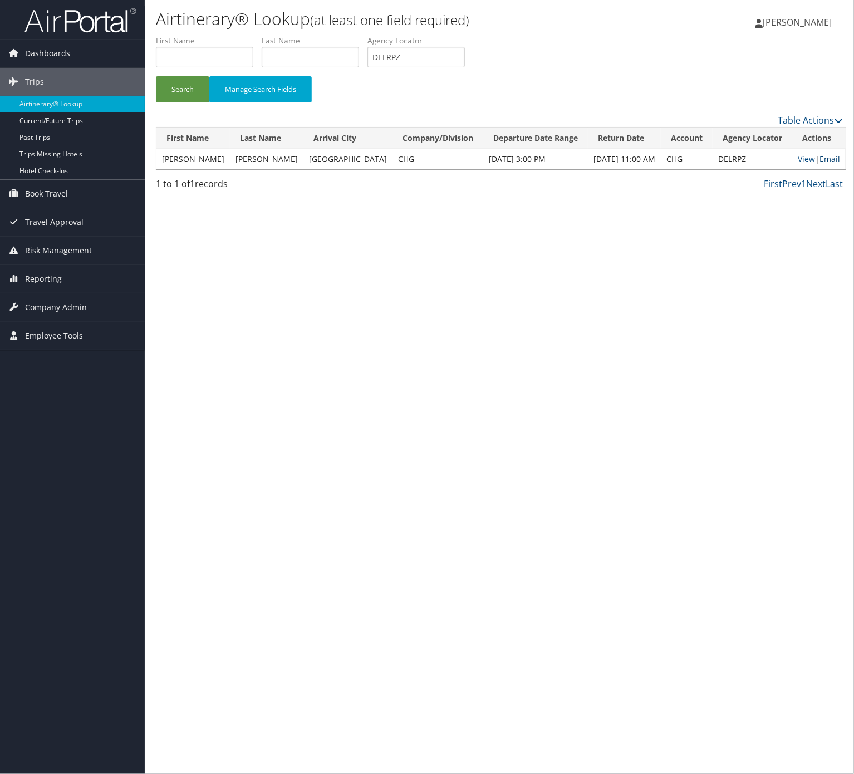
click at [830, 161] on link "Email" at bounding box center [830, 159] width 21 height 11
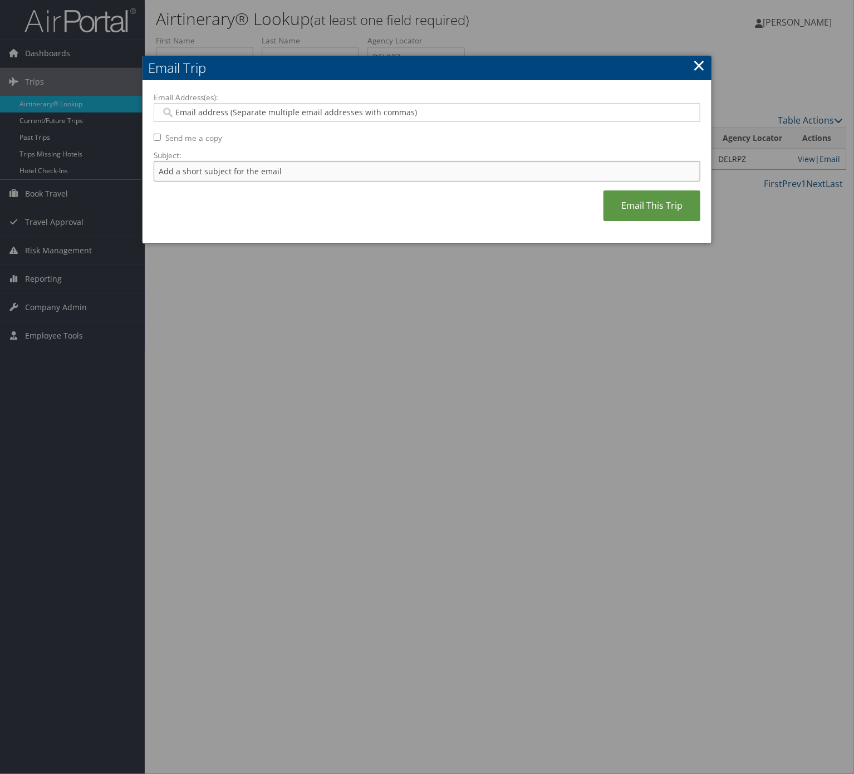
click at [325, 173] on input "Subject:" at bounding box center [427, 171] width 547 height 21
drag, startPoint x: 308, startPoint y: 172, endPoint x: 312, endPoint y: 167, distance: 6.3
click at [312, 167] on input "Itinerary Change. Please see notes in TR-733167" at bounding box center [427, 171] width 547 height 21
click at [313, 167] on input "Itinerary Change. Please see notes in TR-733167" at bounding box center [427, 171] width 547 height 21
paste input "48105"
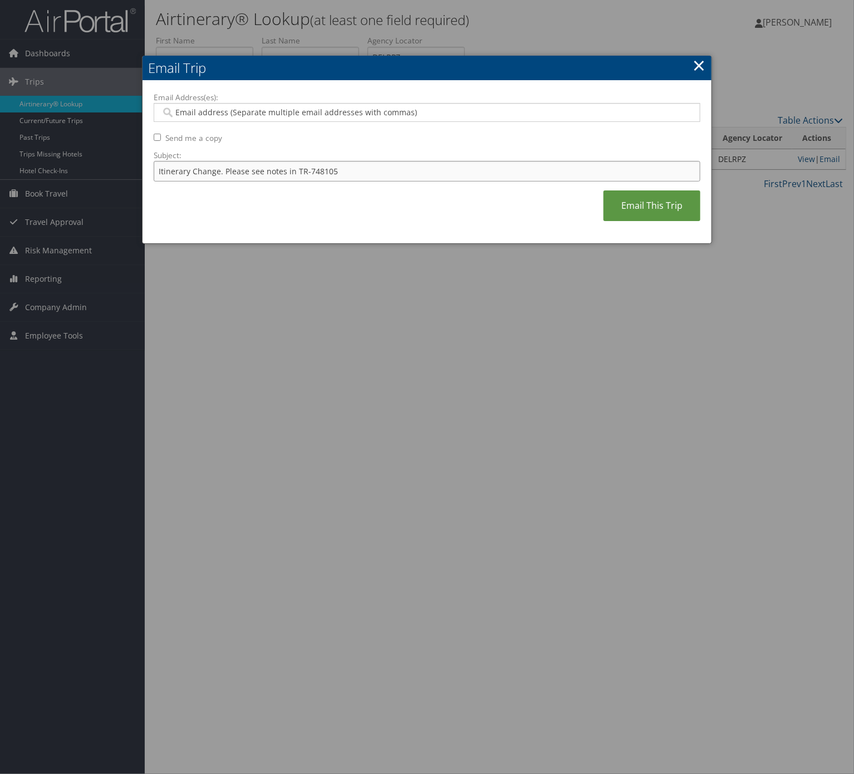
type input "Itinerary Change. Please see notes in TR-748105"
click at [336, 116] on input "Email Address(es):" at bounding box center [426, 112] width 530 height 11
type input "maya"
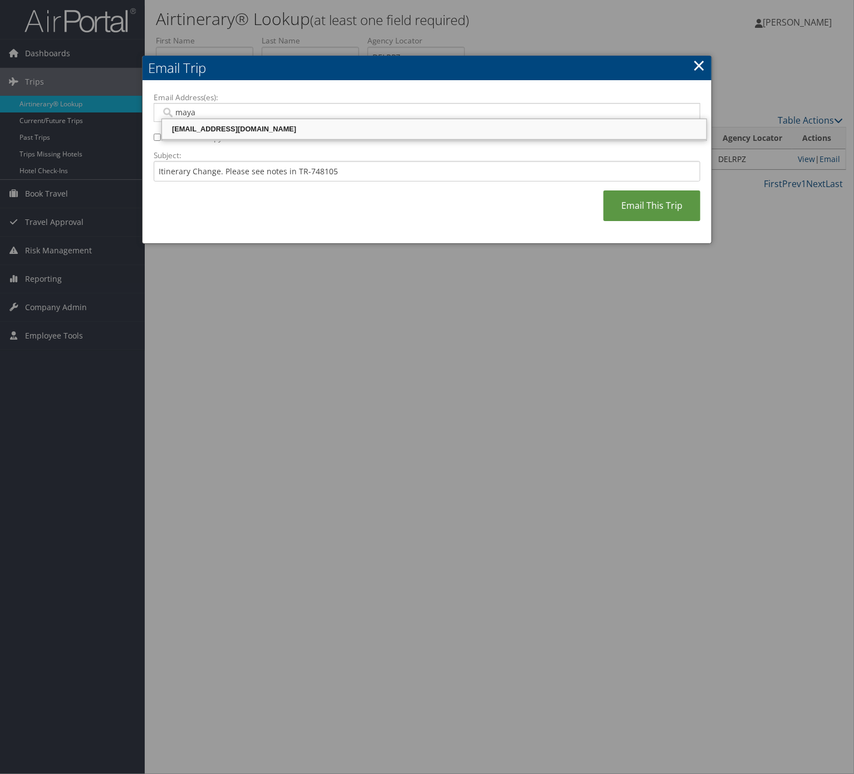
drag, startPoint x: 351, startPoint y: 118, endPoint x: 350, endPoint y: 128, distance: 10.1
click at [351, 119] on ul "maya.gee@comphealth.com" at bounding box center [434, 130] width 546 height 22
click at [350, 130] on div "maya.gee@comphealth.com" at bounding box center [434, 129] width 541 height 11
type input "maya.gee@comphealth.com"
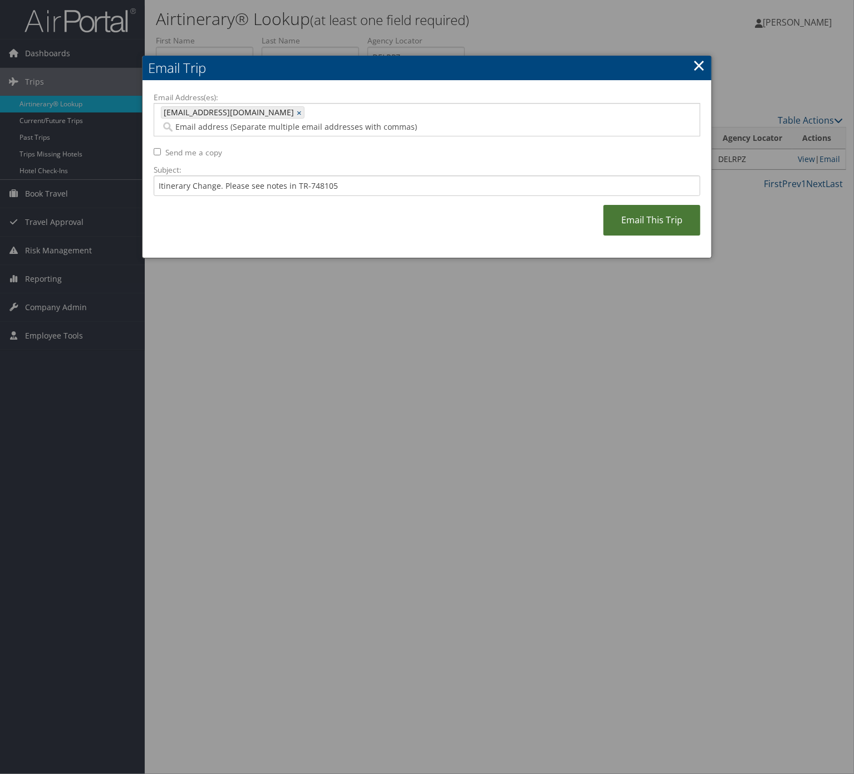
click at [608, 205] on link "Email This Trip" at bounding box center [652, 220] width 97 height 31
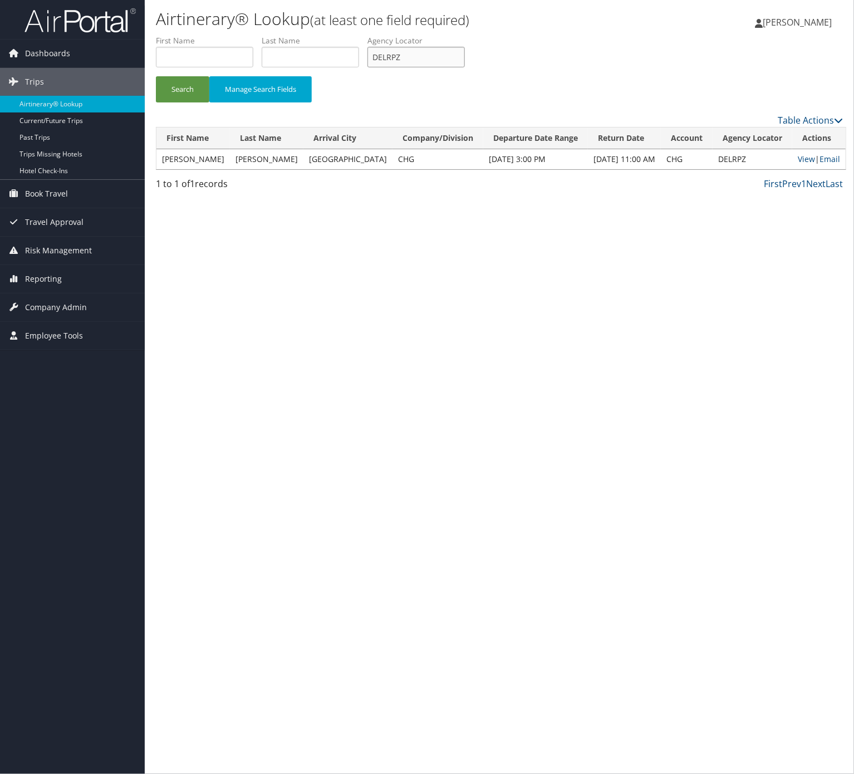
click at [458, 59] on input "DELRPZ" at bounding box center [416, 57] width 97 height 21
paste input "MMYAIO"
type input "MMYAIO"
click at [195, 97] on button "Search" at bounding box center [182, 89] width 53 height 26
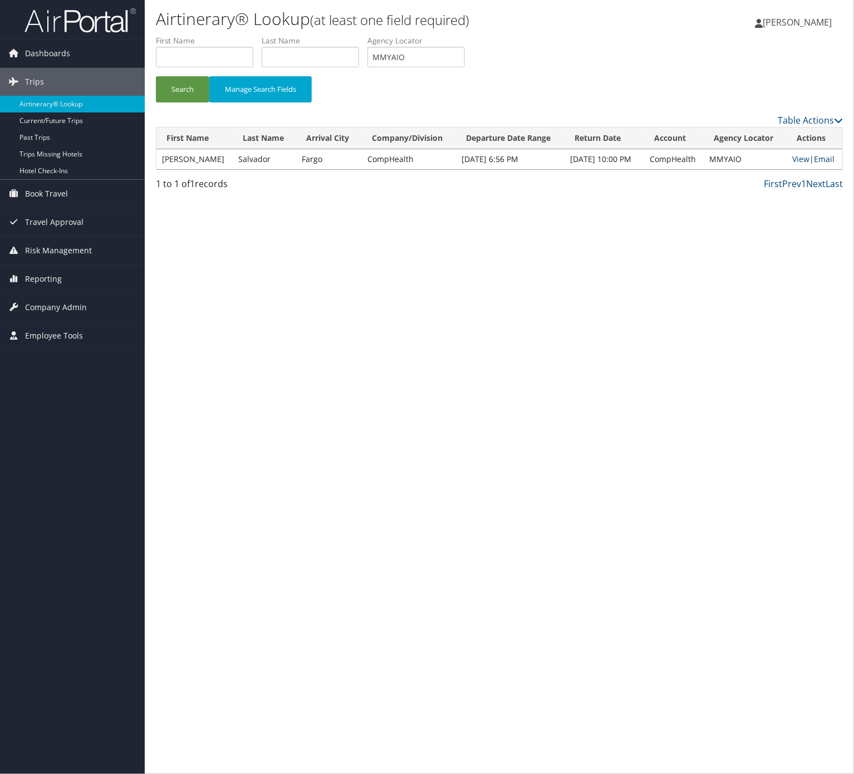
click at [826, 155] on link "Email" at bounding box center [824, 159] width 21 height 11
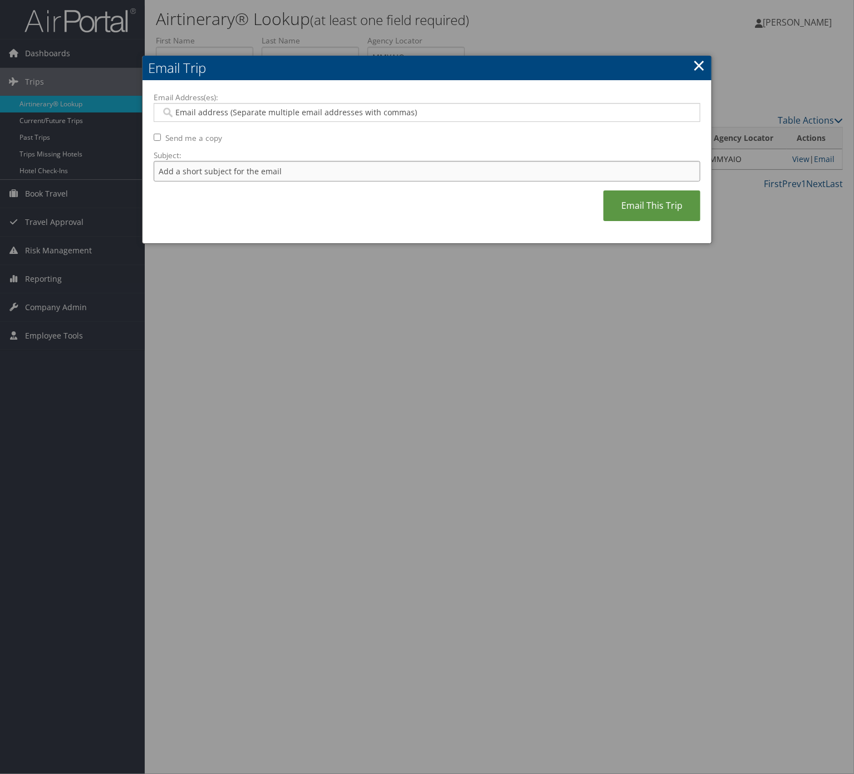
click at [325, 180] on input "Subject:" at bounding box center [427, 171] width 547 height 21
click at [321, 170] on input "Itinerary Change. Please see notes in TR-733167" at bounding box center [427, 171] width 547 height 21
paste input "Sent NEW Itinerary to A"
click at [326, 111] on input "Email Address(es):" at bounding box center [426, 112] width 530 height 11
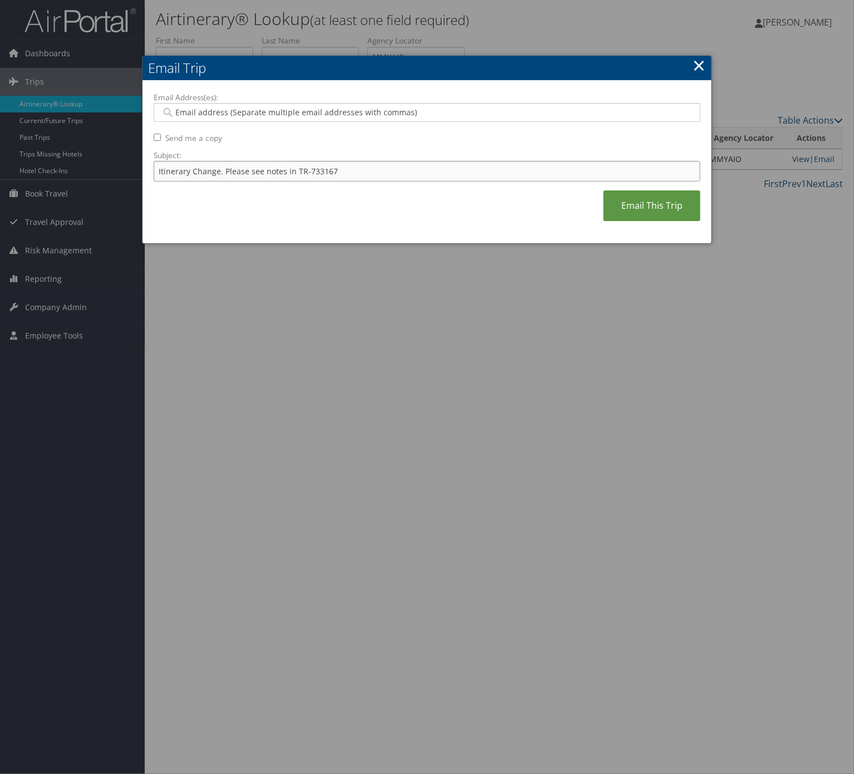
paste input "45151"
type input "Itinerary Change. Please see notes in TR-745151"
click at [333, 123] on div "Email Address(es): Send me a copy Subject: Itinerary Change. Please see notes i…" at bounding box center [427, 162] width 547 height 141
click at [333, 120] on div at bounding box center [427, 112] width 547 height 19
type input "lauren"
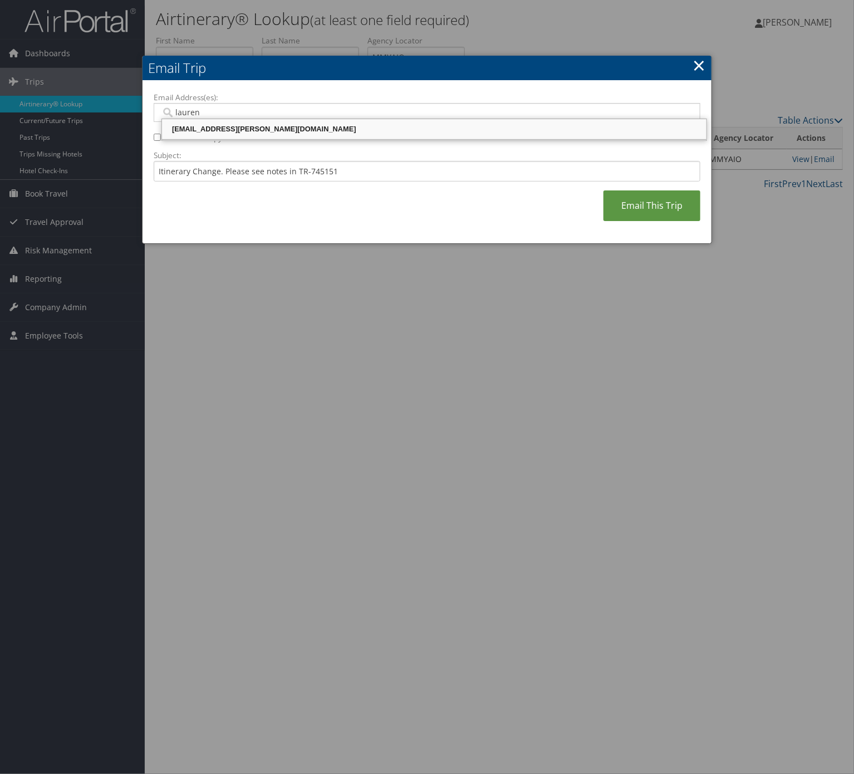
click at [330, 125] on div "lauren.ziska@comphealth.com" at bounding box center [434, 129] width 541 height 11
type input "lauren.ziska@comphealth.com"
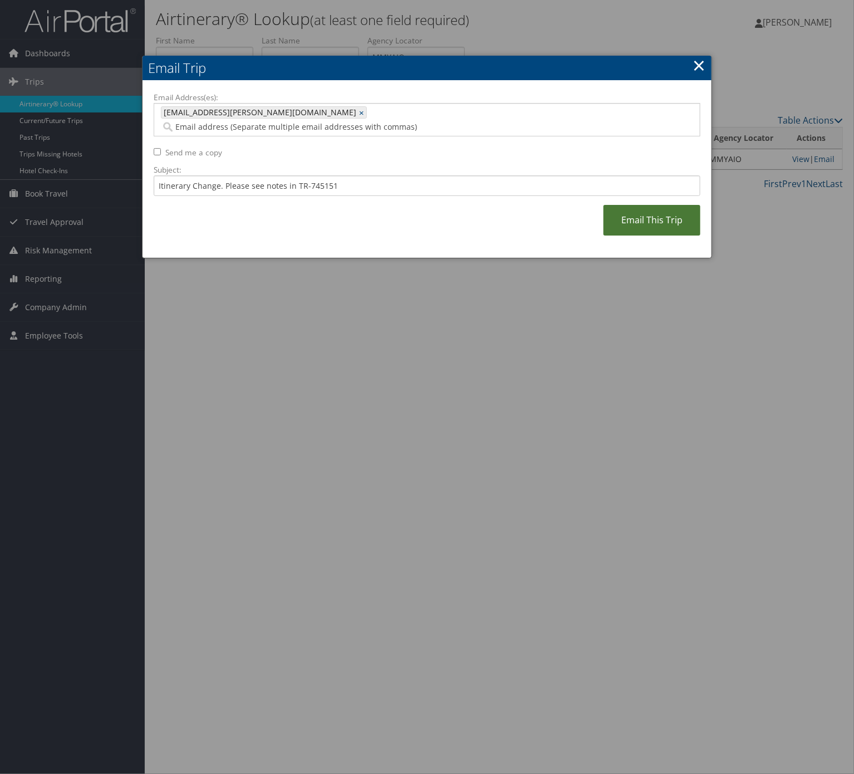
click at [624, 205] on link "Email This Trip" at bounding box center [652, 220] width 97 height 31
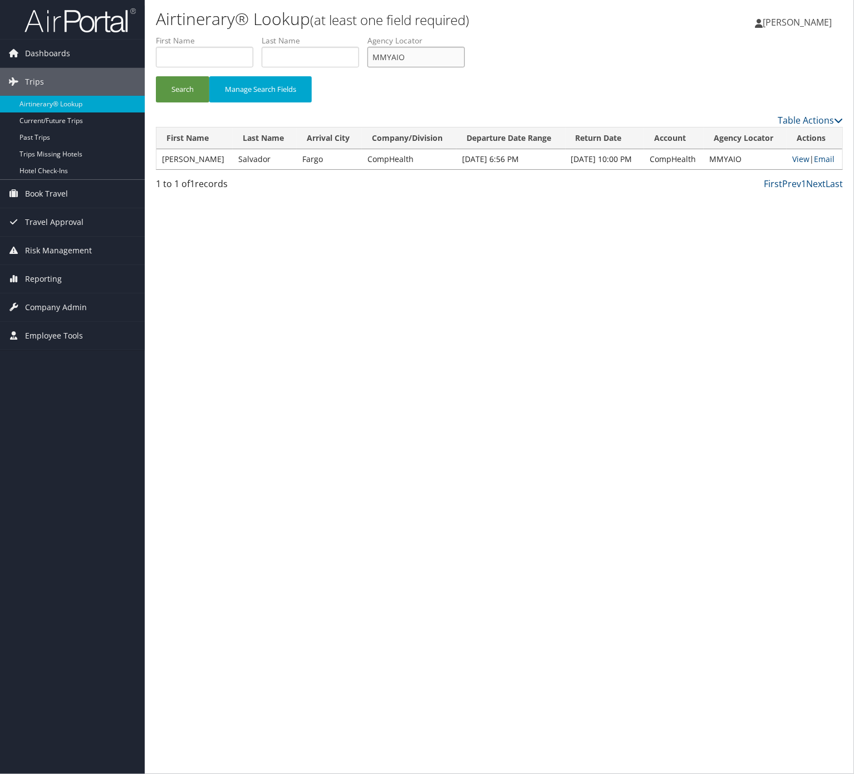
click at [427, 56] on input "MMYAIO" at bounding box center [416, 57] width 97 height 21
paste input "WWVNOI"
type input "WWVNOI"
click at [201, 82] on button "Search" at bounding box center [182, 89] width 53 height 26
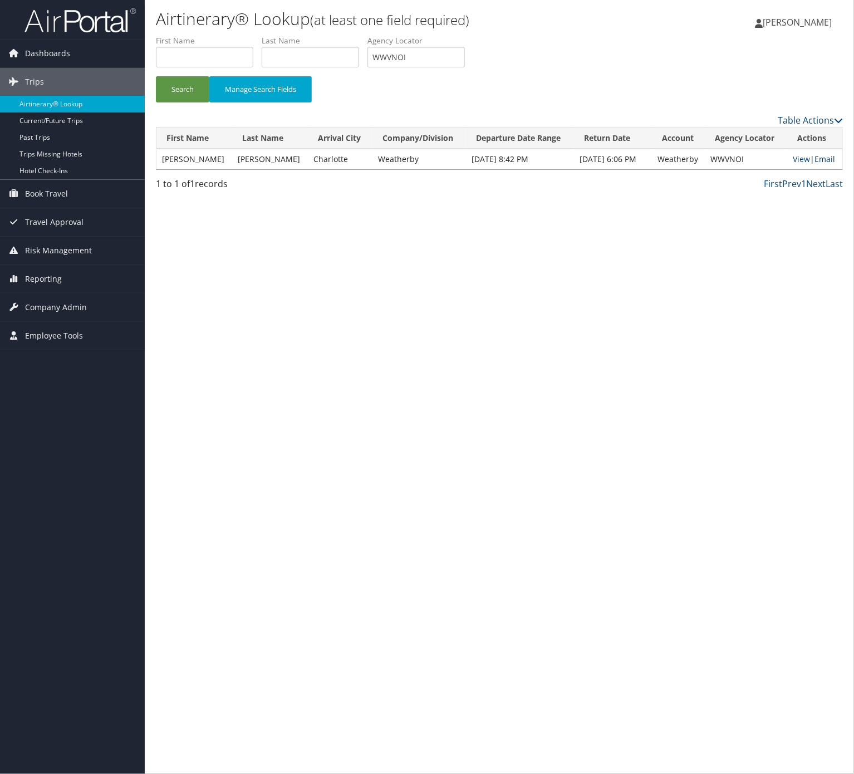
click at [817, 154] on link "Email" at bounding box center [825, 159] width 21 height 11
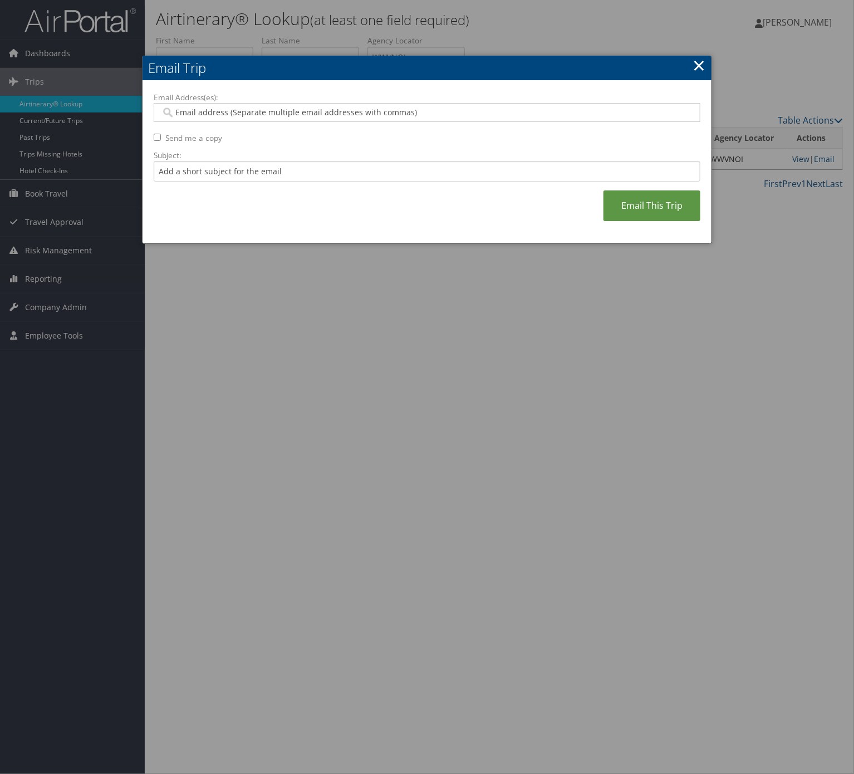
click at [207, 158] on label "Subject:" at bounding box center [427, 155] width 547 height 11
click at [207, 161] on input "Subject:" at bounding box center [427, 171] width 547 height 21
click at [214, 169] on input "Subject:" at bounding box center [427, 171] width 547 height 21
click at [331, 161] on input "Itinerary Change. Please see notes in TR-733167" at bounding box center [427, 171] width 547 height 21
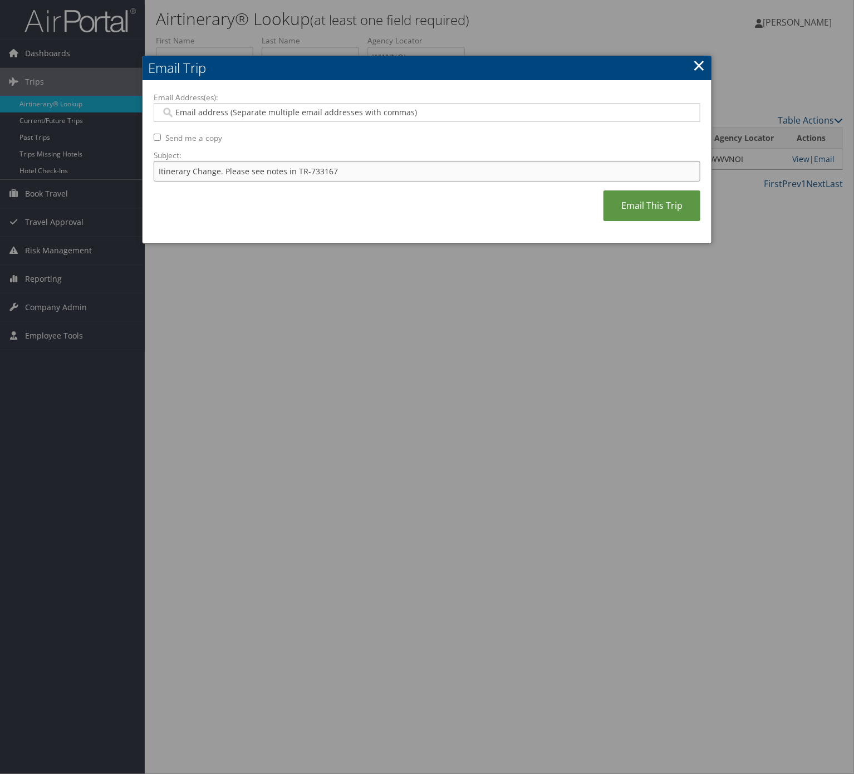
paste input "50210"
type input "Itinerary Change. Please see notes in TR-750210"
click at [327, 114] on input "Email Address(es):" at bounding box center [426, 112] width 530 height 11
type input "krupa"
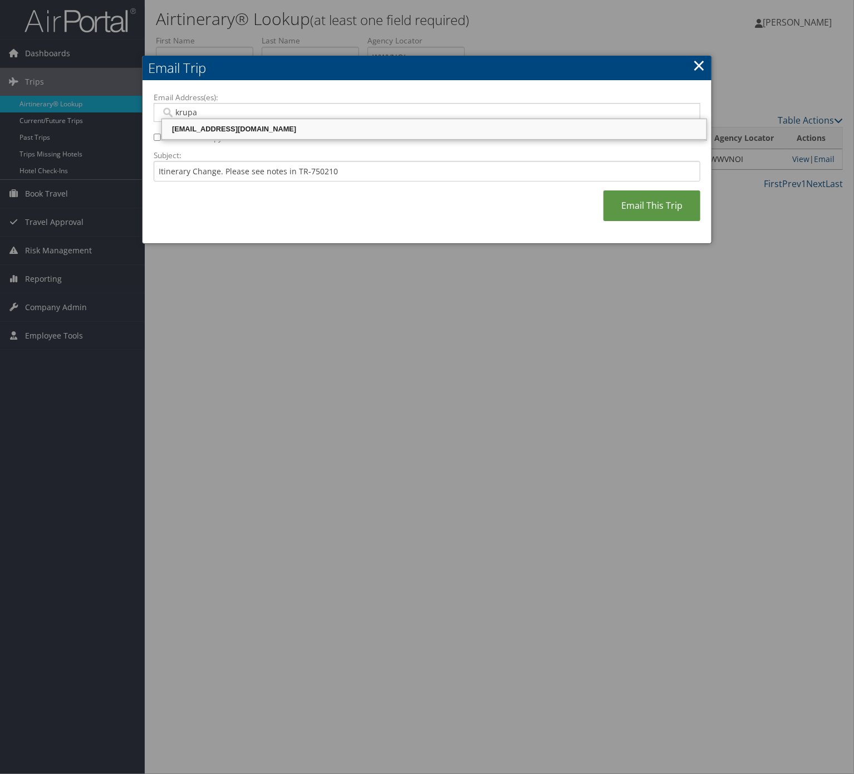
drag, startPoint x: 322, startPoint y: 133, endPoint x: 399, endPoint y: 127, distance: 76.5
click at [321, 133] on div "krupa.shah@weatherbyhealthcare.com" at bounding box center [434, 129] width 541 height 11
type input "krupa.shah@weatherbyhealthcare.com"
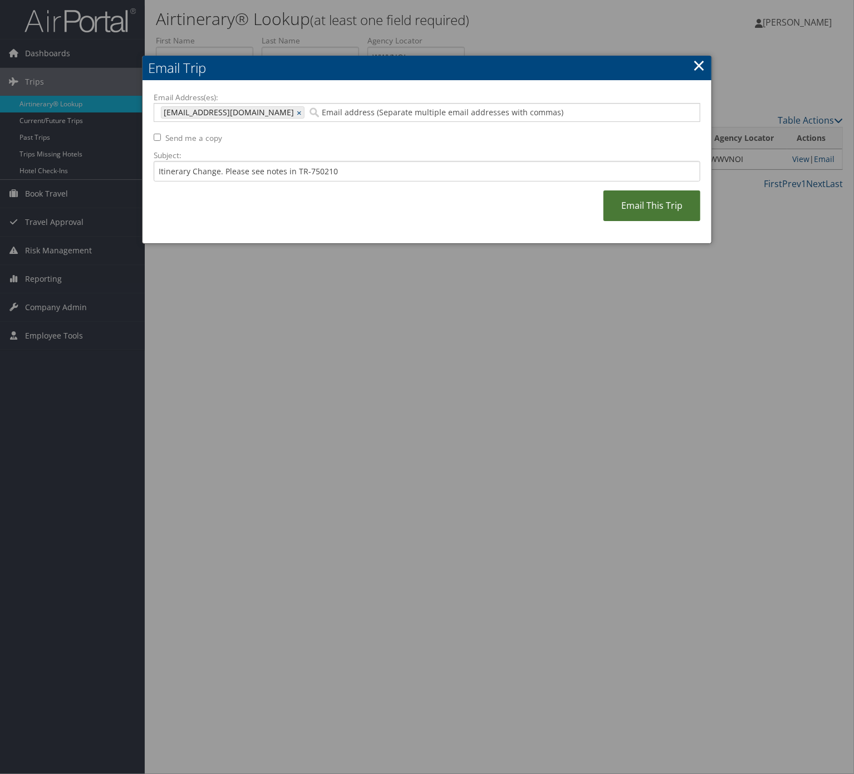
click at [643, 207] on link "Email This Trip" at bounding box center [652, 205] width 97 height 31
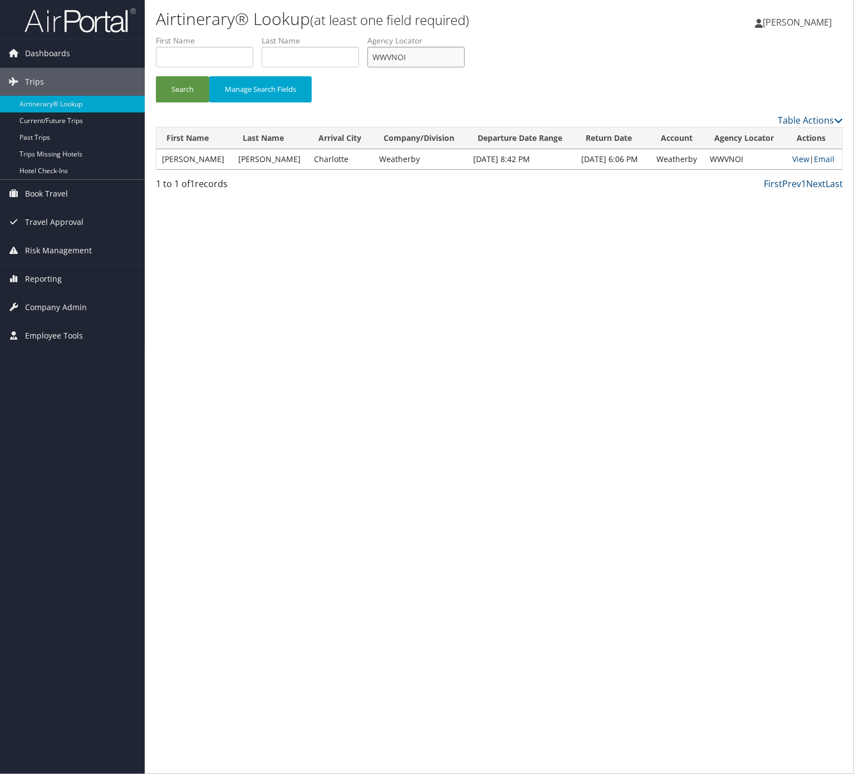
click at [465, 50] on input "WWVNOI" at bounding box center [416, 57] width 97 height 21
click at [465, 51] on input "WWVNOI" at bounding box center [416, 57] width 97 height 21
paste input "KVNGFN"
type input "KVNGFN"
click at [156, 76] on button "Search" at bounding box center [182, 89] width 53 height 26
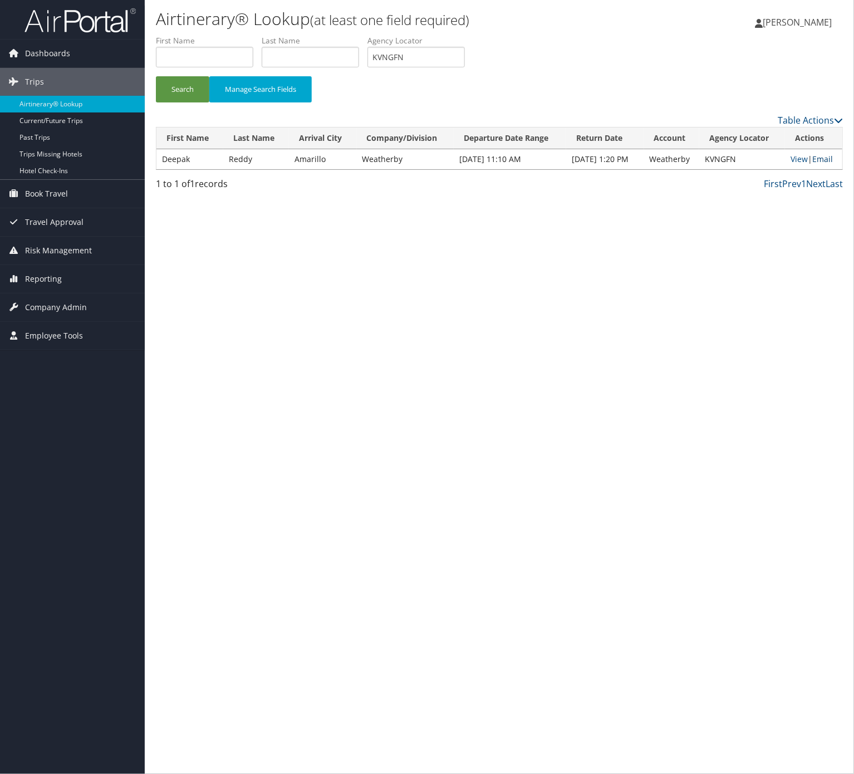
click at [829, 163] on link "Email" at bounding box center [822, 159] width 21 height 11
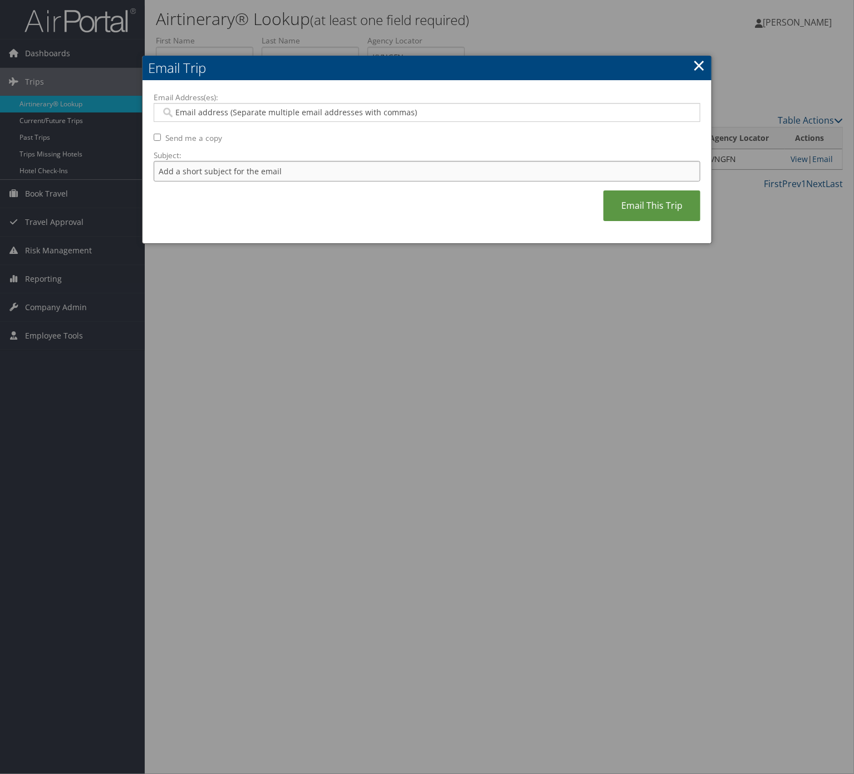
click at [419, 179] on input "Subject:" at bounding box center [427, 171] width 547 height 21
click at [318, 165] on input "Itinerary Change. Please see notes in TR-733167" at bounding box center [427, 171] width 547 height 21
paste input "46789"
type input "Itinerary Change. Please see notes in TR-746789"
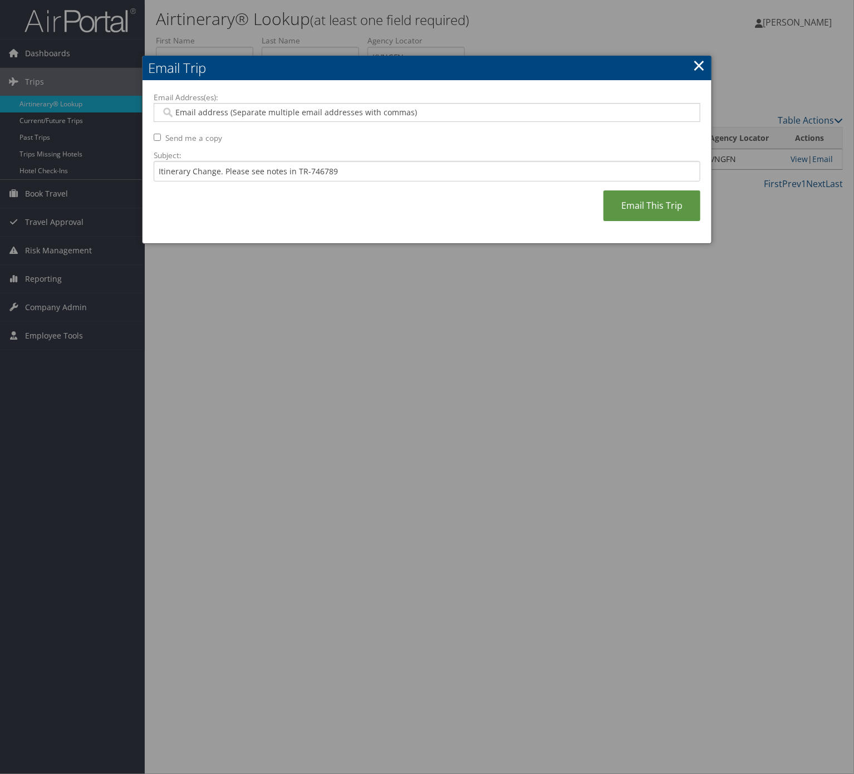
click at [312, 110] on input "Email Address(es):" at bounding box center [426, 112] width 530 height 11
type input "joanna"
click at [321, 146] on div "Email Address(es): joanna Send me a copy Subject: Itinerary Change. Please see …" at bounding box center [427, 162] width 547 height 141
click at [308, 110] on input "joanna" at bounding box center [426, 112] width 530 height 11
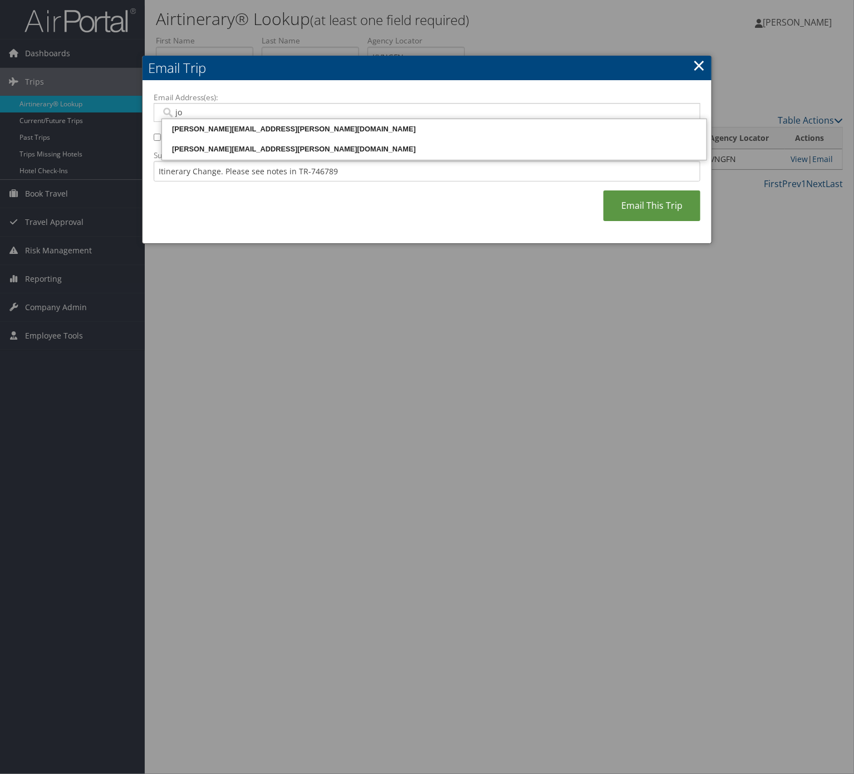
type input "joa"
click at [299, 124] on div "joanna.king@weatherbyhealthcare.com" at bounding box center [434, 129] width 541 height 11
type input "joanna.king@weatherbyhealthcare.com"
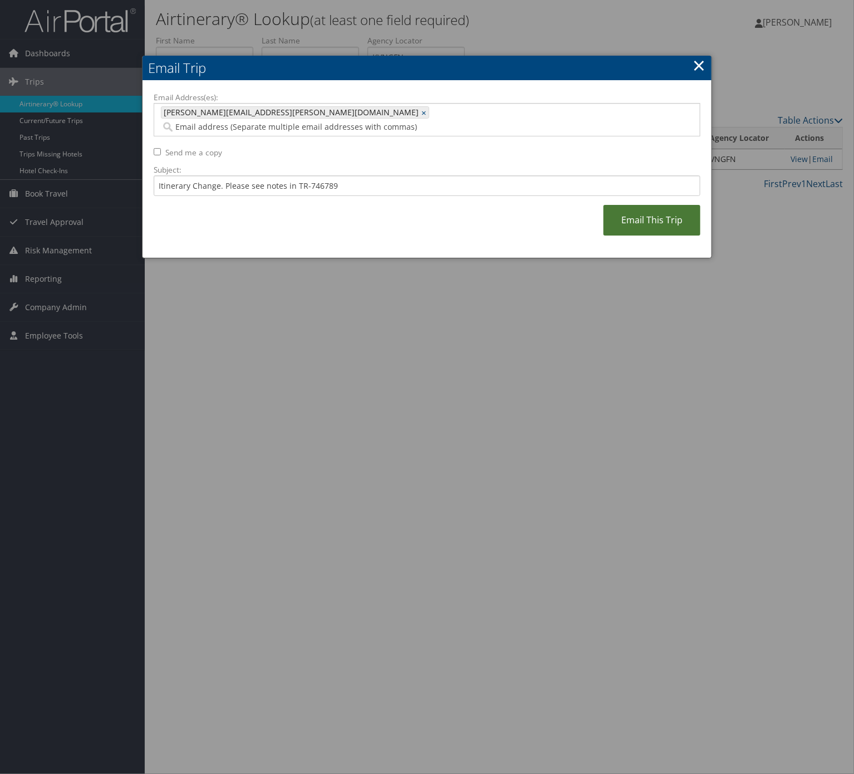
click at [646, 206] on link "Email This Trip" at bounding box center [652, 220] width 97 height 31
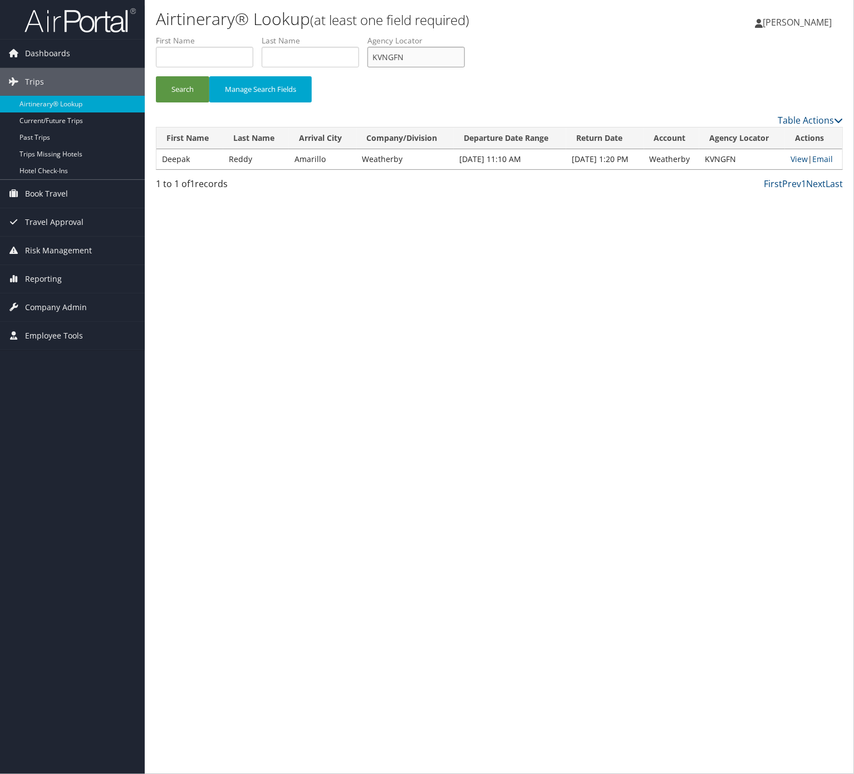
click at [439, 63] on input "KVNGFN" at bounding box center [416, 57] width 97 height 21
paste input "NJSWYG"
click at [156, 76] on button "Search" at bounding box center [182, 89] width 53 height 26
click at [446, 47] on input "NJSWYG" at bounding box center [416, 57] width 97 height 21
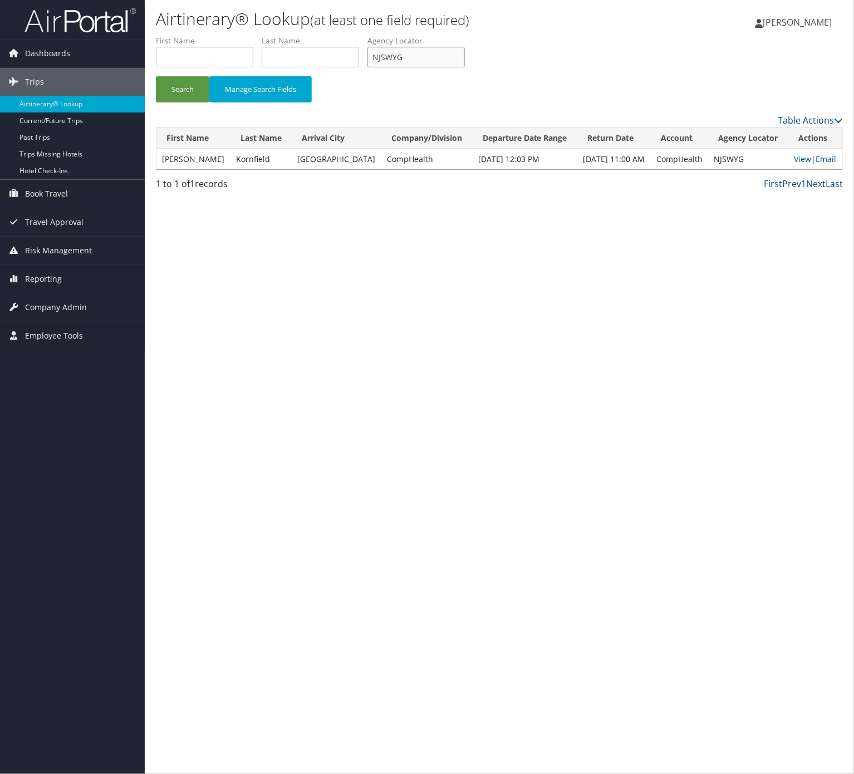
click at [446, 47] on input "NJSWYG" at bounding box center [416, 57] width 97 height 21
paste input "MXOSAT"
type input "MXOSAT"
click at [189, 89] on button "Search" at bounding box center [182, 89] width 53 height 26
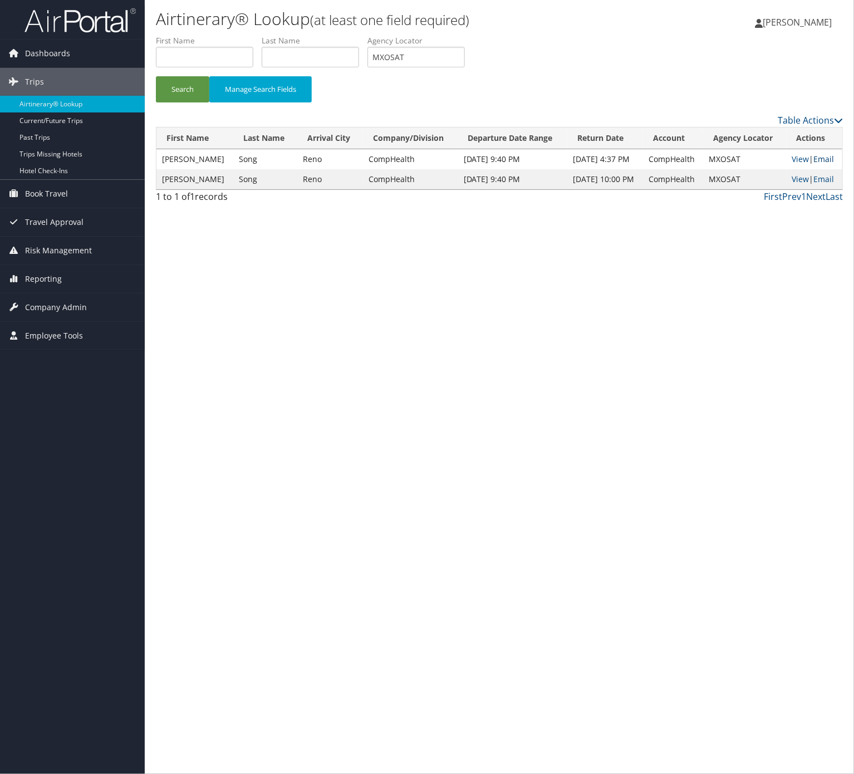
click at [832, 154] on link "Email" at bounding box center [824, 159] width 21 height 11
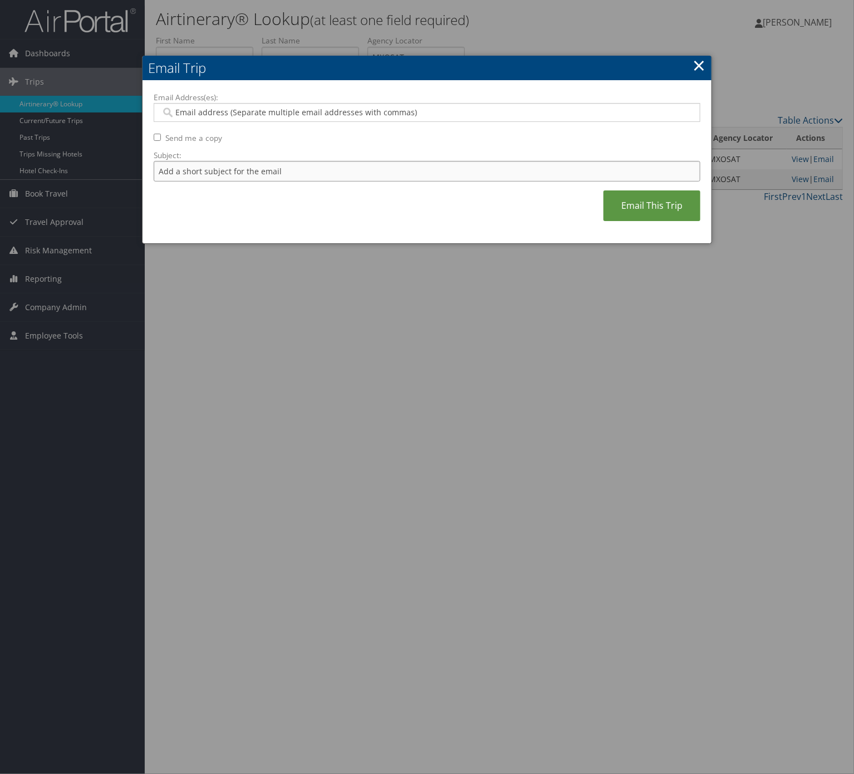
click at [378, 178] on input "Subject:" at bounding box center [427, 171] width 547 height 21
click at [330, 164] on input "Itinerary Change. Please see notes in TR-400549" at bounding box center [427, 171] width 547 height 21
paste input "747023"
type input "Itinerary Change. Please see notes in TR-747023"
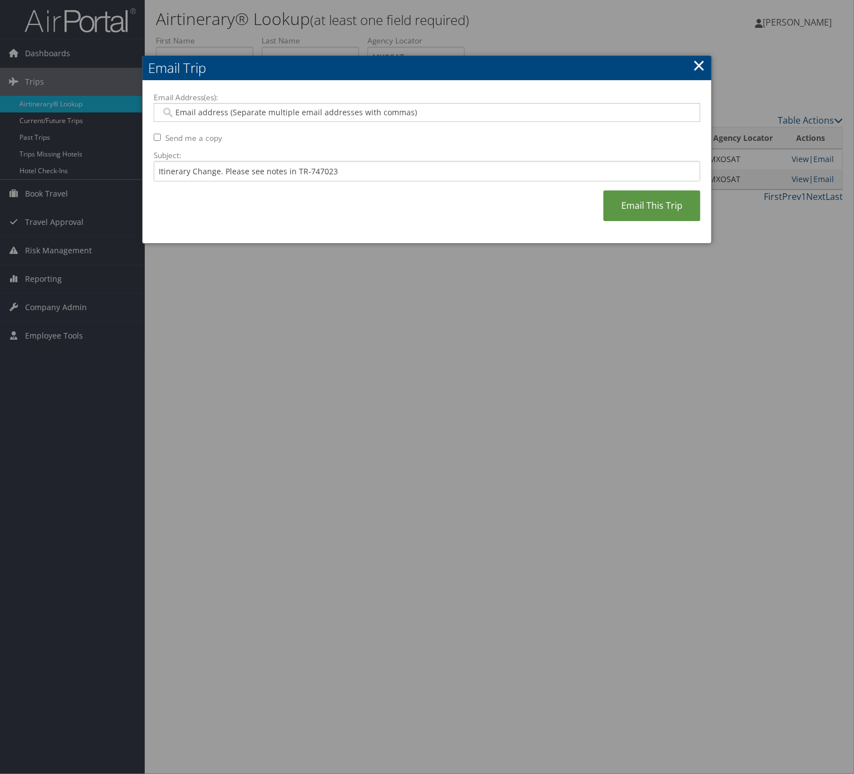
click at [330, 99] on label "Email Address(es):" at bounding box center [427, 97] width 547 height 11
click at [330, 107] on input "Email Address(es):" at bounding box center [426, 112] width 530 height 11
click at [325, 111] on input "Email Address(es):" at bounding box center [426, 112] width 530 height 11
type input "kati"
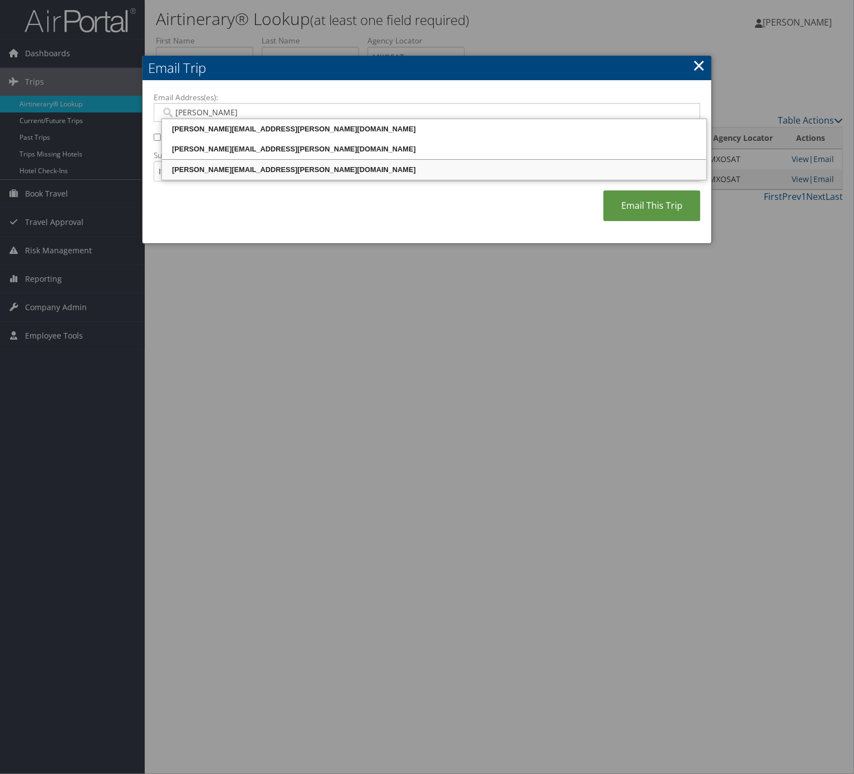
click at [287, 175] on div "katie.blackwell@comphealth.com" at bounding box center [434, 169] width 541 height 11
type input "katie.blackwell@comphealth.com"
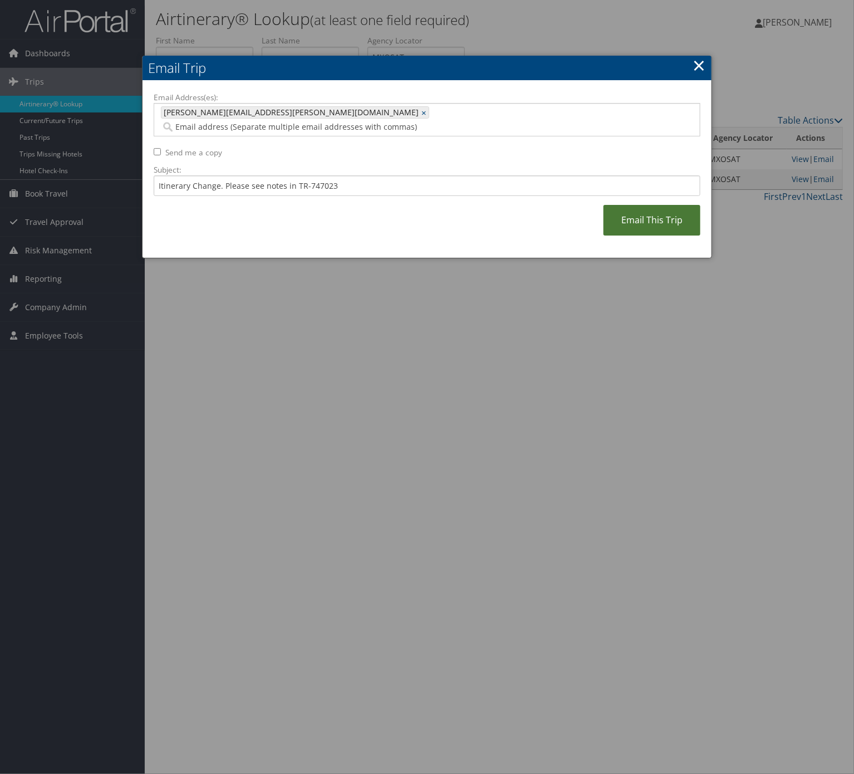
click at [621, 214] on link "Email This Trip" at bounding box center [652, 220] width 97 height 31
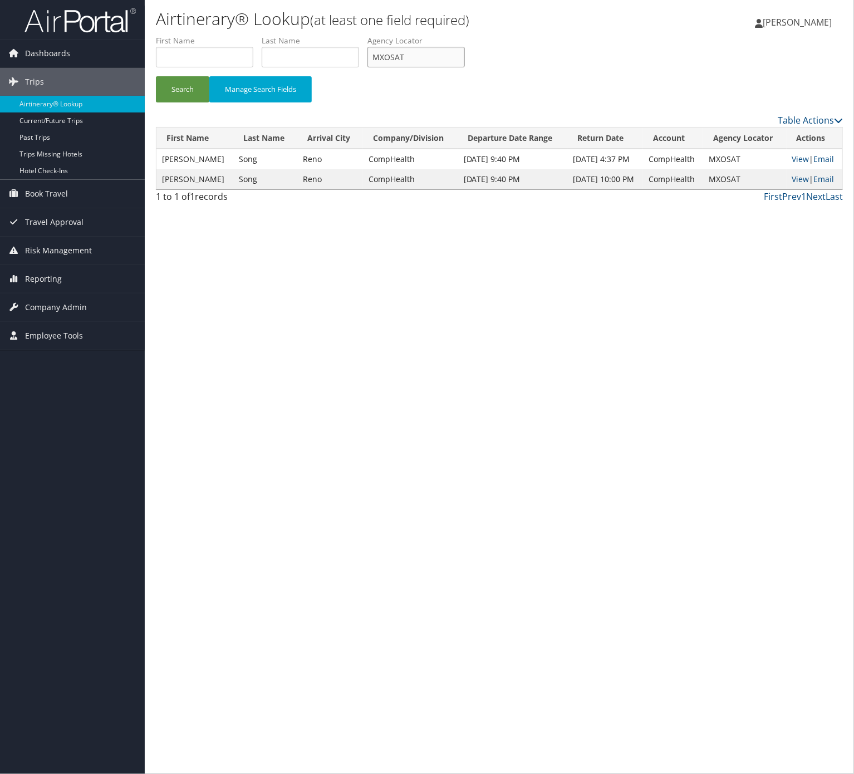
click at [419, 52] on input "MXOSAT" at bounding box center [416, 57] width 97 height 21
click at [419, 54] on input "MXOSAT" at bounding box center [416, 57] width 97 height 21
paste input "NWTFQM"
type input "NWTFQM"
click at [156, 76] on button "Search" at bounding box center [182, 89] width 53 height 26
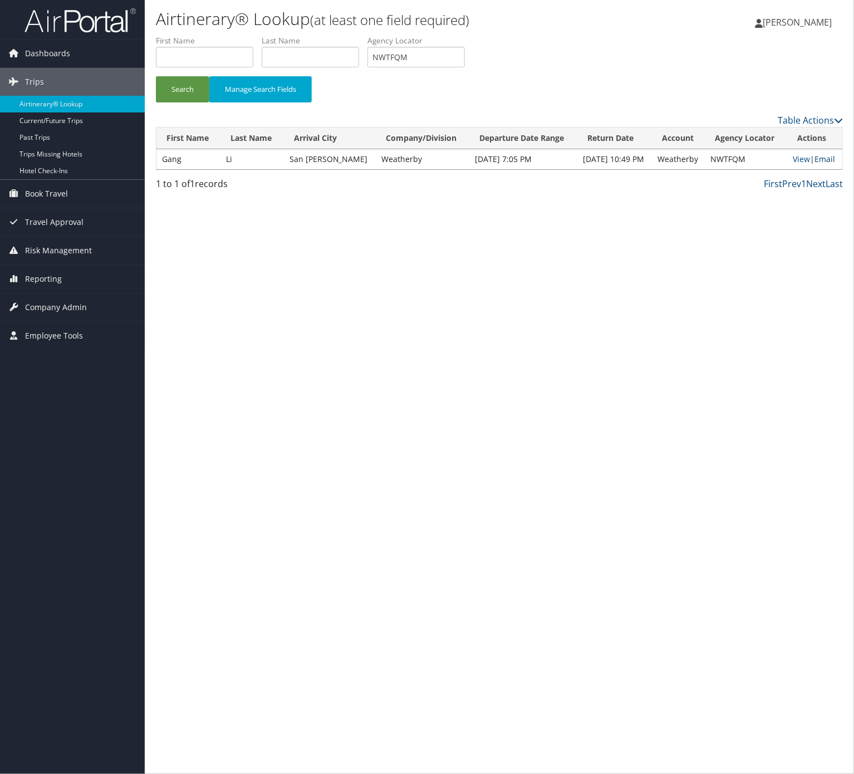
click at [823, 157] on link "Email" at bounding box center [825, 159] width 21 height 11
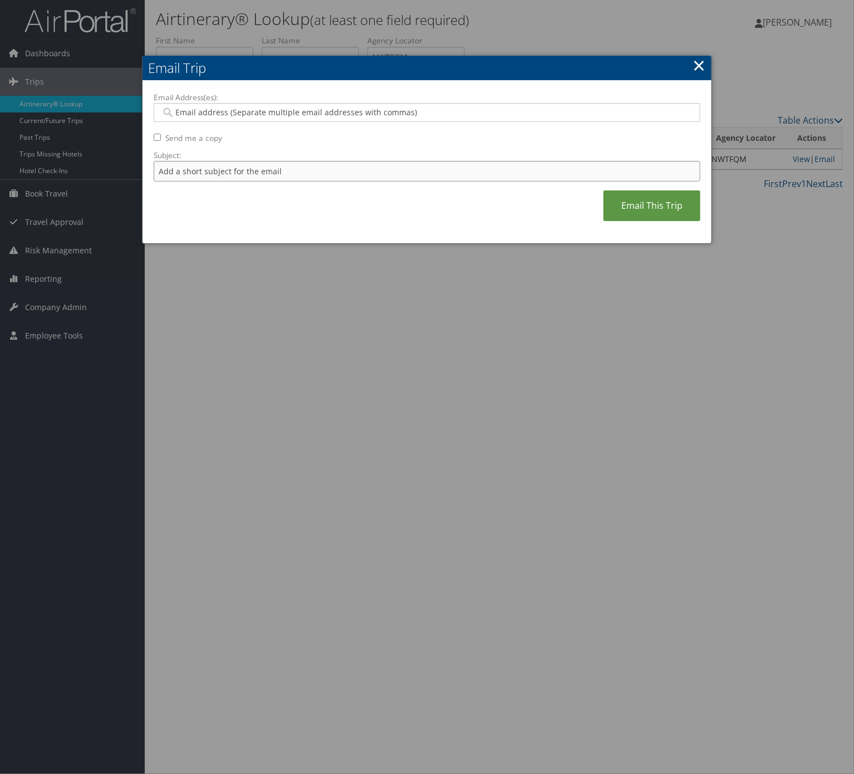
drag, startPoint x: 250, startPoint y: 164, endPoint x: 257, endPoint y: 179, distance: 16.2
click at [249, 164] on input "Subject:" at bounding box center [427, 171] width 547 height 21
click at [333, 161] on input "Itinerary Change. Please see notes in TR-733167" at bounding box center [427, 171] width 547 height 21
click at [327, 166] on input "Itinerary Change. Please see notes in TR-733167" at bounding box center [427, 171] width 547 height 21
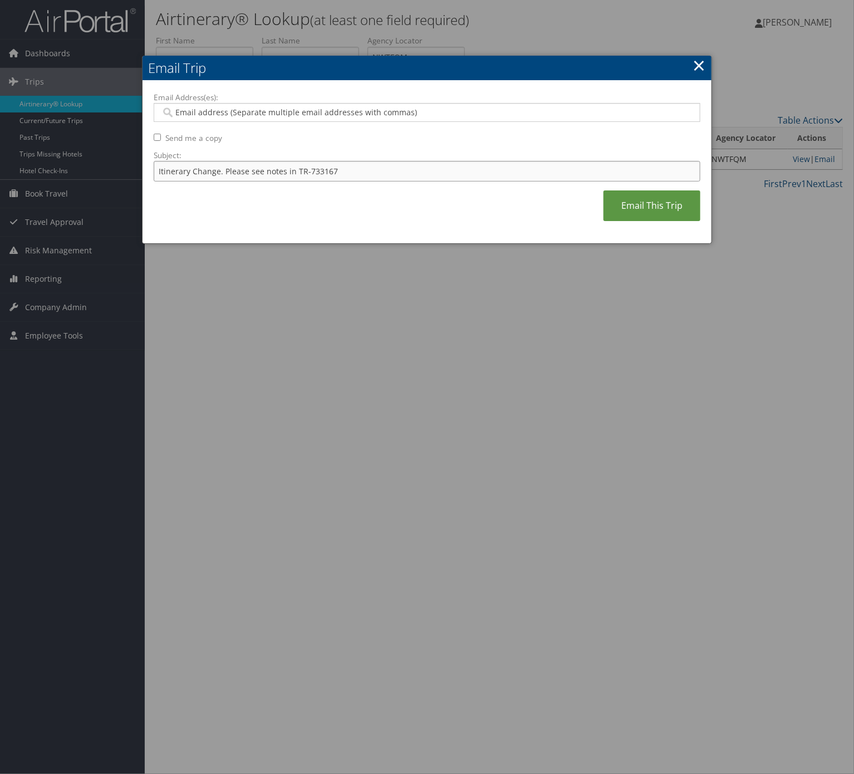
paste input "44165"
type input "Itinerary Change. Please see notes in TR-744165"
click at [312, 115] on input "Email Address(es):" at bounding box center [426, 112] width 530 height 11
type input "alej"
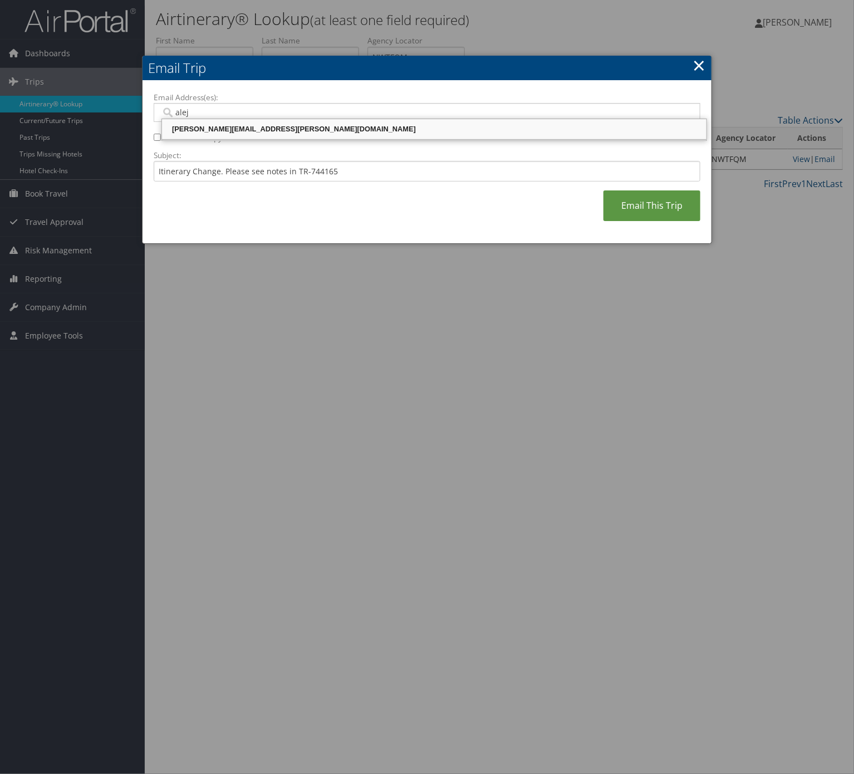
click at [319, 137] on div "alejandro.mirabal@weatherbyhealthcare.com" at bounding box center [434, 129] width 541 height 17
type input "alejandro.mirabal@weatherbyhealthcare.com"
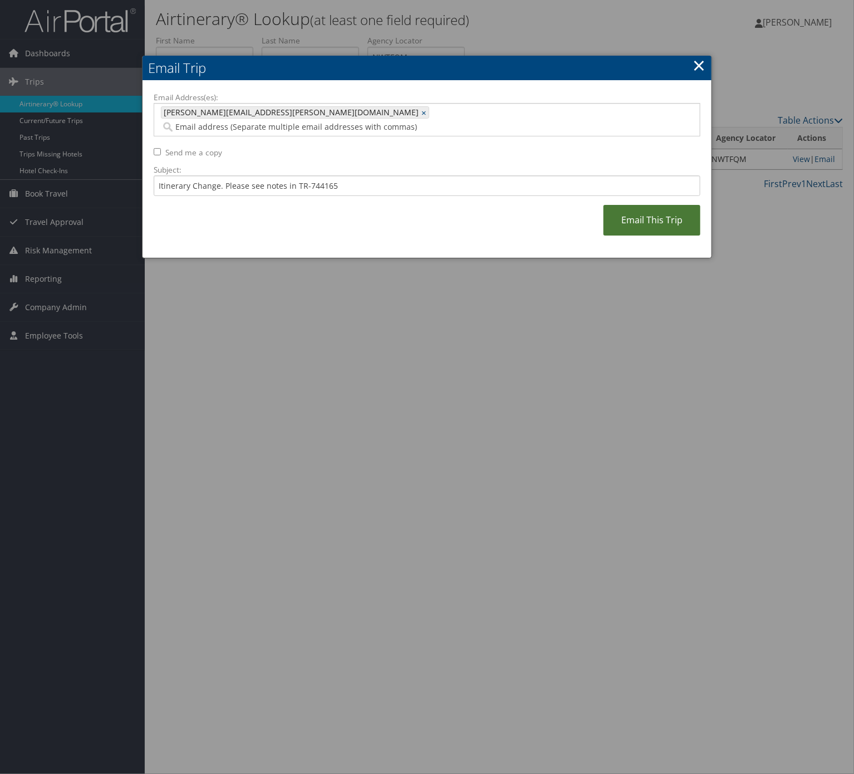
click at [618, 221] on link "Email This Trip" at bounding box center [652, 220] width 97 height 31
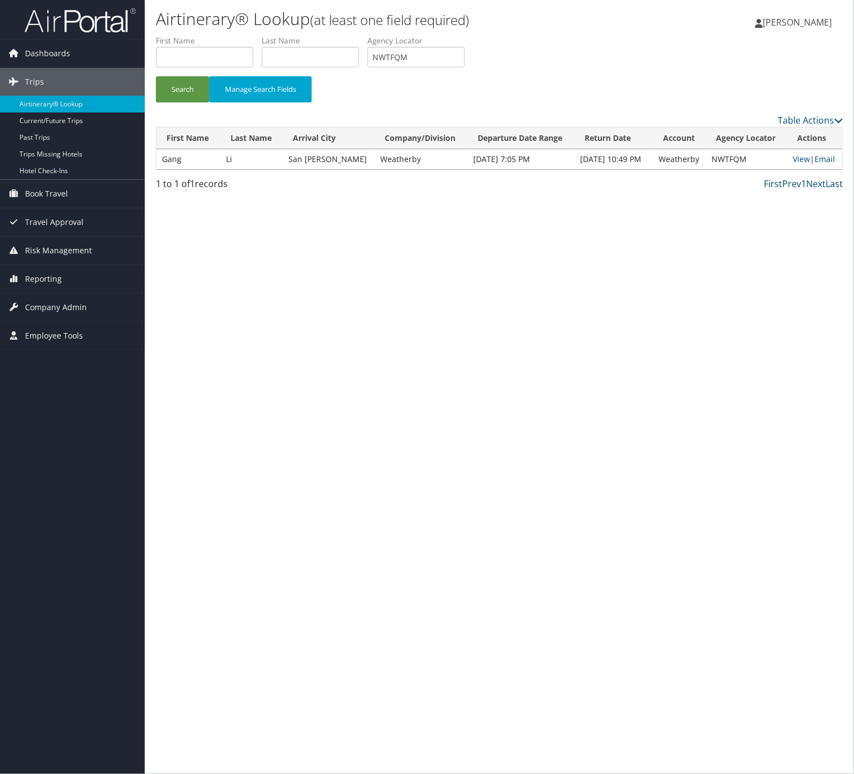
click at [443, 42] on label "Agency Locator" at bounding box center [421, 40] width 106 height 11
click at [443, 51] on input "NWTFQM" at bounding box center [416, 57] width 97 height 21
paste input "AOBRXT"
click at [187, 76] on button "Search" at bounding box center [182, 89] width 53 height 26
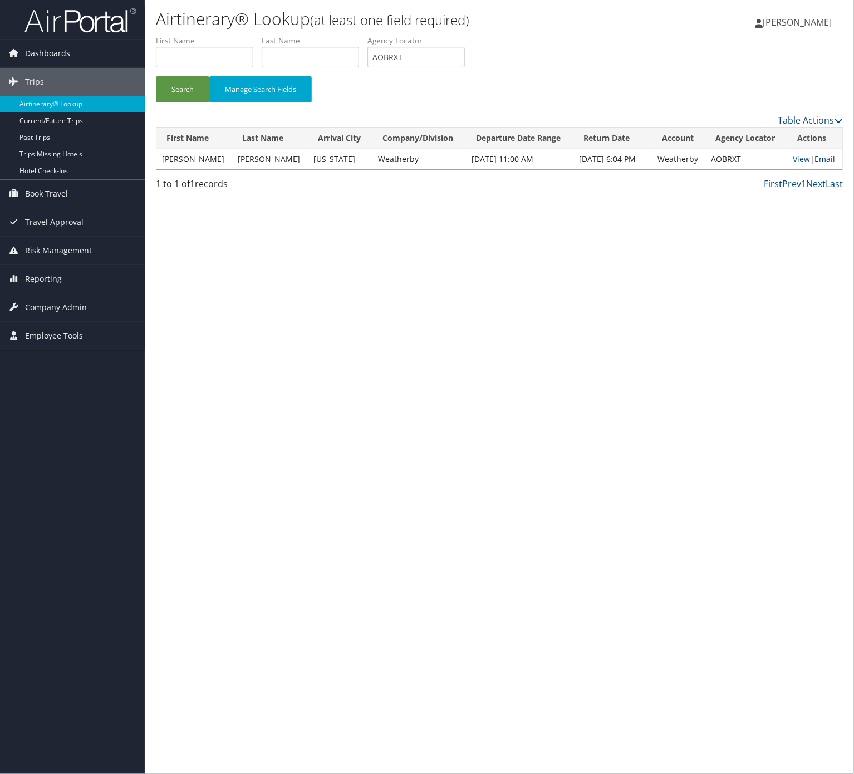
click at [829, 161] on link "Email" at bounding box center [825, 159] width 21 height 11
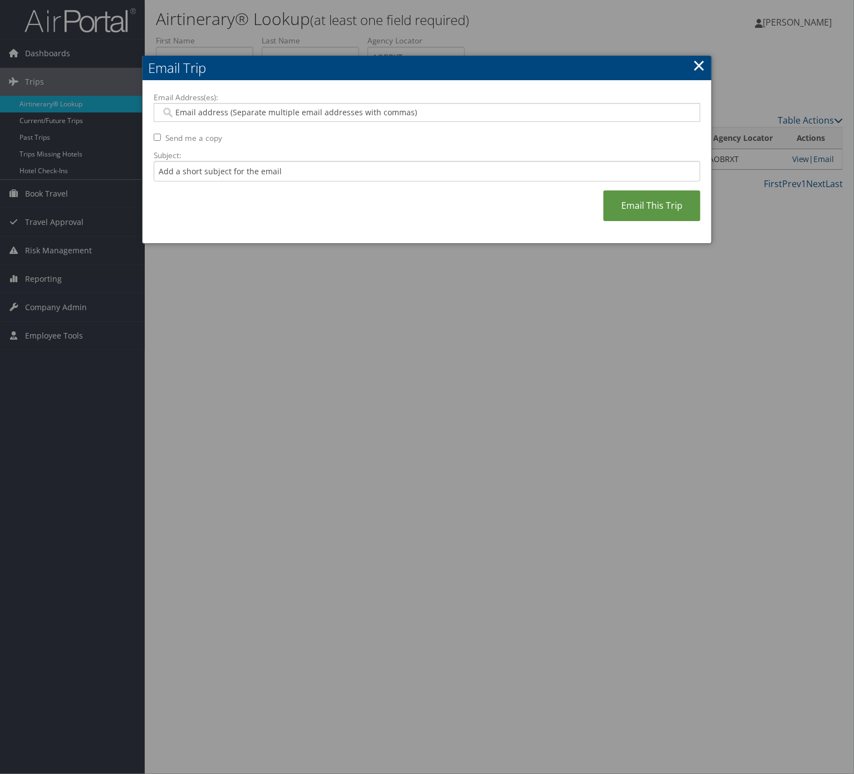
click at [703, 59] on link "×" at bounding box center [699, 65] width 13 height 22
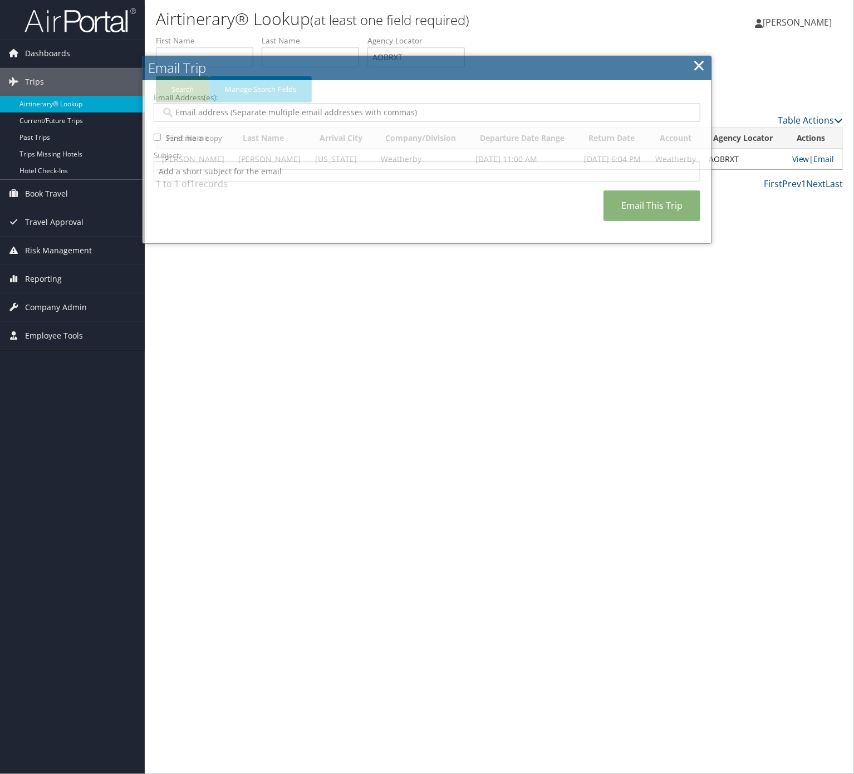
click at [693, 63] on link "×" at bounding box center [699, 65] width 13 height 22
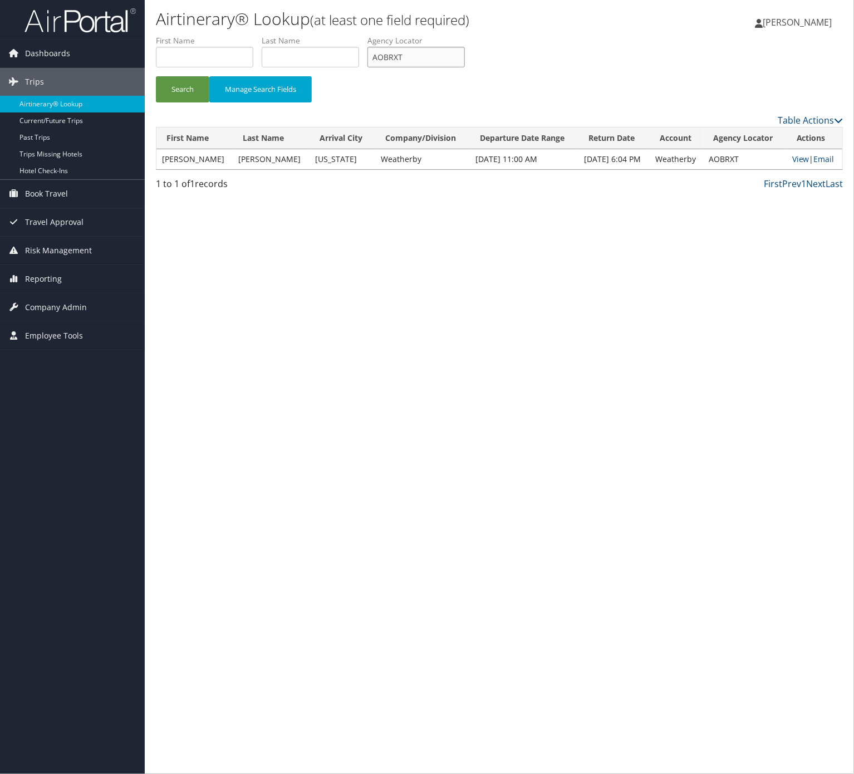
click at [450, 48] on input "AOBRXT" at bounding box center [416, 57] width 97 height 21
paste input "760146"
click at [441, 63] on input "760146" at bounding box center [416, 57] width 97 height 21
drag, startPoint x: 442, startPoint y: 63, endPoint x: 419, endPoint y: 75, distance: 25.7
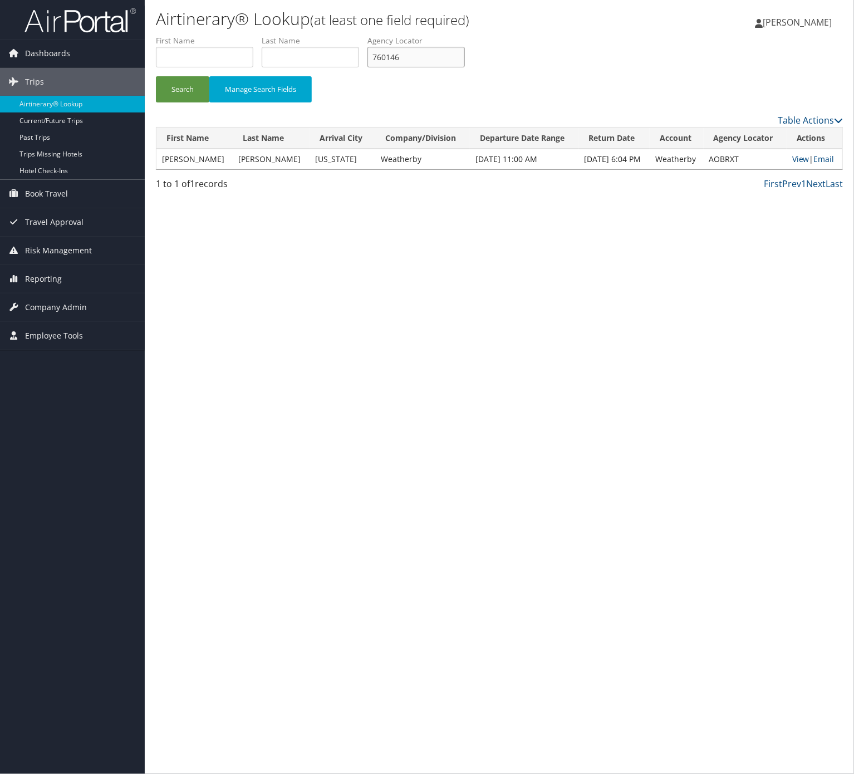
click at [441, 63] on input "760146" at bounding box center [416, 57] width 97 height 21
paste input "UTUOYH"
type input "UTUOYH"
click at [180, 90] on button "Search" at bounding box center [182, 89] width 53 height 26
click at [824, 158] on link "Email" at bounding box center [825, 159] width 21 height 11
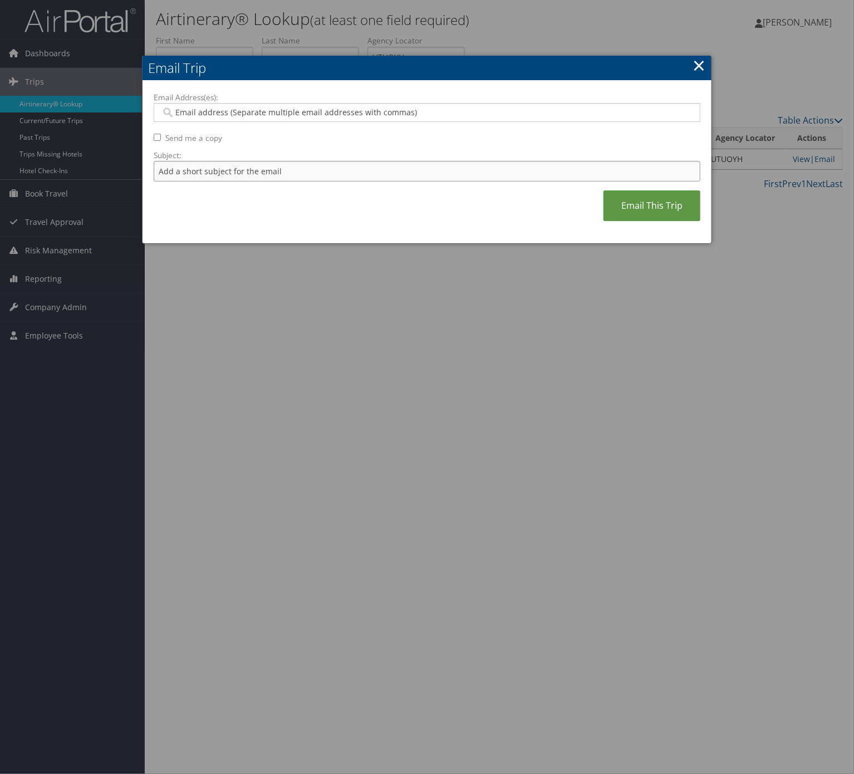
click at [280, 174] on input "Subject:" at bounding box center [427, 171] width 547 height 21
click at [384, 177] on input "Subject:" at bounding box center [427, 171] width 547 height 21
click at [313, 179] on input "Itinerary Change. Please see notes in TR-748126" at bounding box center [427, 171] width 547 height 21
paste input "6014"
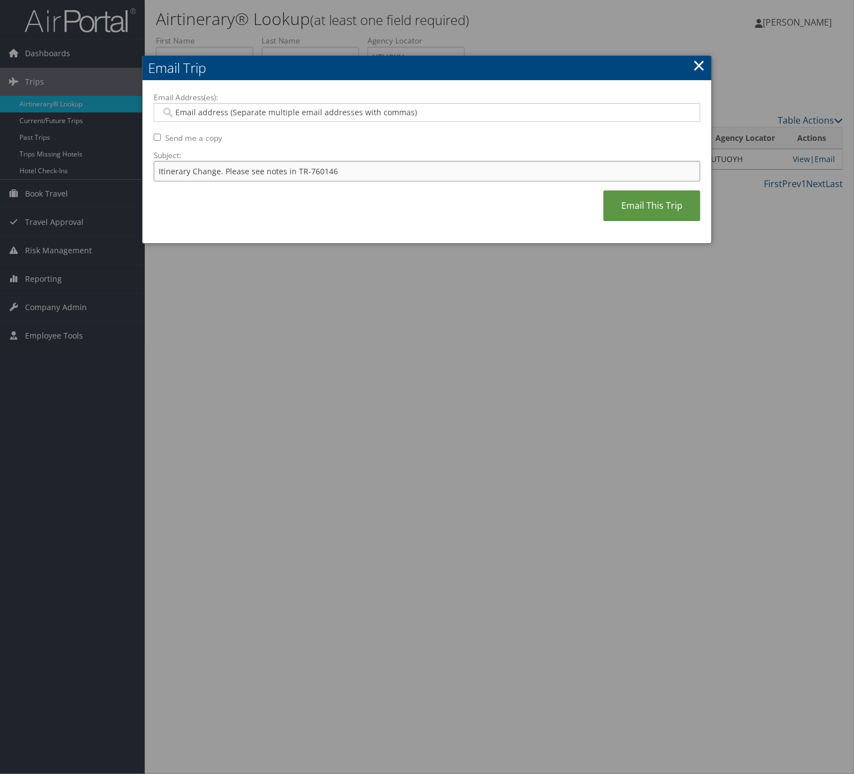
type input "Itinerary Change. Please see notes in TR-760146"
click at [301, 121] on div at bounding box center [427, 112] width 547 height 19
type input "patty"
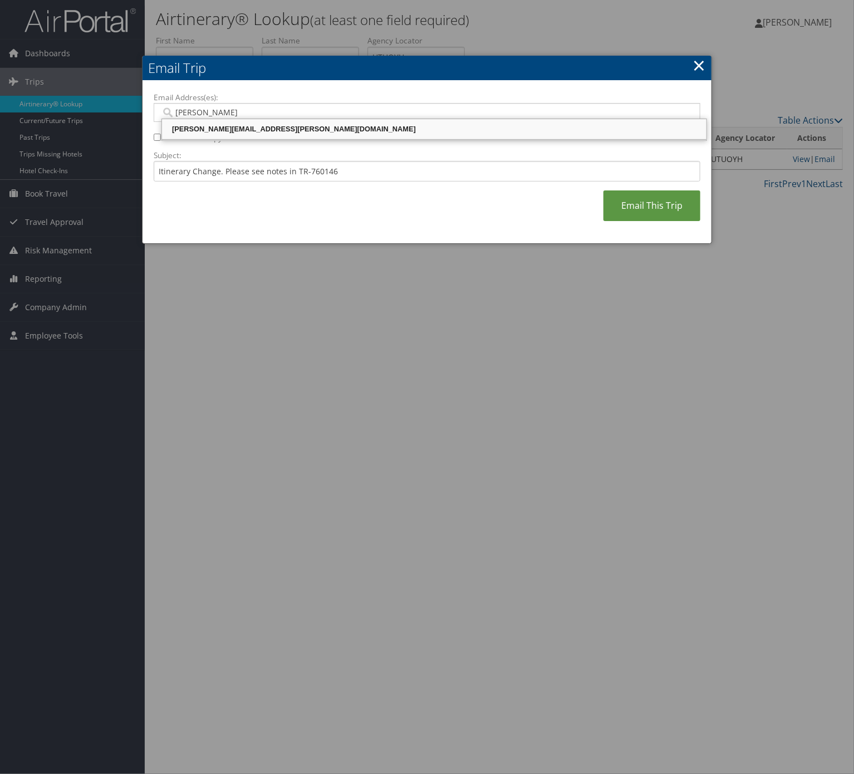
click at [214, 133] on div "patty.marquis@comphealth.com" at bounding box center [434, 129] width 541 height 11
type input "patty.marquis@comphealth.com"
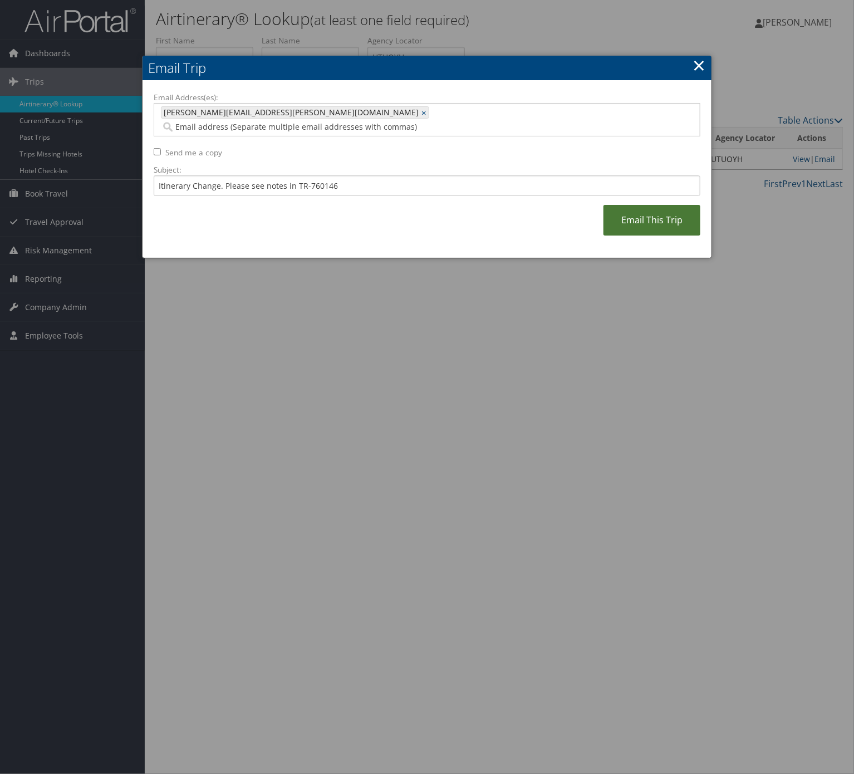
click at [627, 209] on link "Email This Trip" at bounding box center [652, 220] width 97 height 31
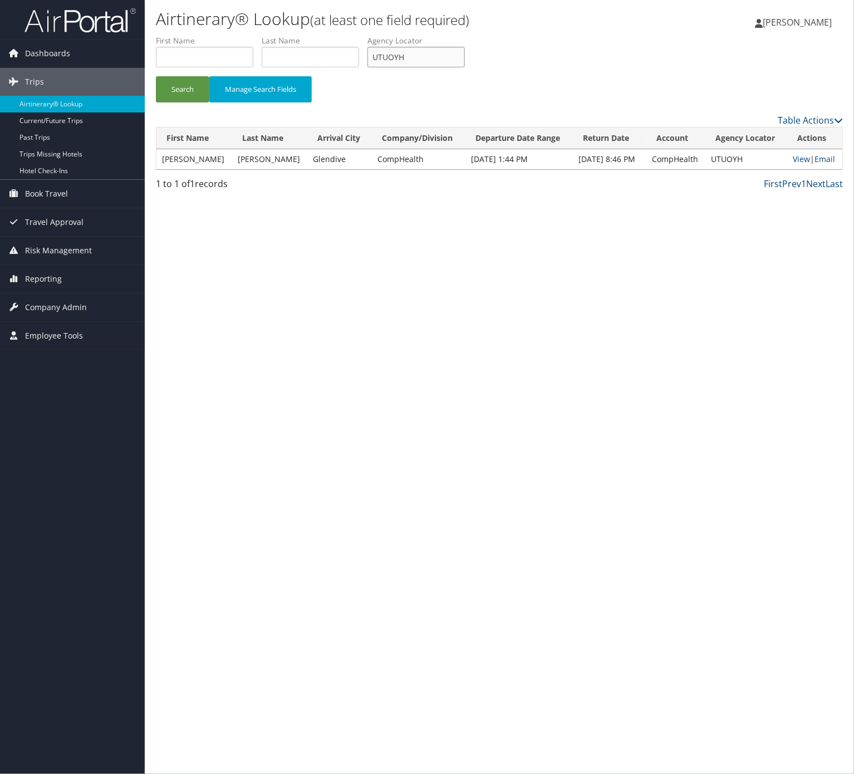
click at [404, 58] on input "UTUOYH" at bounding box center [416, 57] width 97 height 21
paste input "YHZMPZ"
type input "YHZMPZ"
click at [156, 76] on button "Search" at bounding box center [182, 89] width 53 height 26
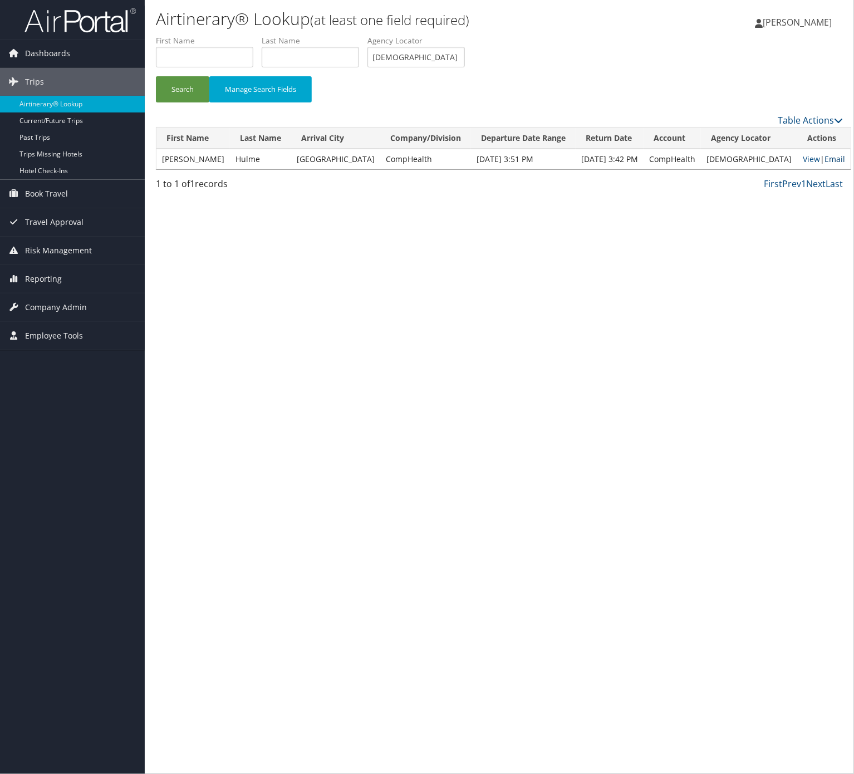
click at [825, 155] on link "Email" at bounding box center [835, 159] width 21 height 11
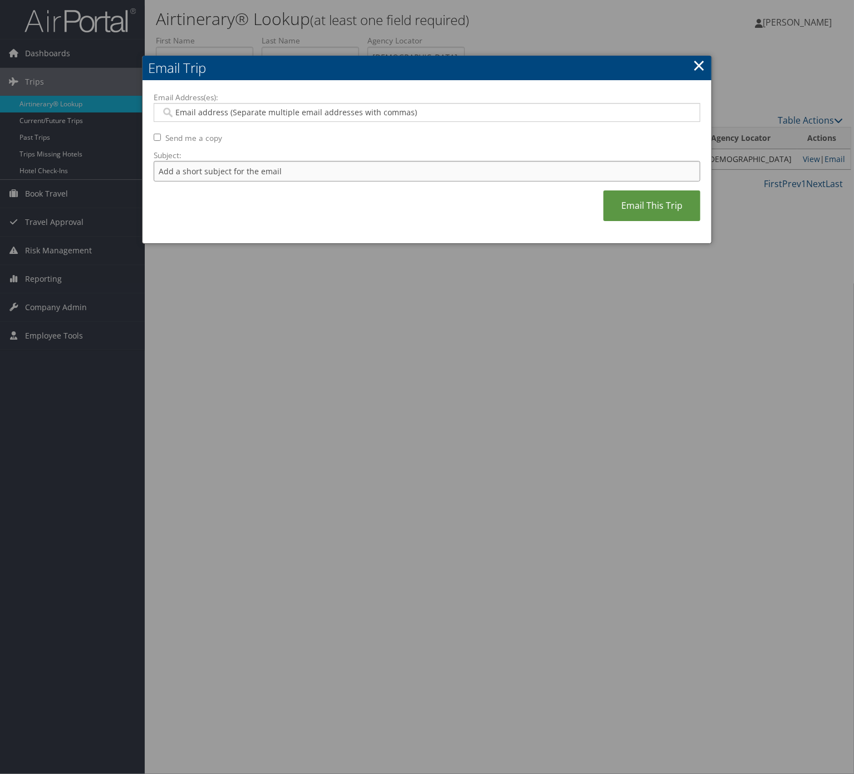
drag, startPoint x: 331, startPoint y: 170, endPoint x: 330, endPoint y: 176, distance: 6.3
click at [331, 170] on input "Subject:" at bounding box center [427, 171] width 547 height 21
click at [315, 173] on input "Itinerary Change. Please see notes in TR-748126" at bounding box center [427, 171] width 547 height 21
paste input "9368"
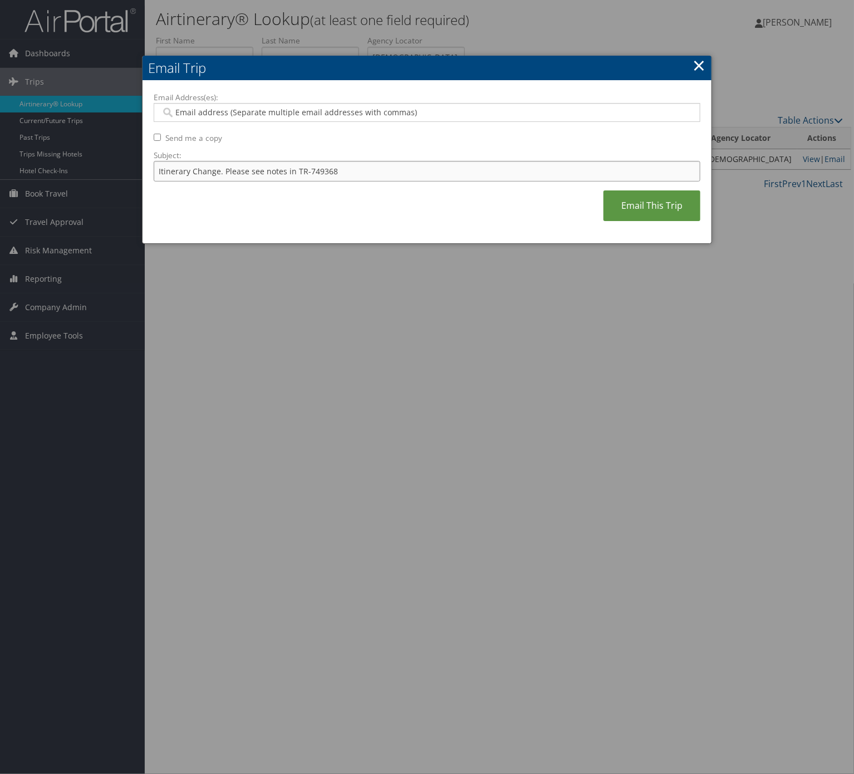
type input "Itinerary Change. Please see notes in TR-749368"
click at [305, 99] on label "Email Address(es):" at bounding box center [427, 97] width 547 height 11
click at [305, 107] on input "Email Address(es):" at bounding box center [426, 112] width 530 height 11
click at [302, 115] on input "Email Address(es):" at bounding box center [426, 112] width 530 height 11
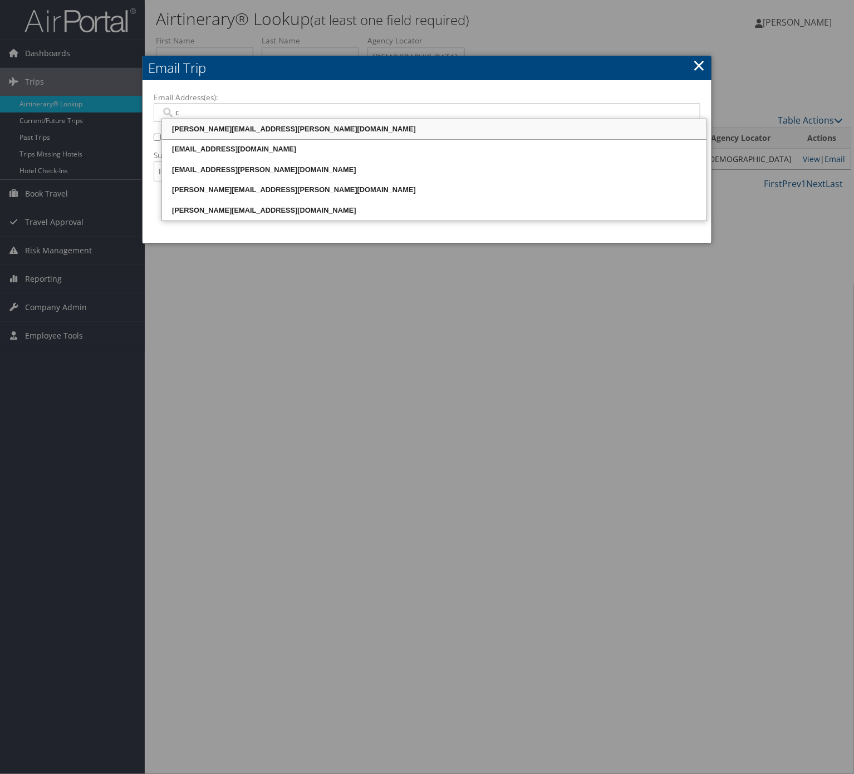
type input "cr"
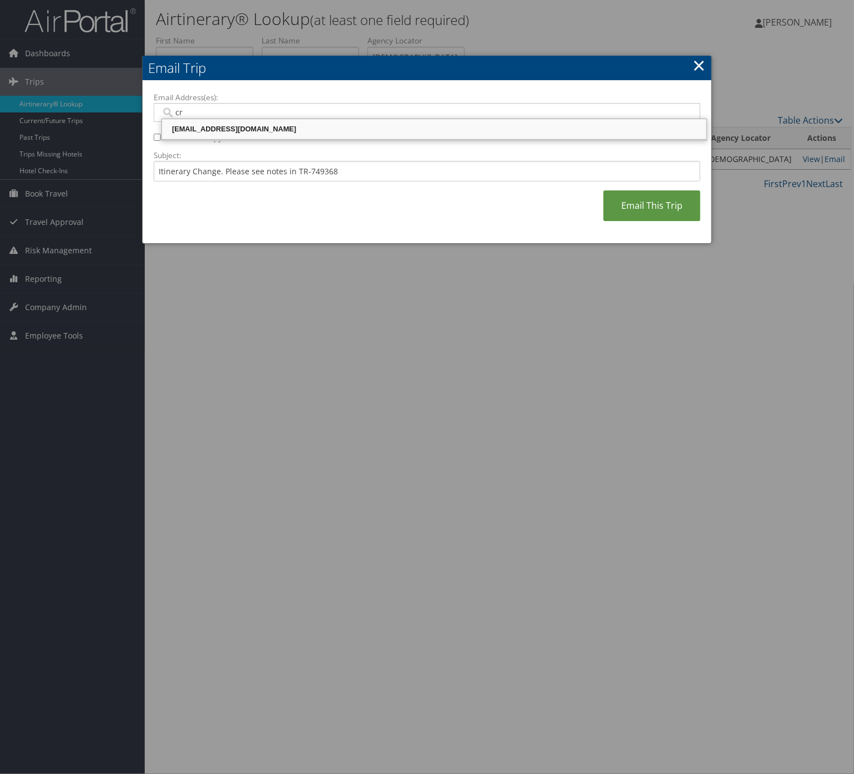
click at [305, 130] on div "cristal.laidley@comphealth.com" at bounding box center [434, 129] width 541 height 11
type input "cristal.laidley@comphealth.com"
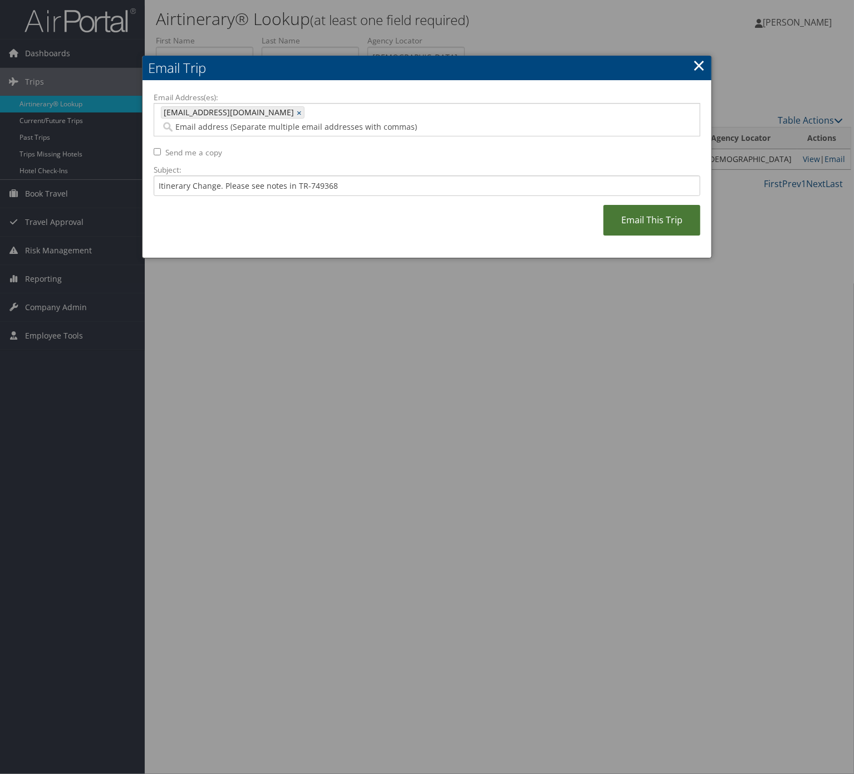
click at [682, 207] on link "Email This Trip" at bounding box center [652, 220] width 97 height 31
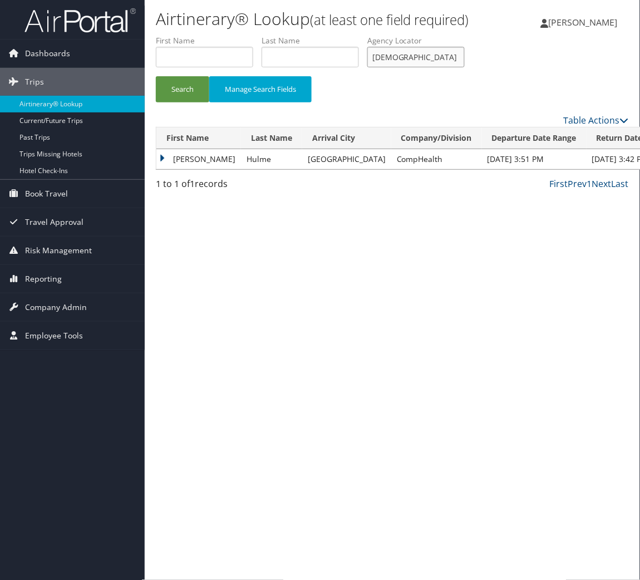
click at [410, 67] on input "YHZMPZ" at bounding box center [416, 57] width 97 height 21
paste input "FTRCVH"
click at [156, 76] on button "Search" at bounding box center [182, 89] width 53 height 26
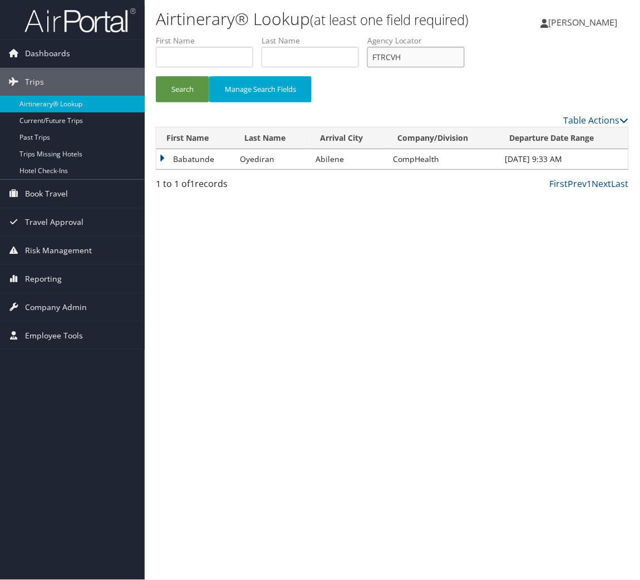
click at [435, 67] on input "FTRCVH" at bounding box center [416, 57] width 97 height 21
paste input "HCJSMO"
type input "HCJSMO"
click at [156, 76] on button "Search" at bounding box center [182, 89] width 53 height 26
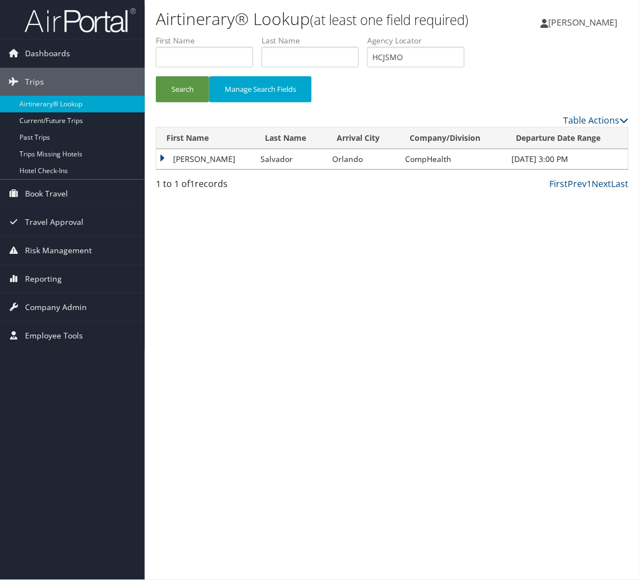
click at [183, 169] on td "Camilo" at bounding box center [205, 159] width 99 height 20
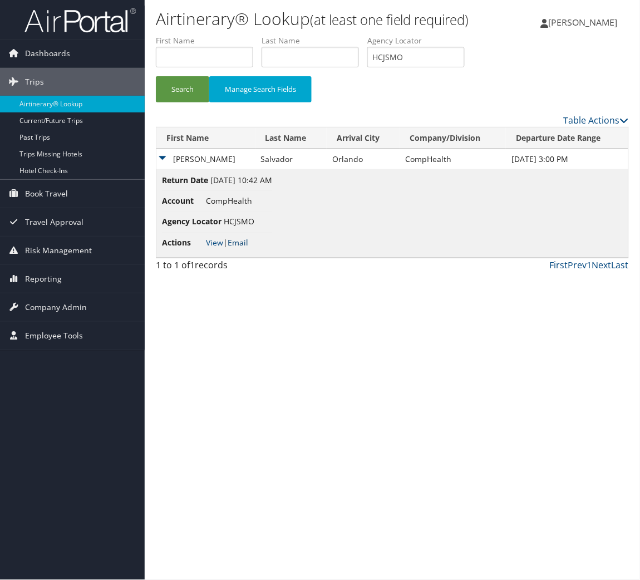
click at [242, 248] on link "Email" at bounding box center [238, 242] width 21 height 11
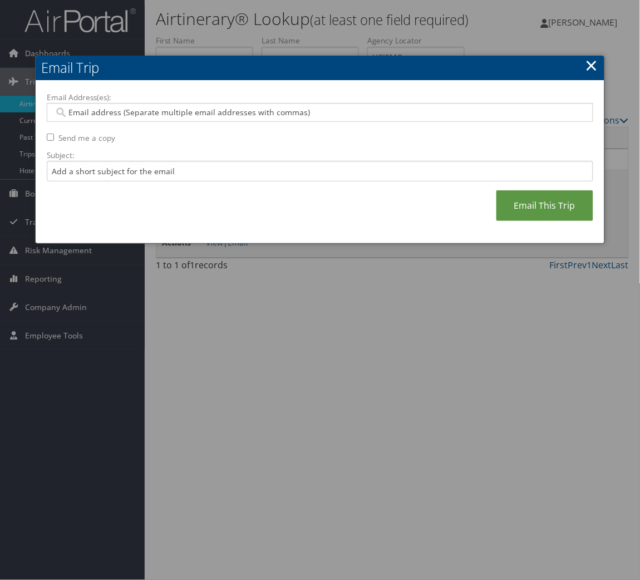
click at [218, 165] on div "Email Address(es): Send me a copy Subject: Email This Trip" at bounding box center [320, 162] width 547 height 141
drag, startPoint x: 218, startPoint y: 165, endPoint x: 222, endPoint y: 176, distance: 11.8
click at [218, 165] on input "Subject:" at bounding box center [320, 171] width 547 height 21
click at [205, 180] on input "Itinerary Change. Please see notes in TR-733167" at bounding box center [320, 171] width 547 height 21
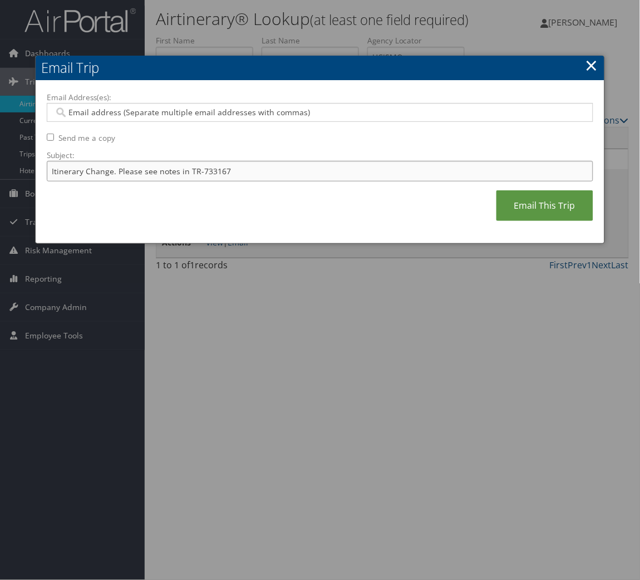
paste input "45151"
type input "Itinerary Change. Please see notes in TR-745151"
click at [196, 107] on input "Email Address(es):" at bounding box center [319, 112] width 531 height 11
type input "laur"
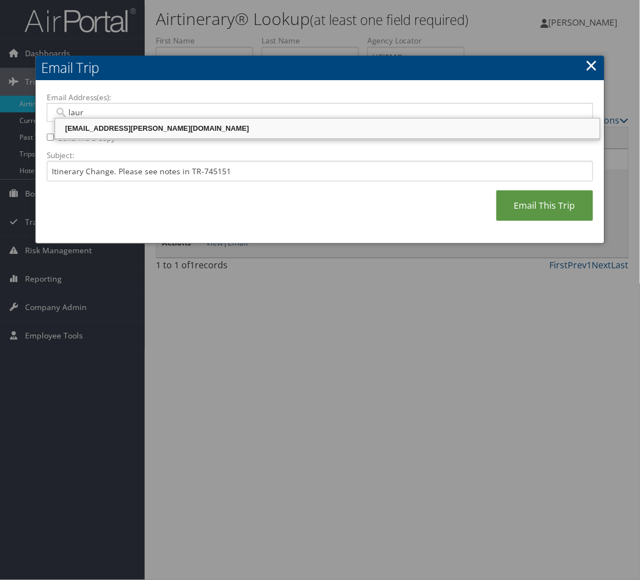
click at [203, 132] on div "lauren.ziska@comphealth.com" at bounding box center [328, 128] width 542 height 11
type input "lauren.ziska@comphealth.com"
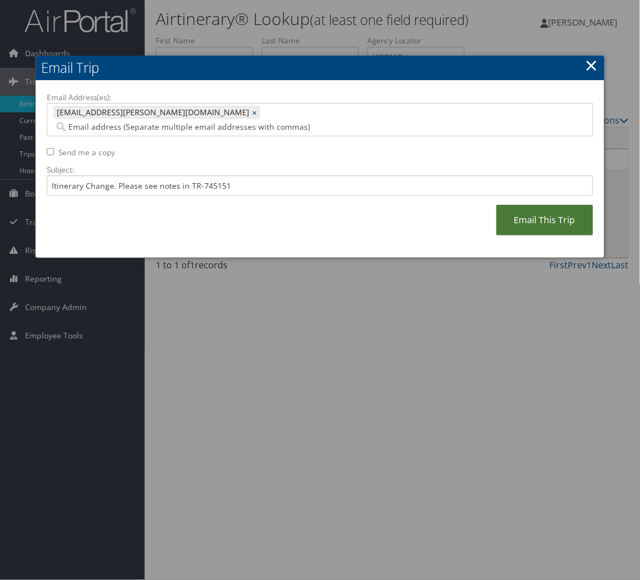
click at [516, 208] on link "Email This Trip" at bounding box center [545, 220] width 97 height 31
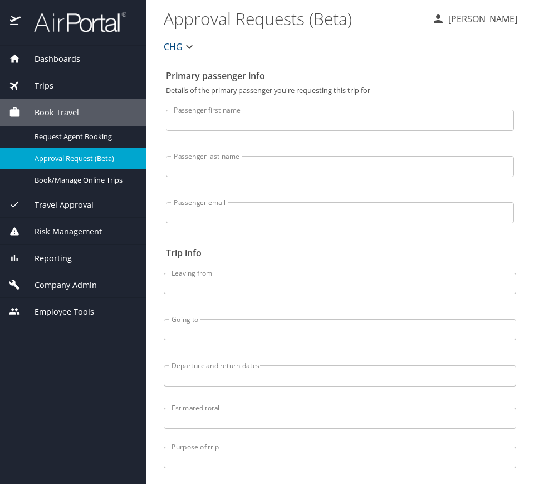
click at [89, 264] on div "Reporting" at bounding box center [73, 257] width 146 height 27
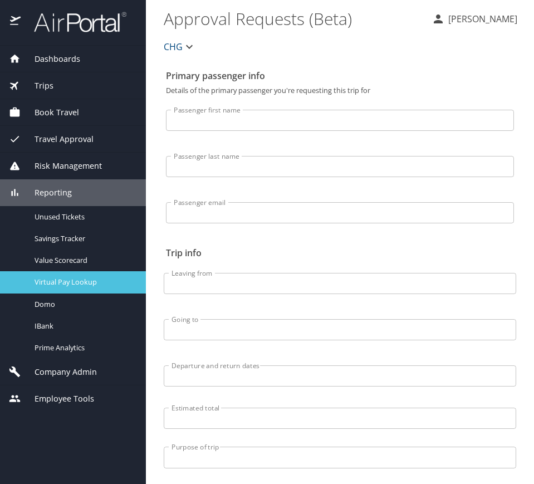
click at [101, 284] on span "Virtual Pay Lookup" at bounding box center [84, 282] width 98 height 11
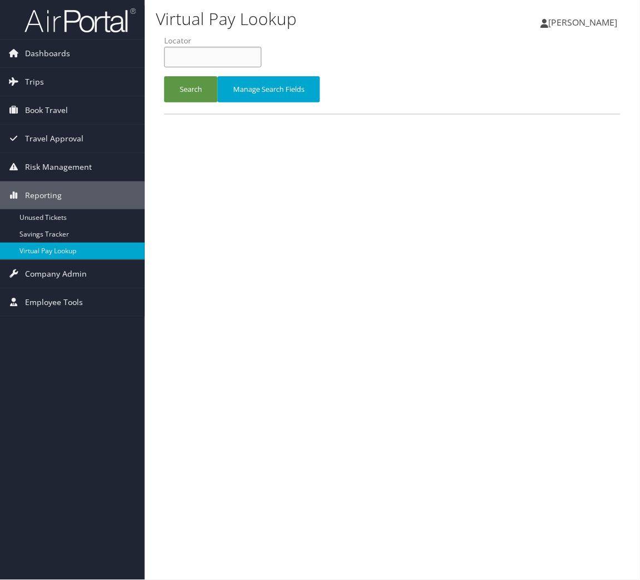
click at [246, 53] on input "text" at bounding box center [212, 57] width 97 height 21
paste input "NUOZZK"
type input "NUOZZK"
click at [201, 85] on button "Search" at bounding box center [190, 89] width 53 height 26
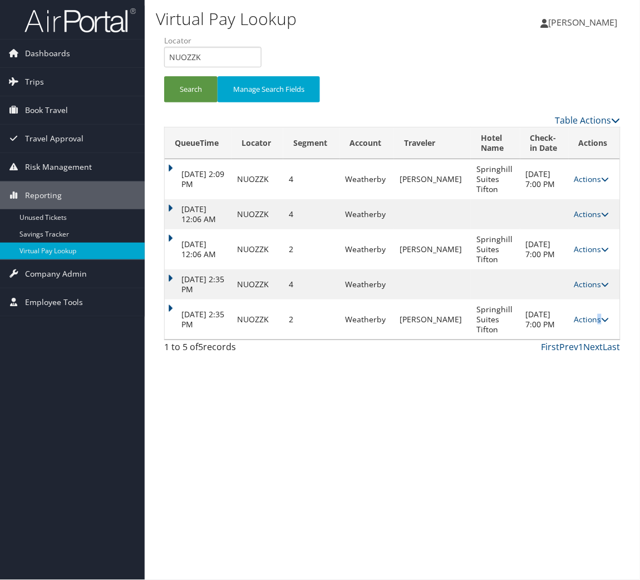
click at [596, 317] on link "Actions" at bounding box center [592, 319] width 35 height 11
click at [587, 356] on link "Logs" at bounding box center [569, 354] width 70 height 19
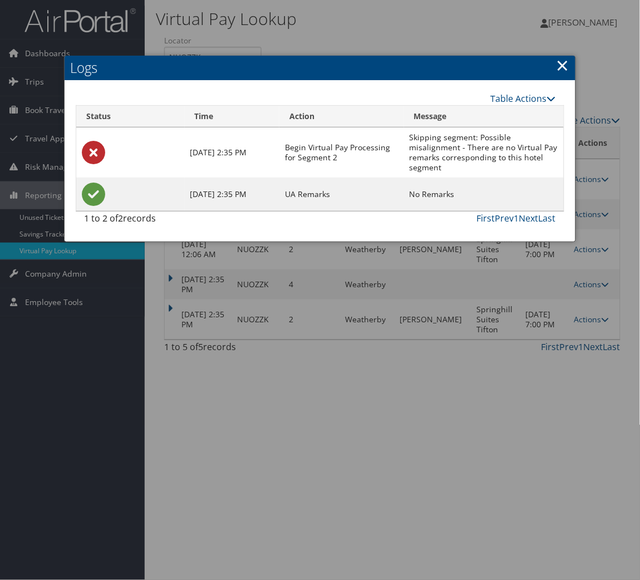
click at [569, 65] on link "×" at bounding box center [563, 65] width 13 height 22
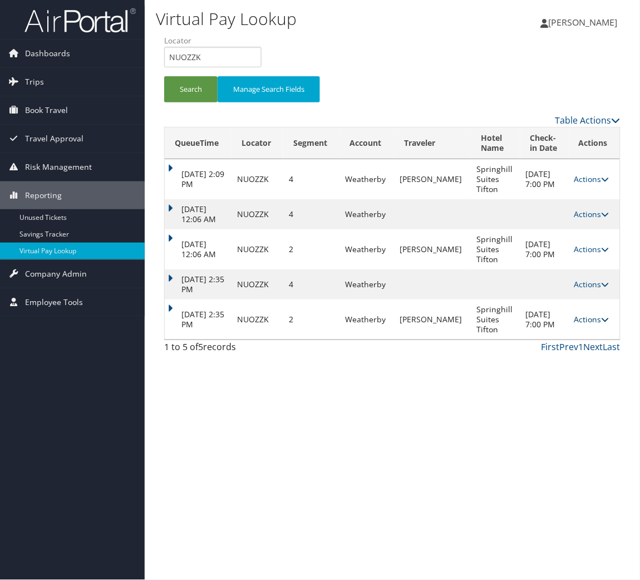
click at [599, 320] on link "Actions" at bounding box center [592, 319] width 35 height 11
click at [595, 335] on link "Resend" at bounding box center [569, 335] width 70 height 19
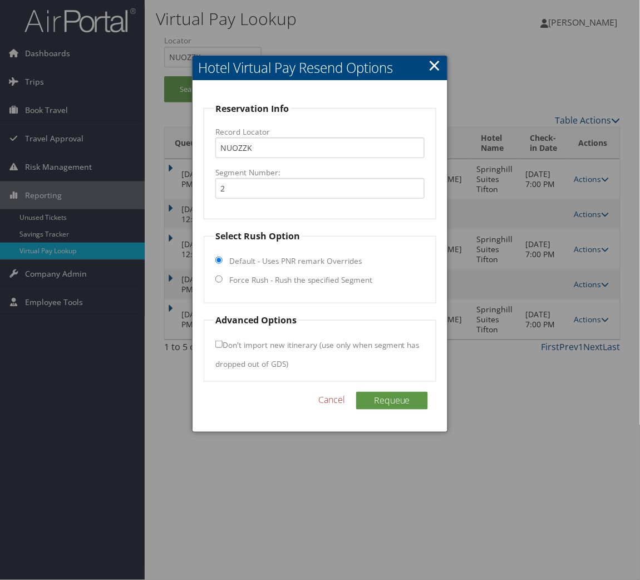
click at [303, 282] on label "Force Rush - Rush the specified Segment" at bounding box center [300, 280] width 143 height 11
click at [223, 282] on input "Force Rush - Rush the specified Segment" at bounding box center [218, 279] width 7 height 7
radio input "true"
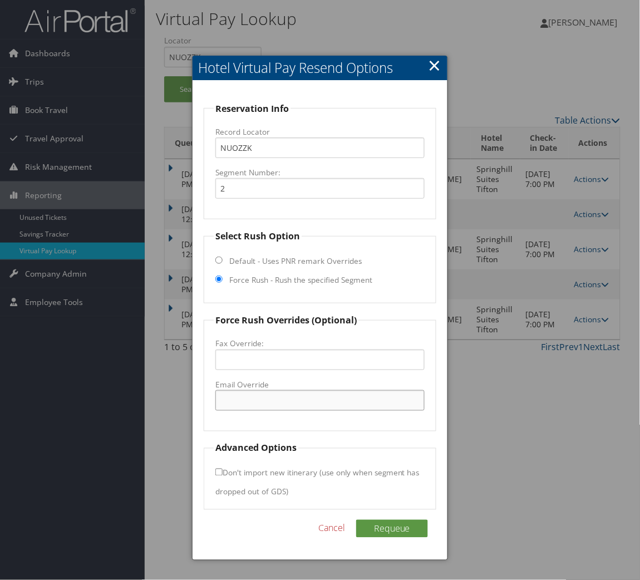
click at [316, 394] on input "Email Override" at bounding box center [319, 400] width 209 height 21
paste input "shsfrontdesk@staffordprop.com"
type input "shsfrontdesk@staffordprop.com"
click at [409, 531] on button "Requeue" at bounding box center [392, 529] width 72 height 18
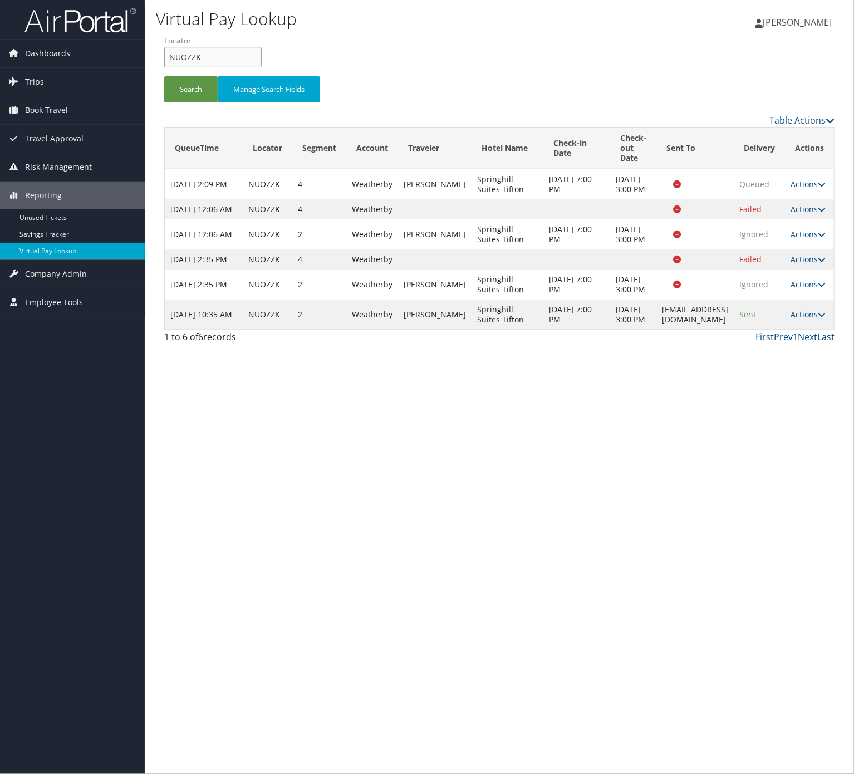
click at [207, 53] on input "NUOZZK" at bounding box center [212, 57] width 97 height 21
paste input "XHTRH"
click at [203, 85] on button "Search" at bounding box center [190, 89] width 53 height 26
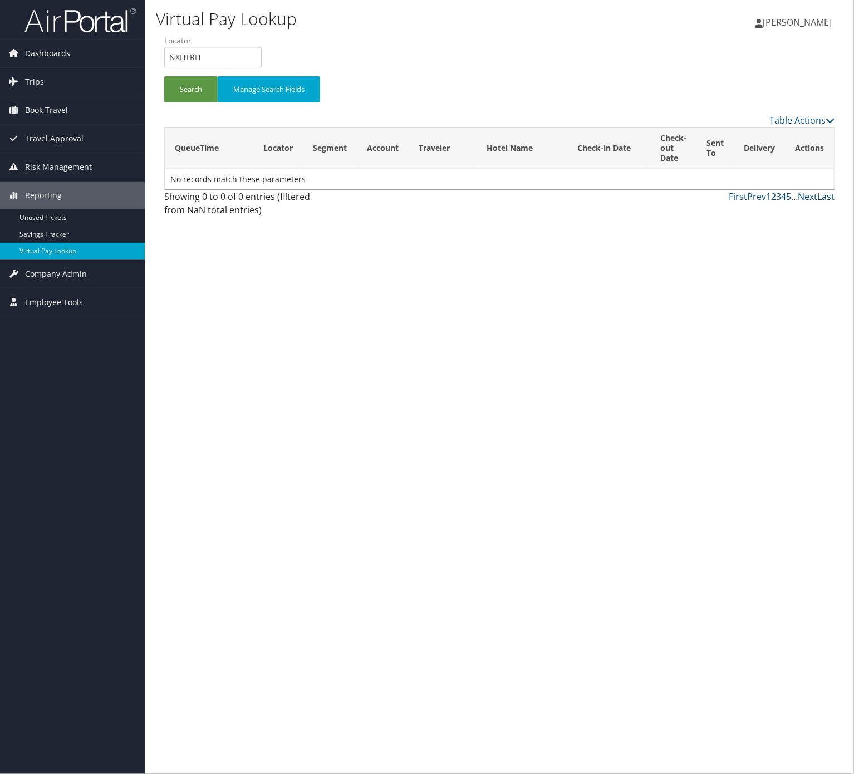
click at [202, 102] on div "Search Manage Search Fields" at bounding box center [499, 94] width 687 height 37
click at [197, 92] on button "Search" at bounding box center [190, 89] width 53 height 26
click at [220, 59] on input "NXHTRH" at bounding box center [212, 57] width 97 height 21
paste input "FYBRQF"
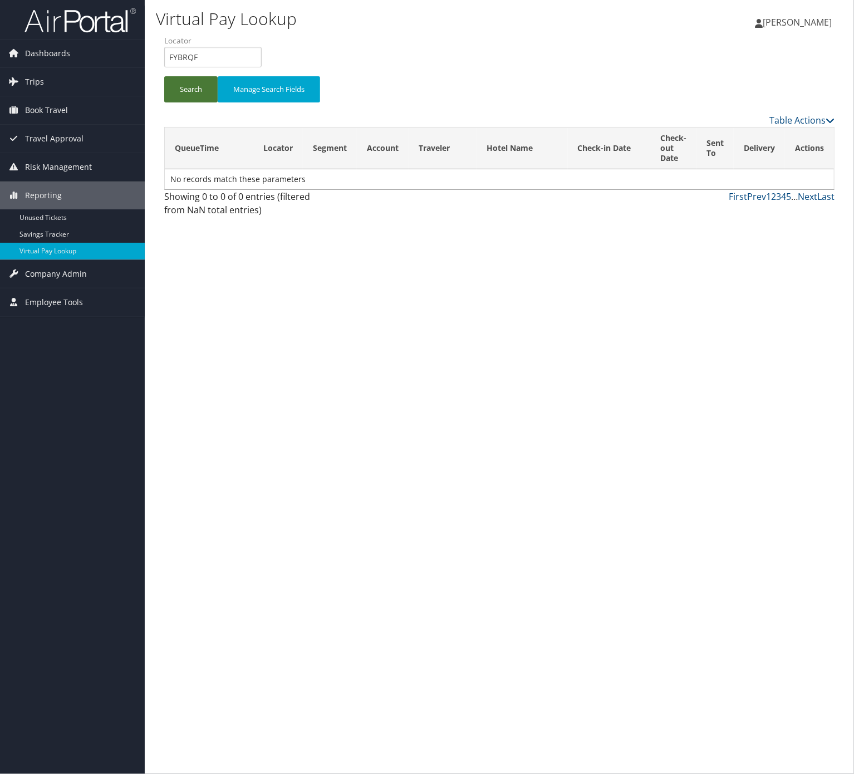
click at [196, 86] on button "Search" at bounding box center [190, 89] width 53 height 26
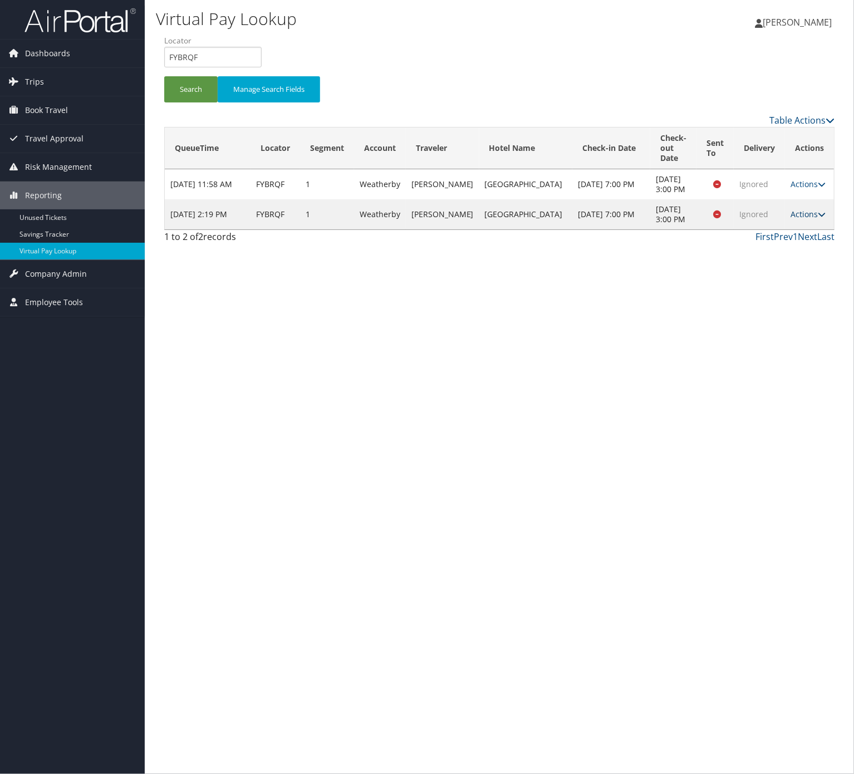
click at [640, 219] on link "Actions" at bounding box center [808, 214] width 35 height 11
click at [640, 268] on link "Logs" at bounding box center [787, 264] width 70 height 19
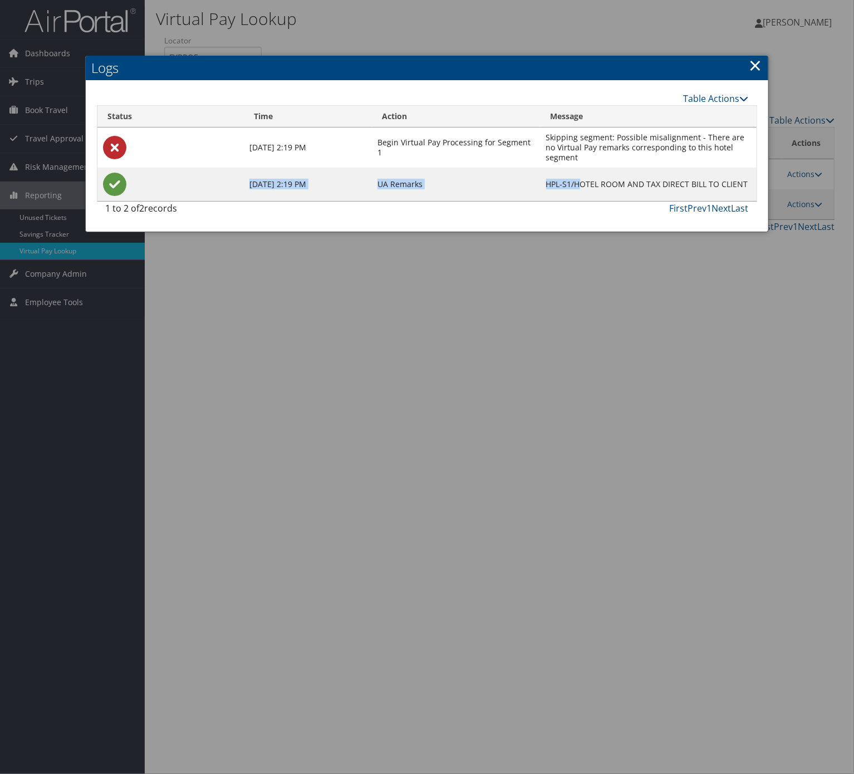
drag, startPoint x: 581, startPoint y: 187, endPoint x: 752, endPoint y: 182, distance: 171.0
click at [640, 167] on tbody "Sep 3, 2025 2:19 PM Begin Virtual Pay Processing for Segment 1 Skipping segment…" at bounding box center [426, 165] width 659 height 74
click at [640, 182] on td "HPL-S1/HOTEL ROOM AND TAX DIRECT BILL TO CLIENT" at bounding box center [649, 184] width 216 height 33
drag, startPoint x: 747, startPoint y: 182, endPoint x: 576, endPoint y: 180, distance: 171.0
click at [576, 180] on td "HPL-S1/HOTEL ROOM AND TAX DIRECT BILL TO CLIENT" at bounding box center [649, 184] width 216 height 33
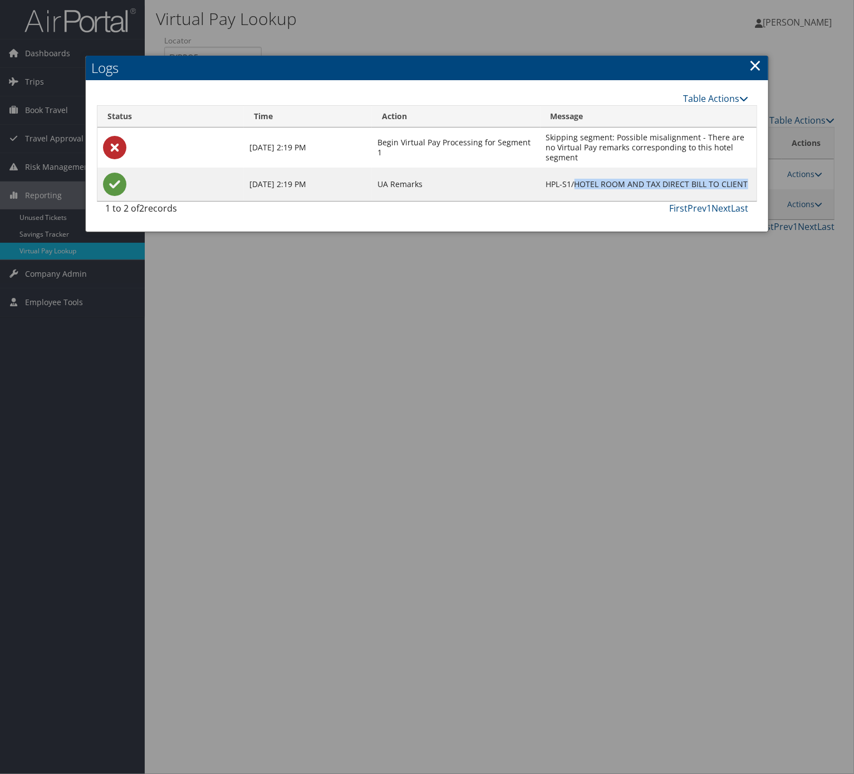
copy td "HOTEL ROOM AND TAX DIRECT BILL TO CLIENT"
click at [640, 66] on link "×" at bounding box center [755, 65] width 13 height 22
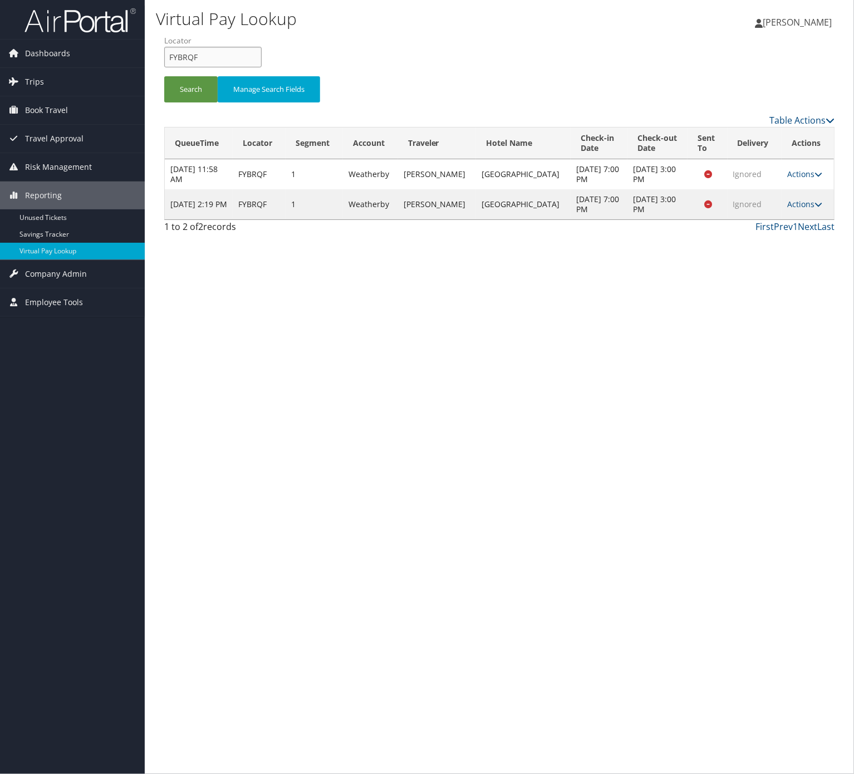
click at [262, 66] on input "FYBRQF" at bounding box center [212, 57] width 97 height 21
paste input "LVOXJD"
type input "LVOXJD"
click at [202, 91] on button "Search" at bounding box center [190, 89] width 53 height 26
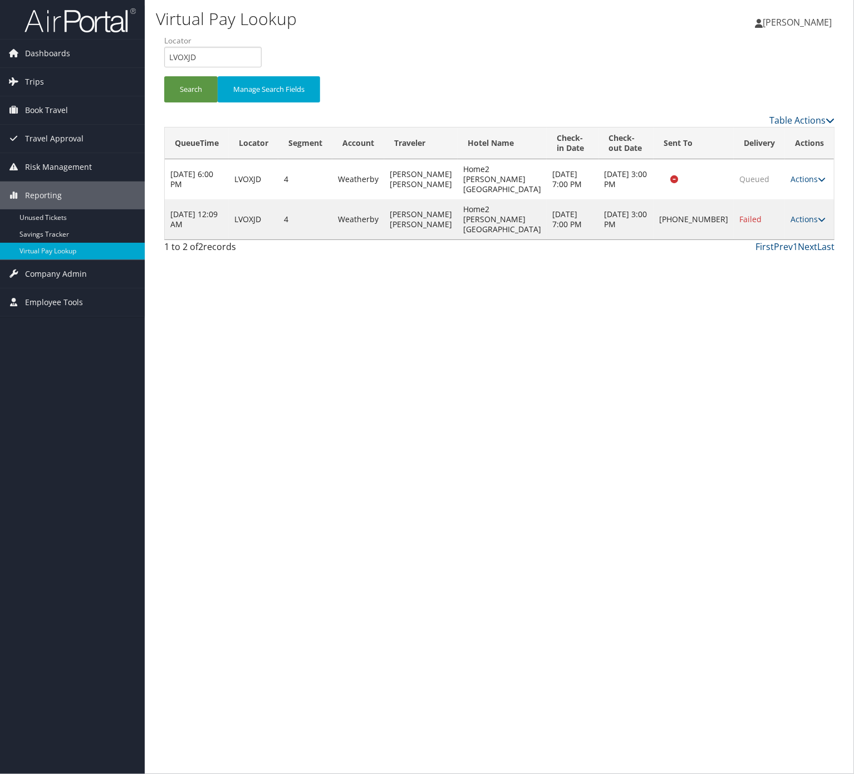
click at [640, 225] on td "Actions Resend Logs Delivery Information View Itinerary" at bounding box center [809, 219] width 49 height 40
click at [640, 219] on link "Actions" at bounding box center [808, 219] width 35 height 11
click at [640, 258] on link "Logs" at bounding box center [766, 254] width 95 height 19
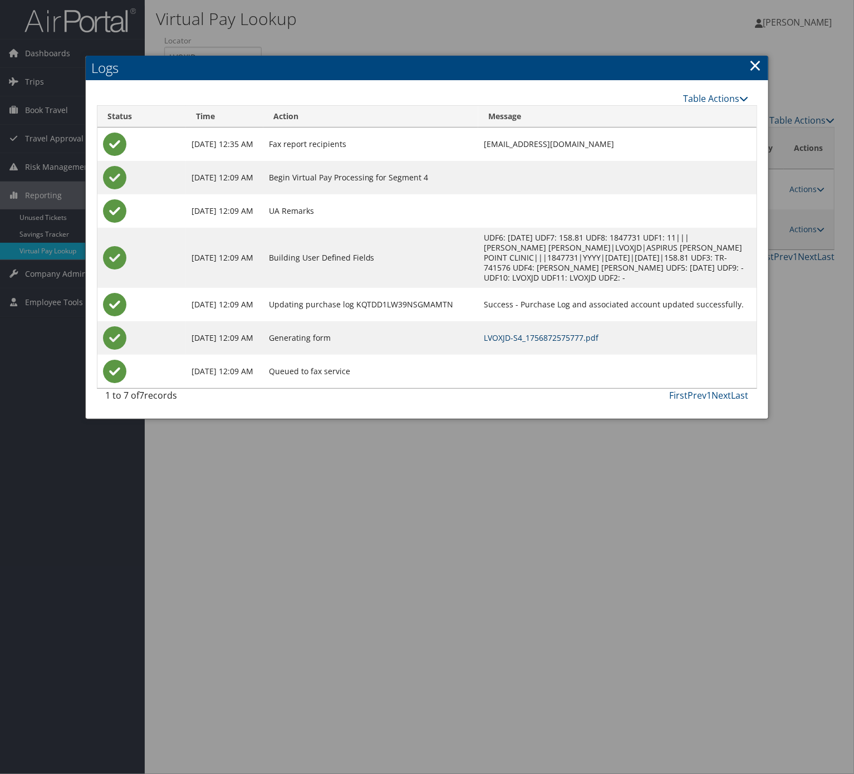
click at [574, 335] on link "LVOXJD-S4_1756872575777.pdf" at bounding box center [541, 337] width 115 height 11
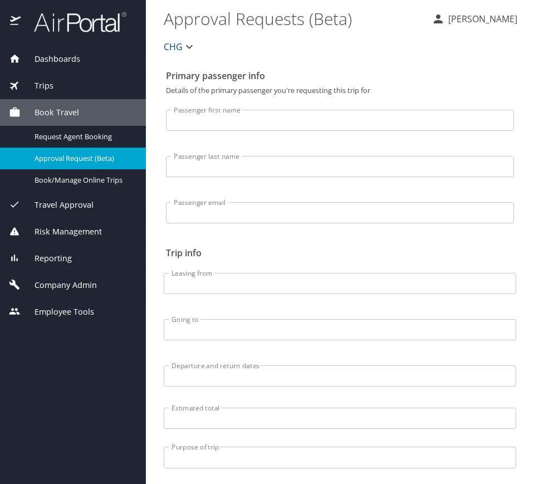
click at [76, 263] on div "Reporting" at bounding box center [73, 258] width 128 height 12
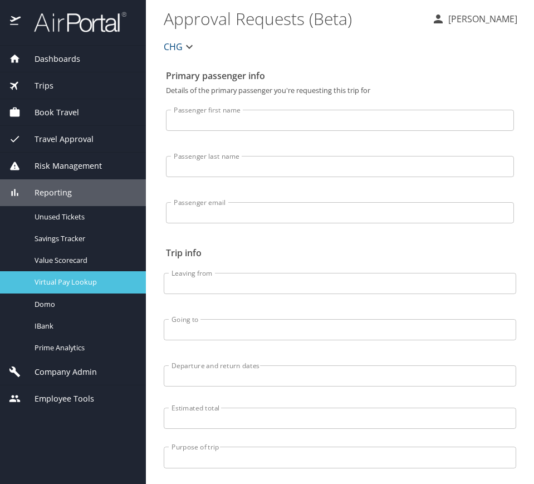
click at [96, 288] on div "Virtual Pay Lookup" at bounding box center [73, 282] width 128 height 13
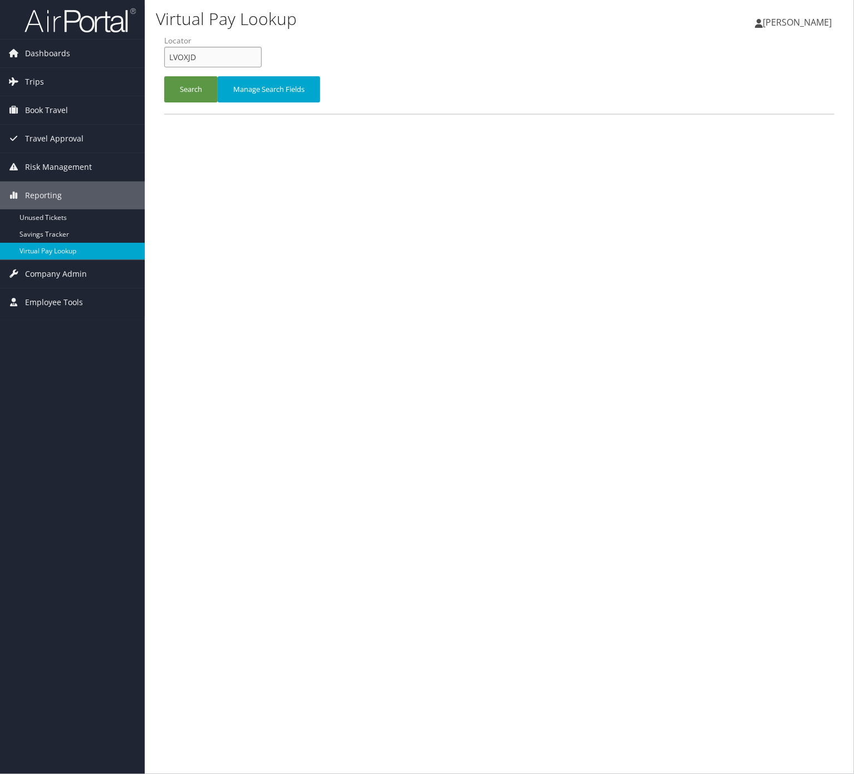
click at [241, 59] on input "LVOXJD" at bounding box center [212, 57] width 97 height 21
drag, startPoint x: 241, startPoint y: 59, endPoint x: 177, endPoint y: 81, distance: 67.8
click at [241, 61] on input "LVOXJD" at bounding box center [212, 57] width 97 height 21
paste input "YVHADJ"
click at [186, 96] on button "Search" at bounding box center [190, 89] width 53 height 26
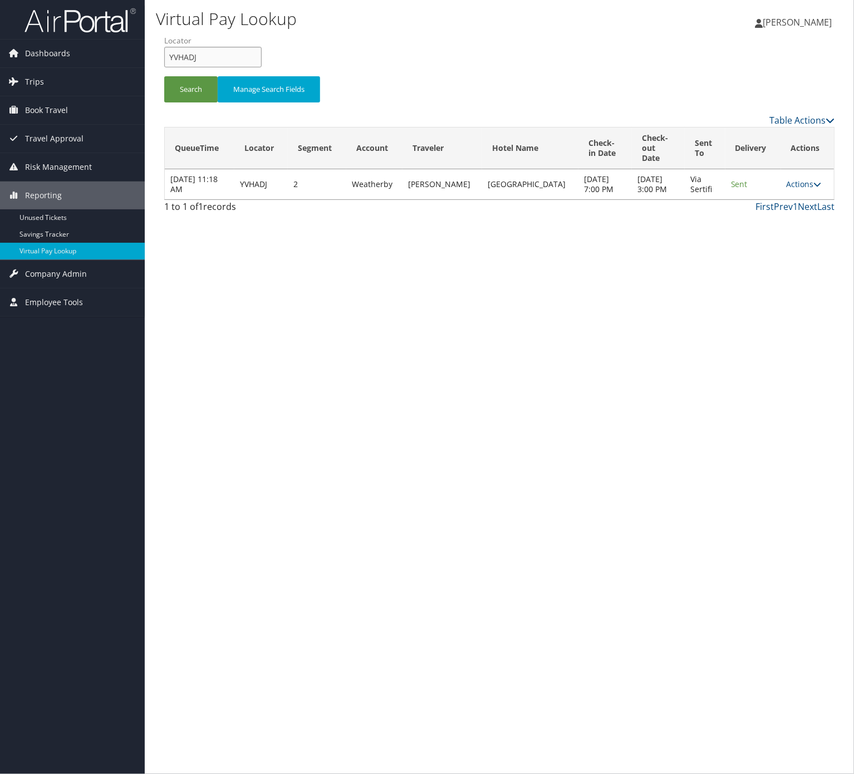
click at [253, 56] on input "YVHADJ" at bounding box center [212, 57] width 97 height 21
paste input "HADPVI"
type input "HADPVI"
click at [179, 90] on button "Search" at bounding box center [190, 89] width 53 height 26
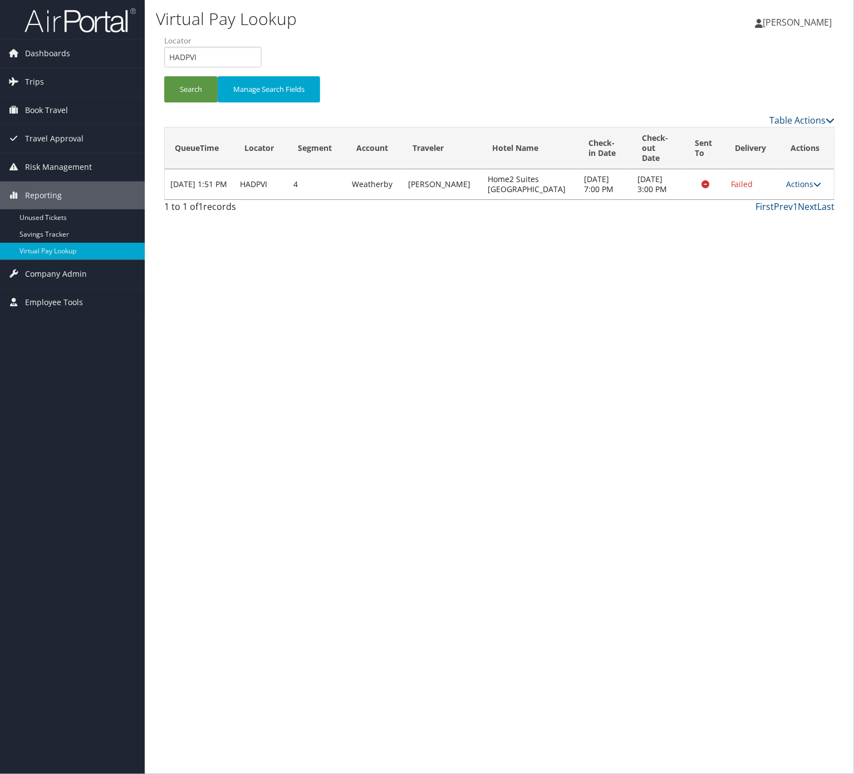
click at [806, 188] on td "Actions Resend Logs View Itinerary" at bounding box center [807, 184] width 53 height 30
click at [802, 169] on td "Actions Resend Logs View Itinerary" at bounding box center [807, 184] width 53 height 30
click at [802, 170] on td "Actions Resend Logs View Itinerary" at bounding box center [807, 184] width 53 height 30
click at [802, 179] on link "Actions" at bounding box center [804, 184] width 35 height 11
click at [788, 217] on link "Logs" at bounding box center [779, 214] width 70 height 19
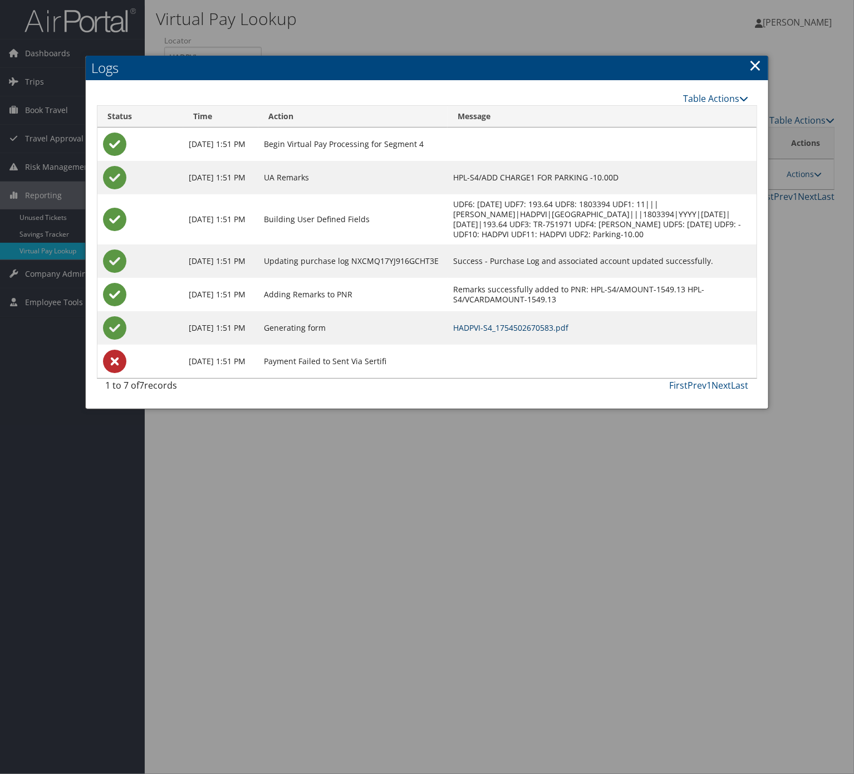
click at [551, 333] on link "HADPVI-S4_1754502670583.pdf" at bounding box center [510, 327] width 115 height 11
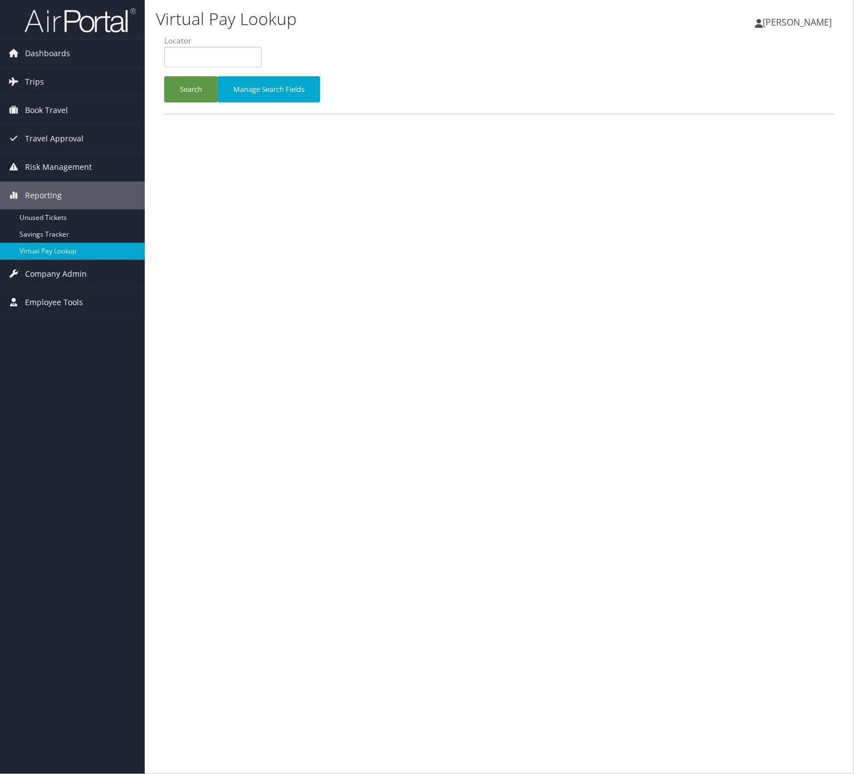
click at [241, 69] on li "Locator" at bounding box center [217, 55] width 106 height 41
click at [229, 55] on input "text" at bounding box center [212, 57] width 97 height 21
paste input "MLLLIQ"
click at [205, 81] on button "Search" at bounding box center [190, 89] width 53 height 26
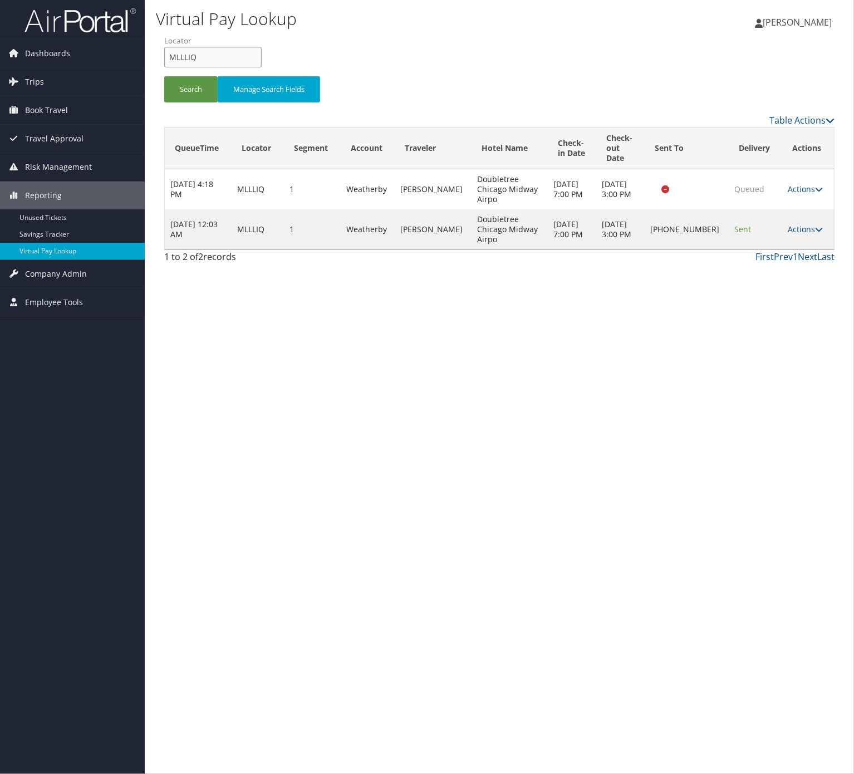
click at [229, 63] on input "MLLLIQ" at bounding box center [212, 57] width 97 height 21
drag, startPoint x: 229, startPoint y: 63, endPoint x: 205, endPoint y: 81, distance: 29.4
click at [227, 66] on input "MLLLIQ" at bounding box center [212, 57] width 97 height 21
paste input "HBOIQH"
type input "HBOIQH"
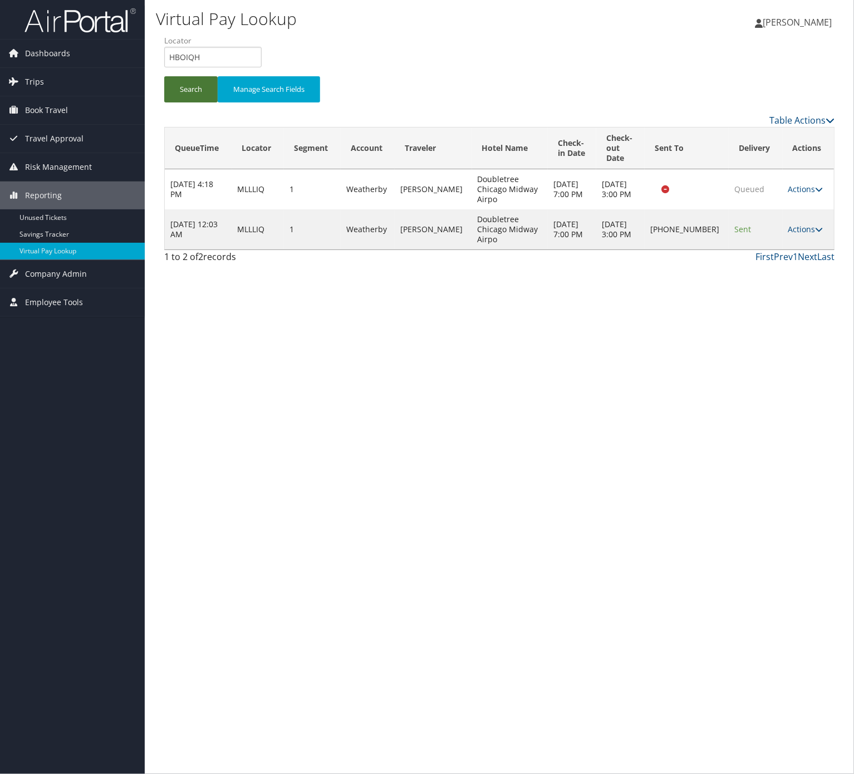
click at [204, 86] on button "Search" at bounding box center [190, 89] width 53 height 26
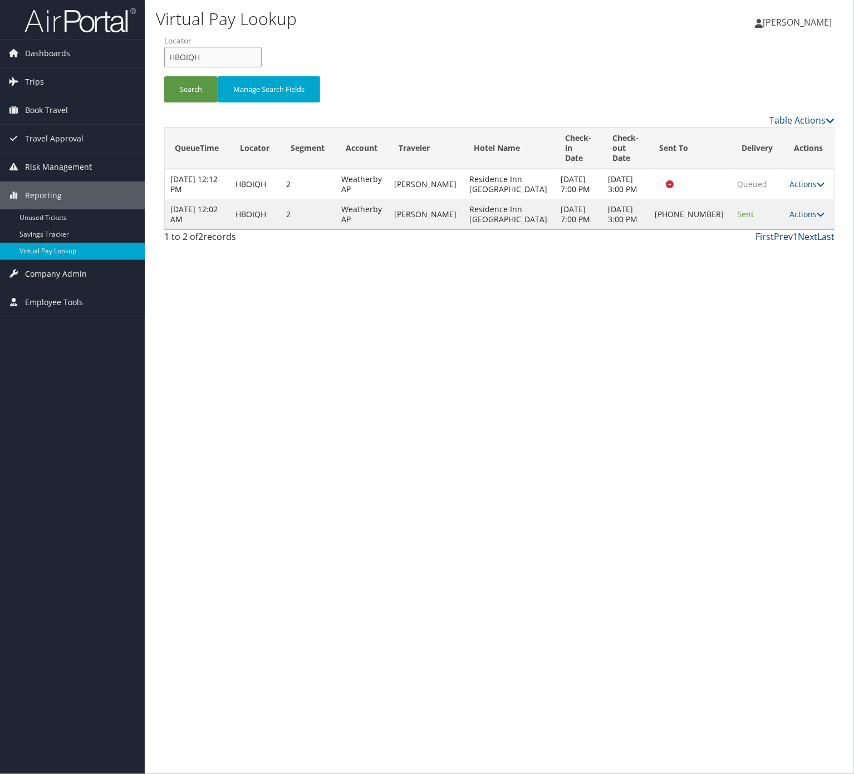
click at [253, 56] on input "HBOIQH" at bounding box center [212, 57] width 97 height 21
paste input "LUSJIE"
type input "LUSJIE"
drag, startPoint x: 185, startPoint y: 87, endPoint x: 187, endPoint y: 5, distance: 81.9
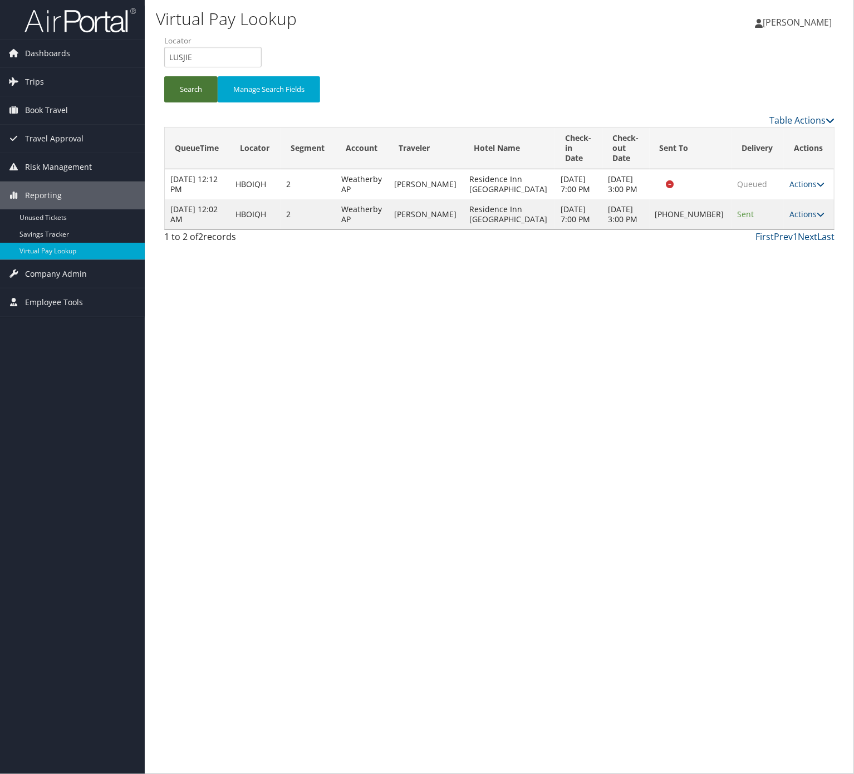
click at [186, 87] on button "Search" at bounding box center [190, 89] width 53 height 26
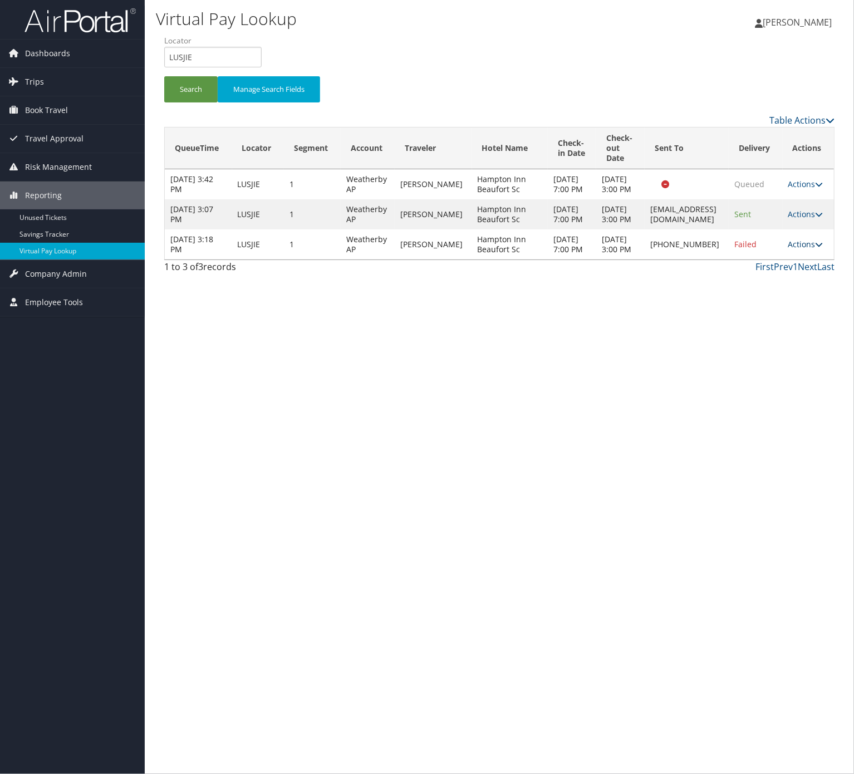
click at [796, 249] on link "Actions" at bounding box center [805, 244] width 35 height 11
click at [799, 304] on link "Logs" at bounding box center [773, 304] width 95 height 19
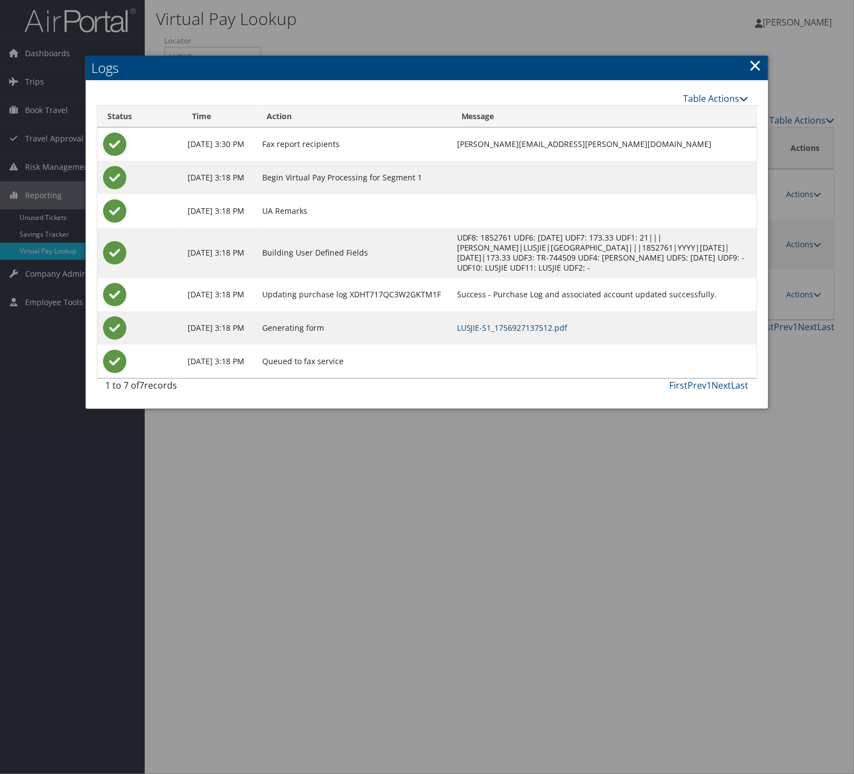
click at [532, 334] on td "LUSJIE-S1_1756927137512.pdf" at bounding box center [604, 327] width 305 height 33
click at [532, 324] on link "LUSJIE-S1_1756927137512.pdf" at bounding box center [512, 327] width 111 height 11
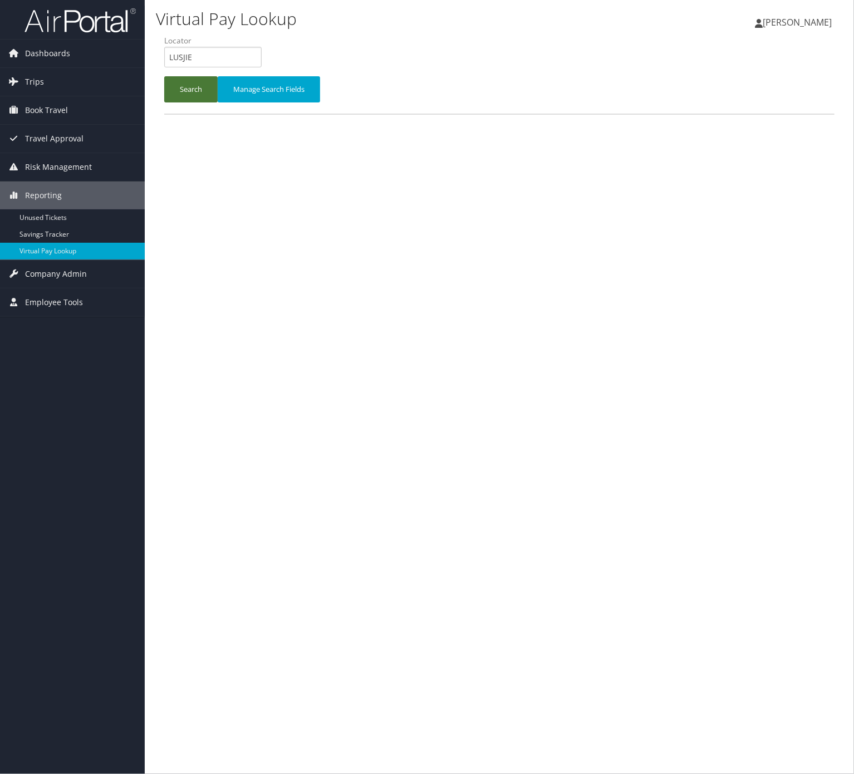
click at [211, 78] on button "Search" at bounding box center [190, 89] width 53 height 26
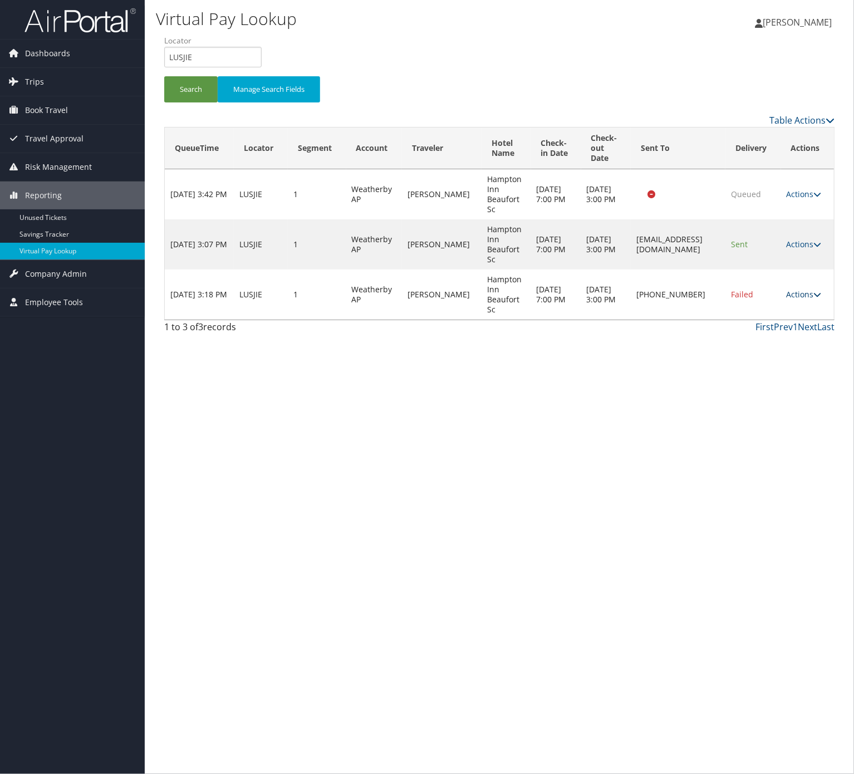
click at [809, 295] on link "Actions" at bounding box center [804, 294] width 35 height 11
click at [785, 316] on link "Resend" at bounding box center [771, 310] width 95 height 19
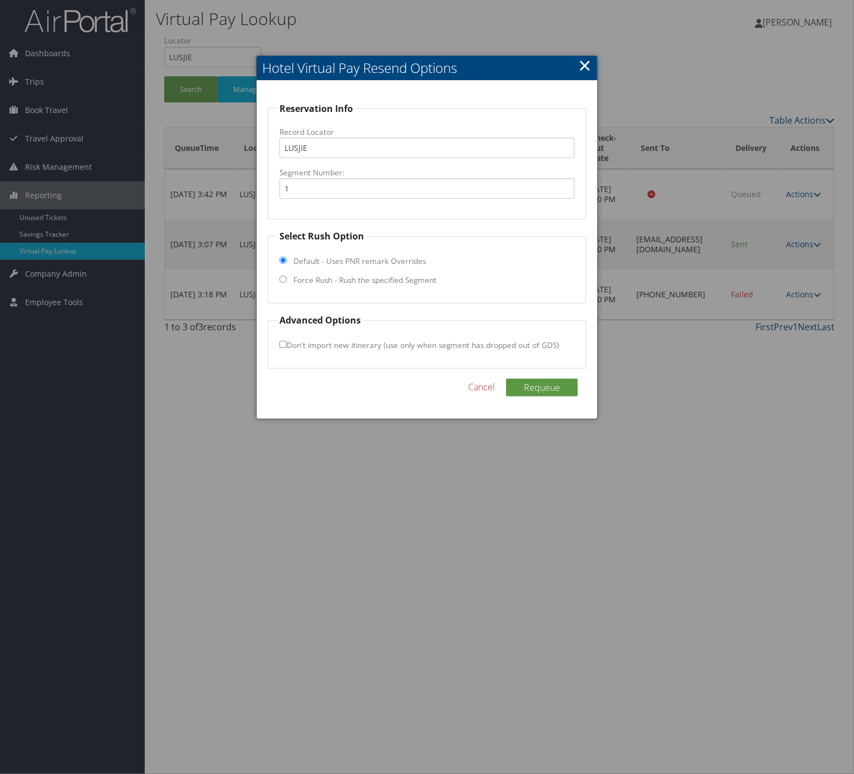
click at [337, 282] on label "Force Rush - Rush the specified Segment" at bounding box center [364, 280] width 143 height 11
click at [287, 282] on input "Force Rush - Rush the specified Segment" at bounding box center [283, 279] width 7 height 7
radio input "true"
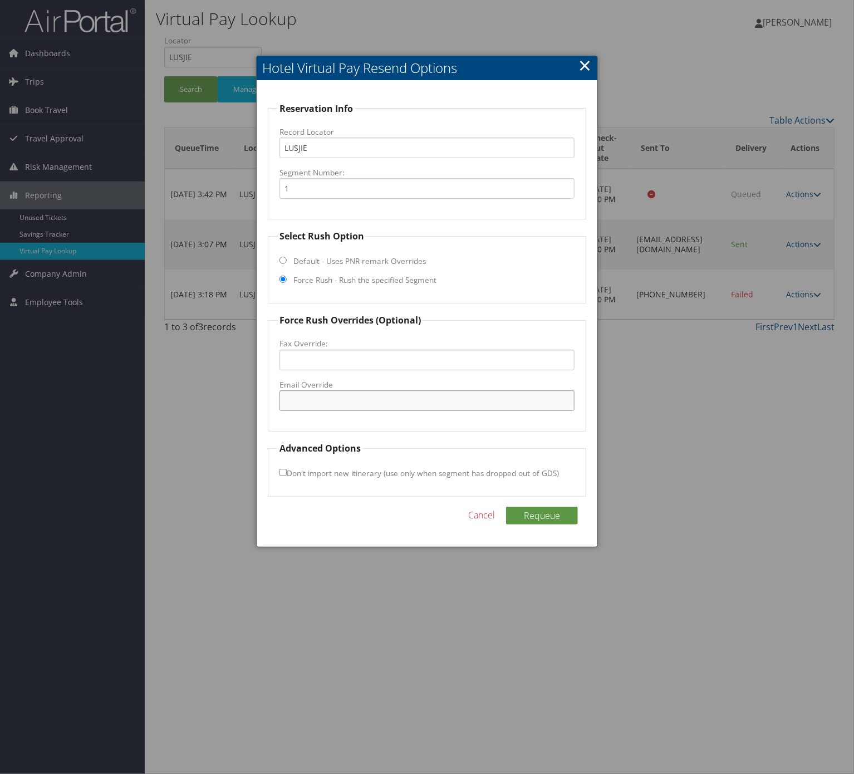
click at [360, 391] on input "Email Override" at bounding box center [427, 400] width 295 height 21
drag, startPoint x: 423, startPoint y: 402, endPoint x: 113, endPoint y: 413, distance: 310.4
click at [113, 413] on body "Menu Dashboards ► AirPortal 360™ (Manager) AirPortal 360™ (Agent) My Travel Das…" at bounding box center [427, 387] width 854 height 774
type input "[EMAIL_ADDRESS][DOMAIN_NAME]"
click at [544, 509] on button "Requeue" at bounding box center [542, 516] width 72 height 18
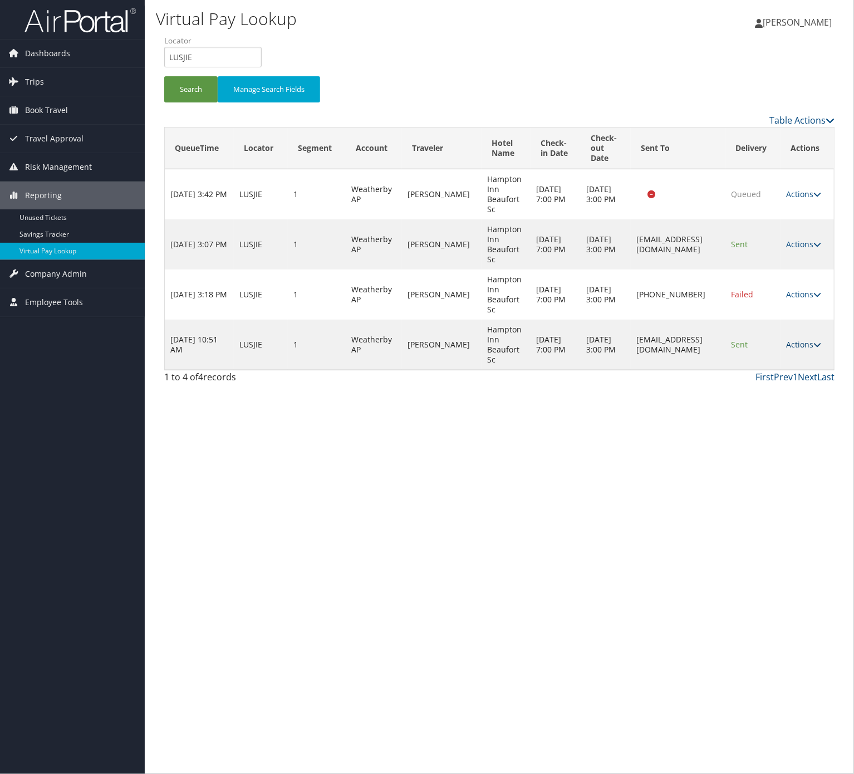
click at [817, 344] on icon at bounding box center [818, 345] width 8 height 8
click at [793, 385] on link "Logs" at bounding box center [786, 379] width 70 height 19
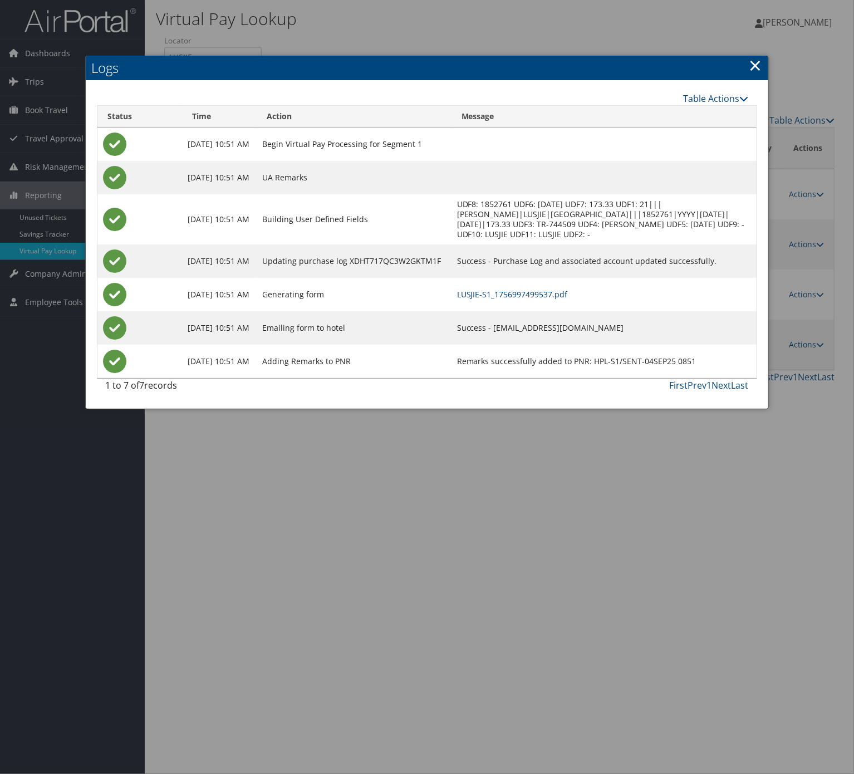
click at [523, 298] on link "LUSJIE-S1_1756997499537.pdf" at bounding box center [512, 294] width 111 height 11
